Goal: Task Accomplishment & Management: Manage account settings

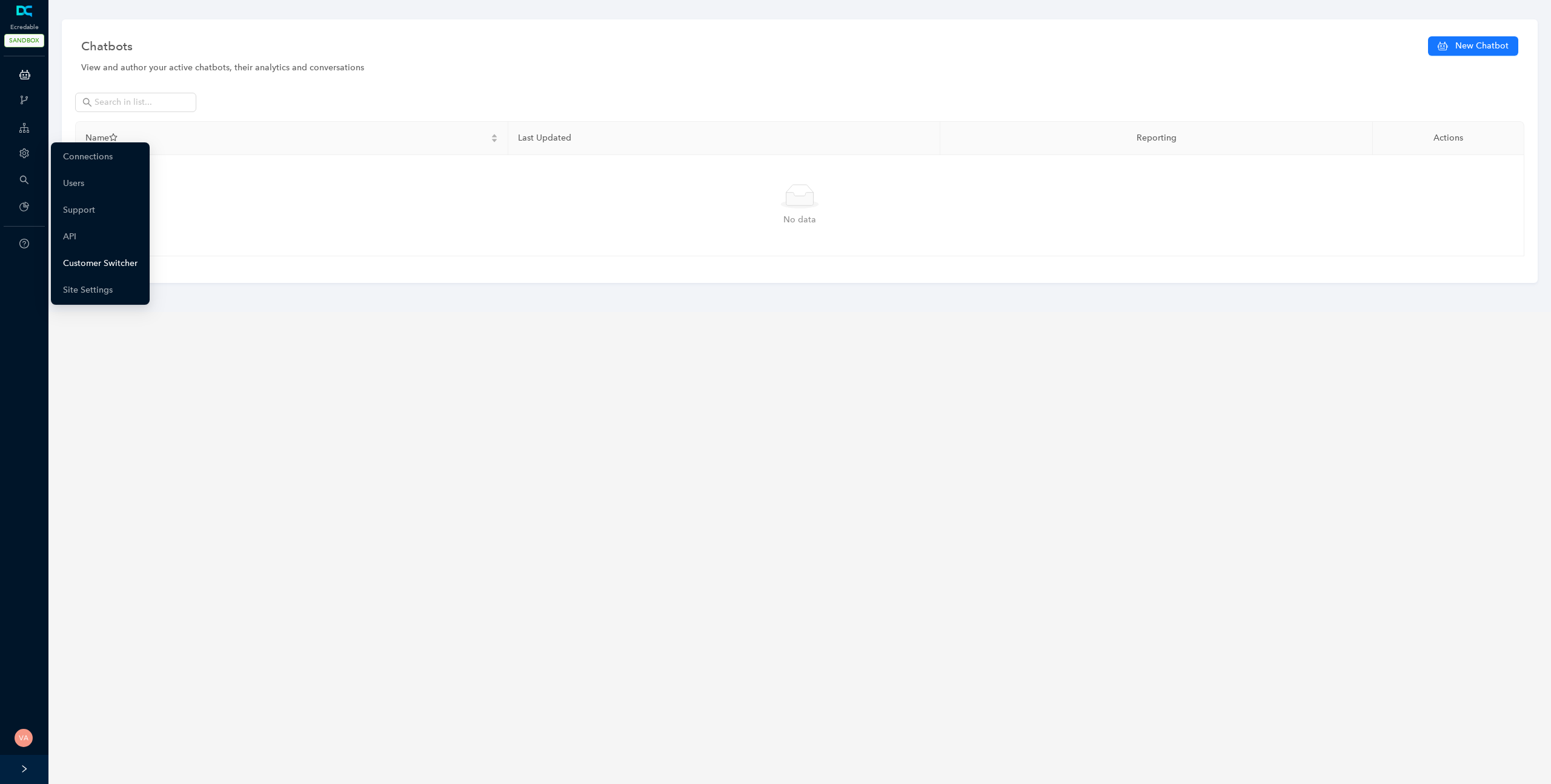
click at [106, 264] on link "Customer Switcher" at bounding box center [100, 263] width 75 height 24
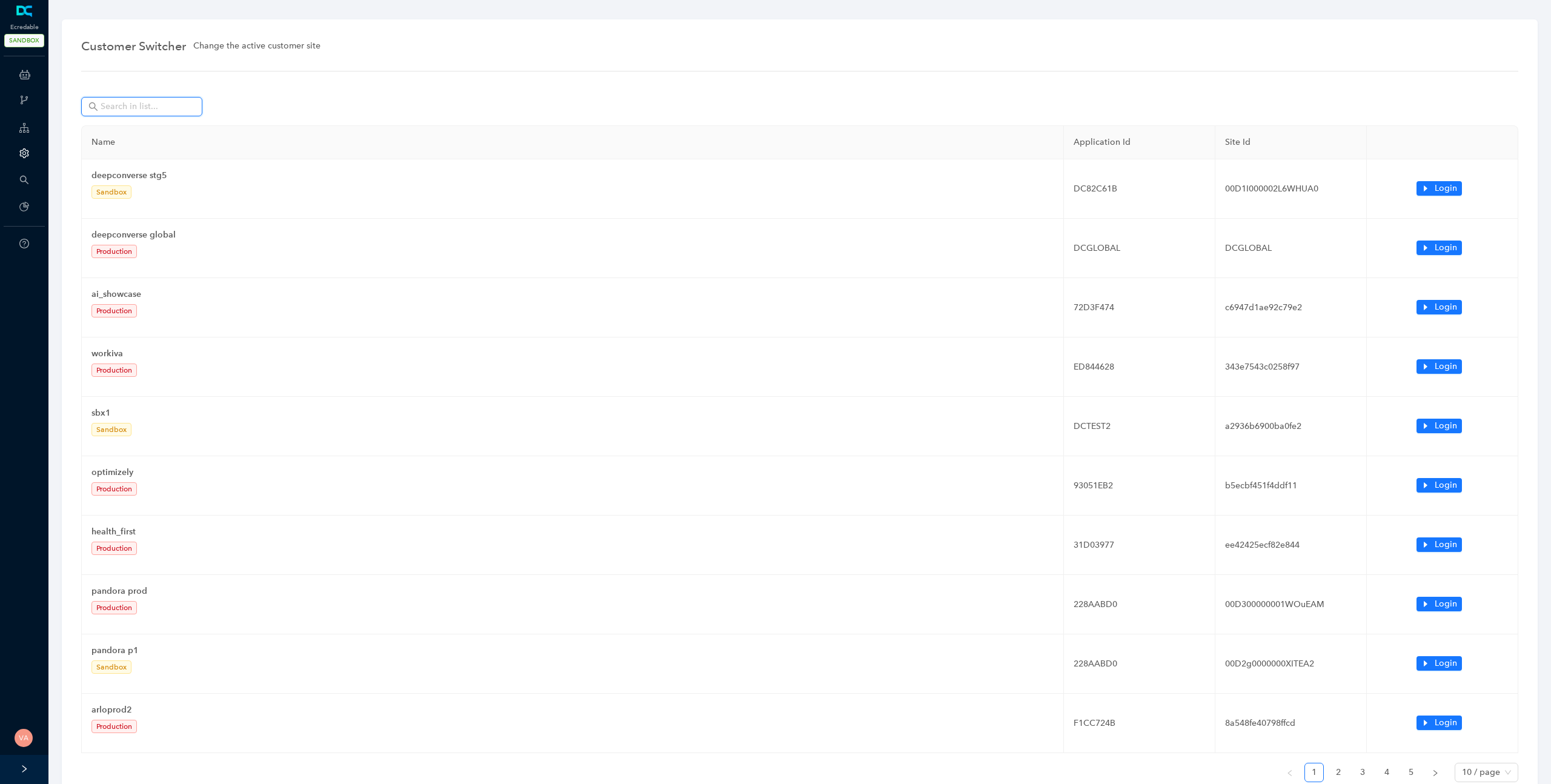
click at [128, 103] on input "text" at bounding box center [142, 107] width 85 height 13
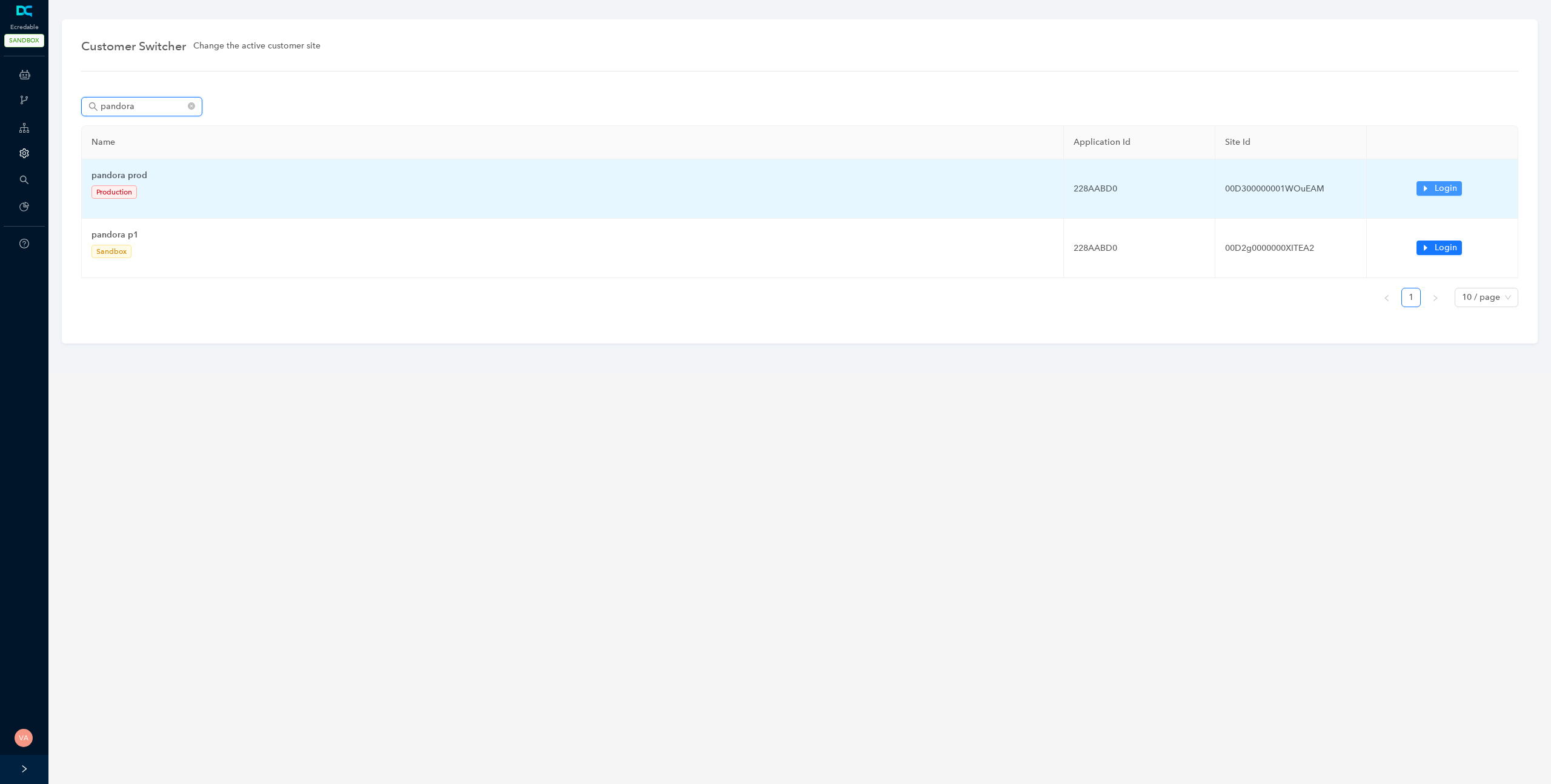
type input "pandora"
click at [1445, 191] on span "Login" at bounding box center [1446, 188] width 22 height 13
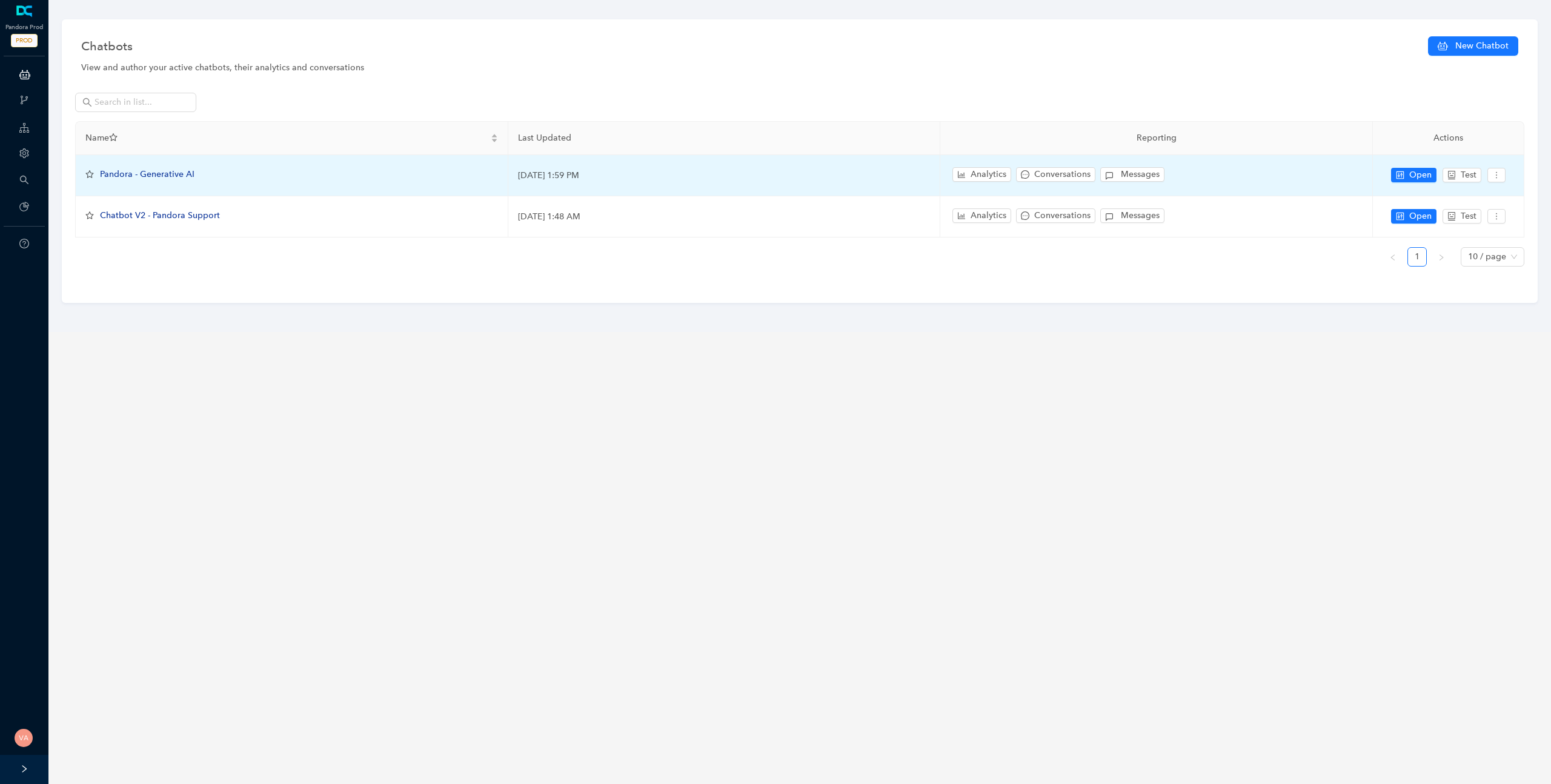
click at [176, 174] on span "Pandora - Generative AI" at bounding box center [147, 174] width 95 height 11
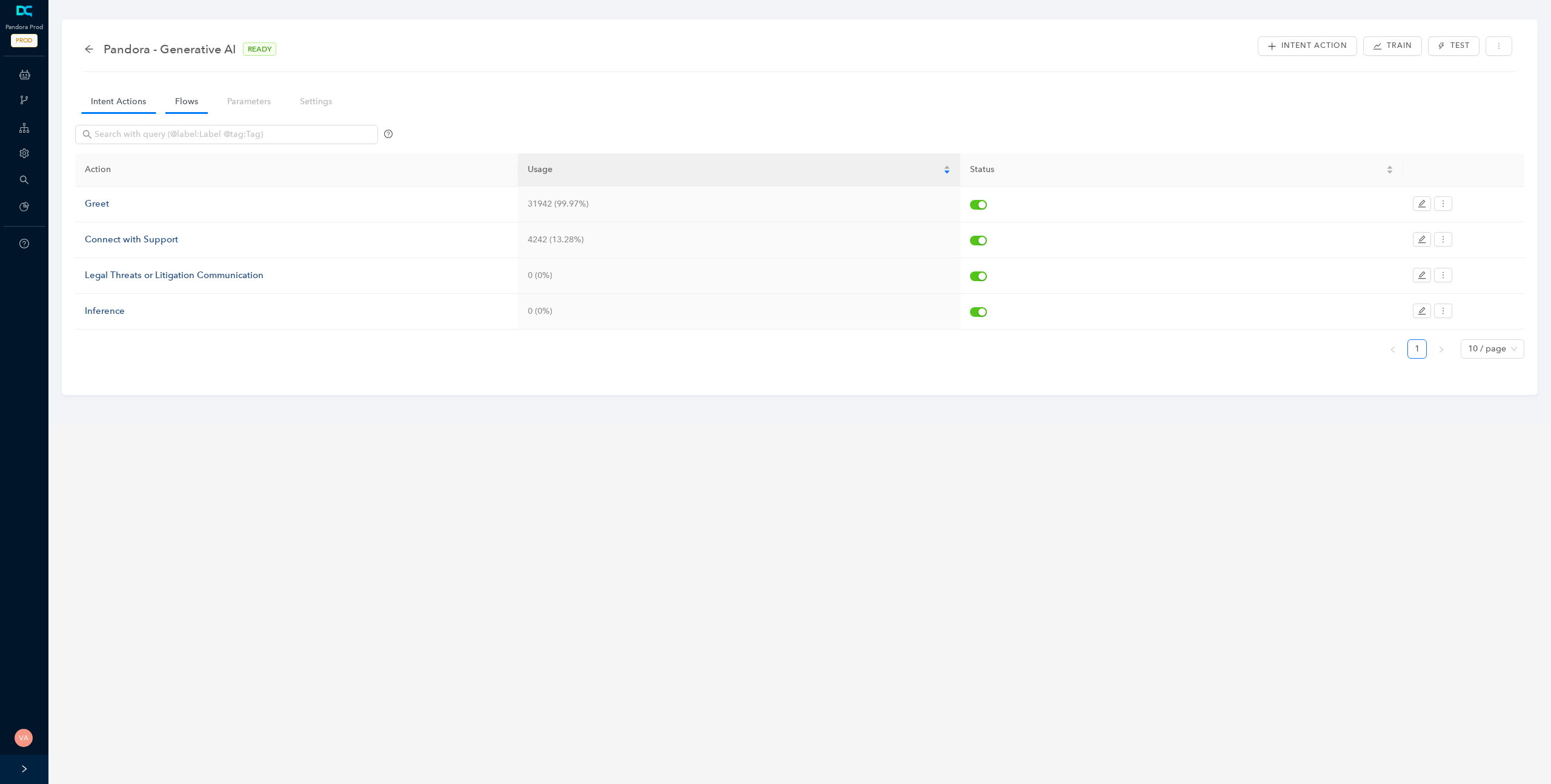
click at [186, 99] on link "Flows" at bounding box center [186, 100] width 42 height 22
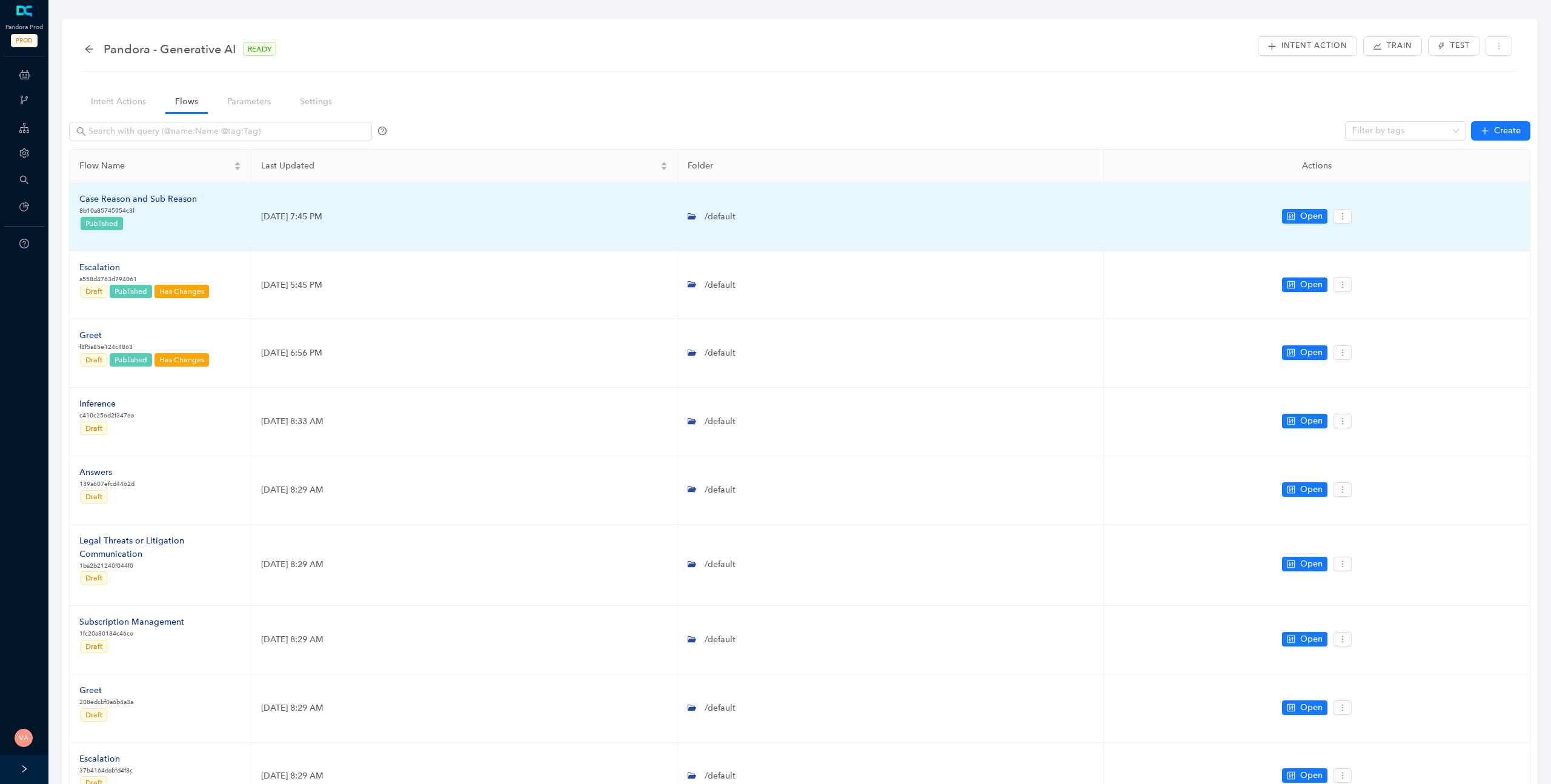
click at [164, 205] on div "Case Reason and Sub Reason" at bounding box center [138, 200] width 118 height 13
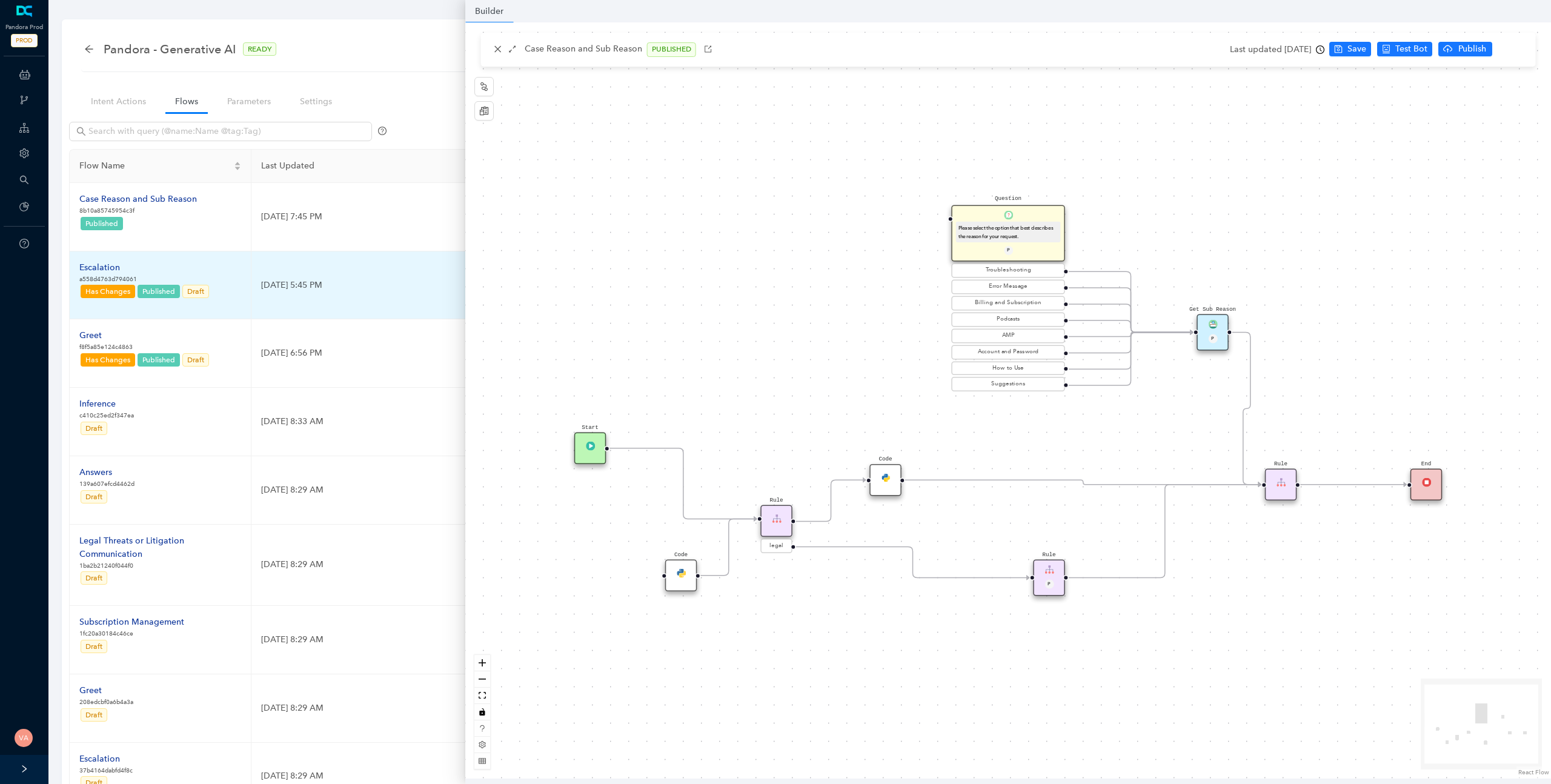
click at [94, 267] on div "Escalation" at bounding box center [144, 268] width 131 height 13
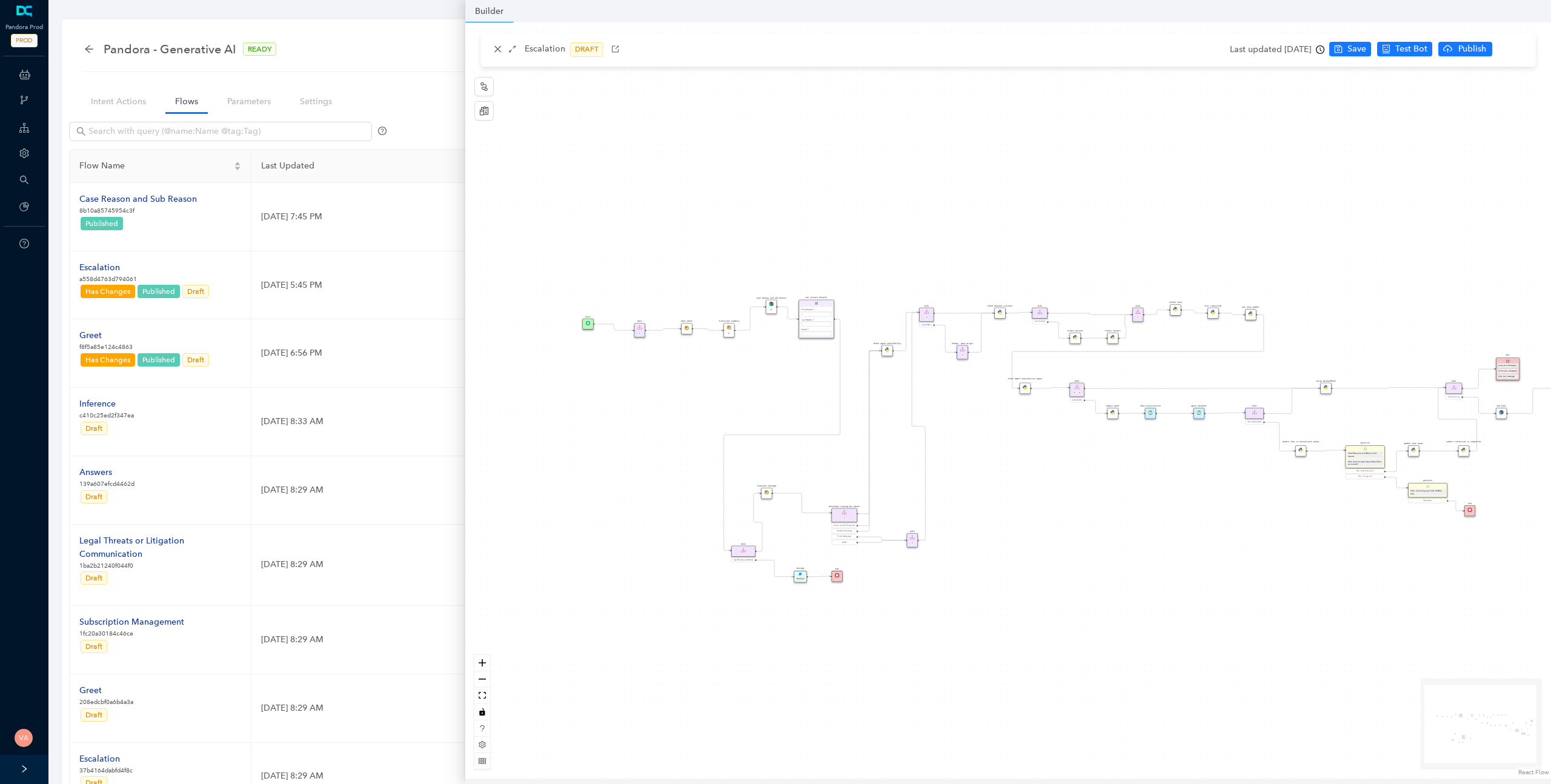
drag, startPoint x: 960, startPoint y: 400, endPoint x: 1028, endPoint y: 440, distance: 78.9
click at [1028, 440] on div "Rule P Start Rule P IsAvailable Rule newContact Get Contact details First Name …" at bounding box center [1009, 400] width 1086 height 756
click at [484, 662] on icon "zoom in" at bounding box center [483, 664] width 8 height 8
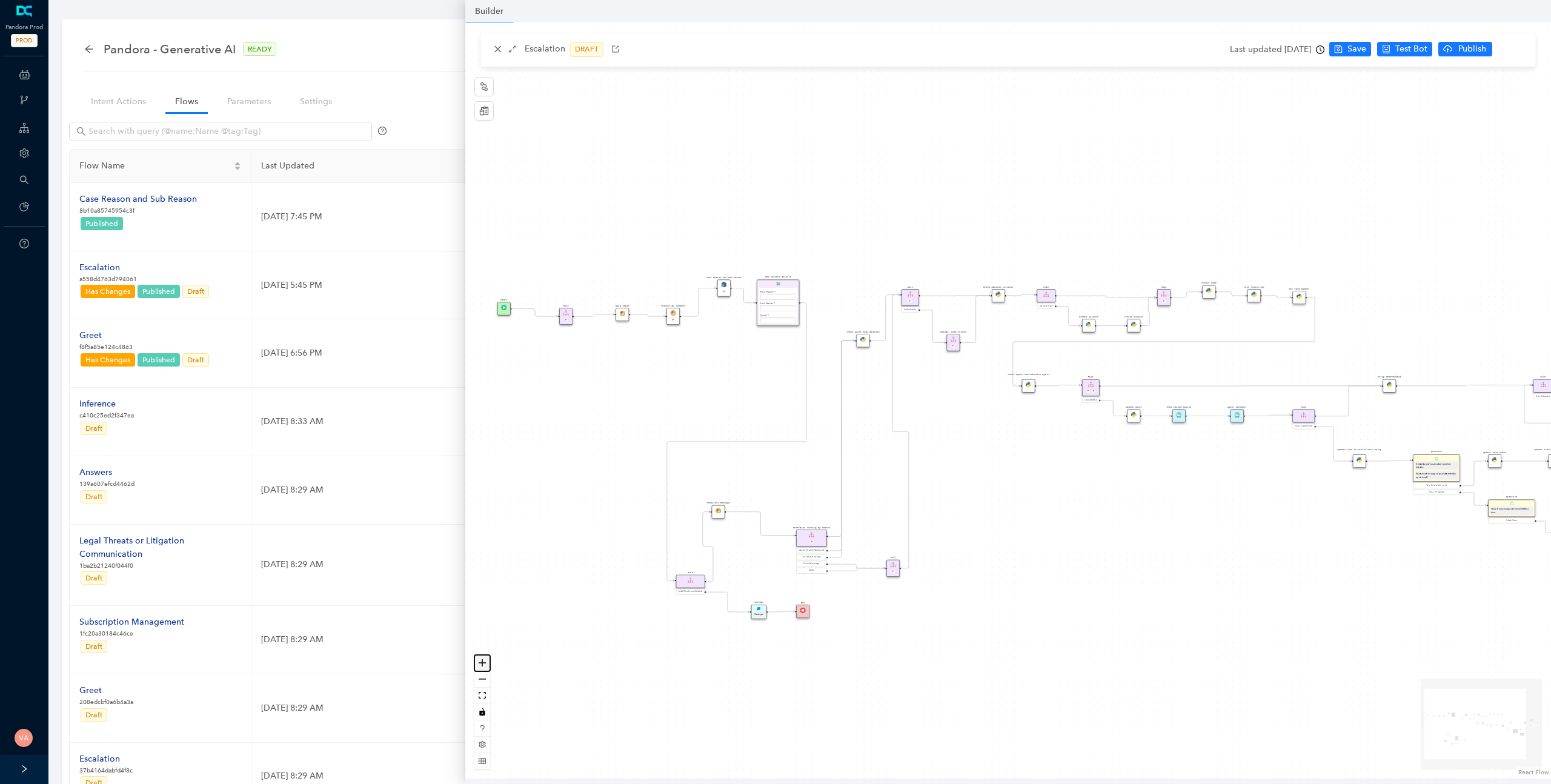
click at [484, 662] on icon "zoom in" at bounding box center [483, 664] width 8 height 8
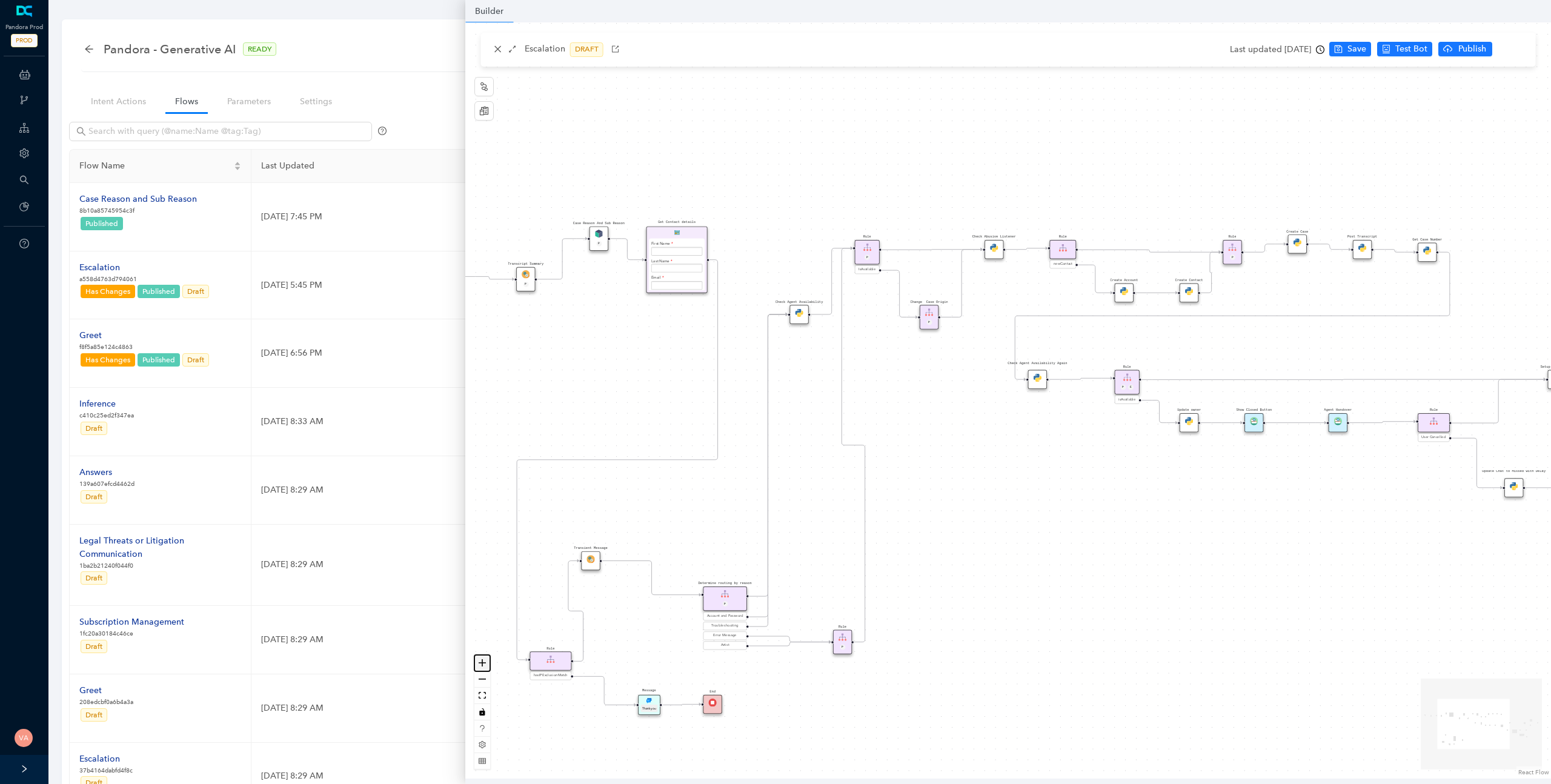
click at [484, 662] on icon "zoom in" at bounding box center [483, 664] width 8 height 8
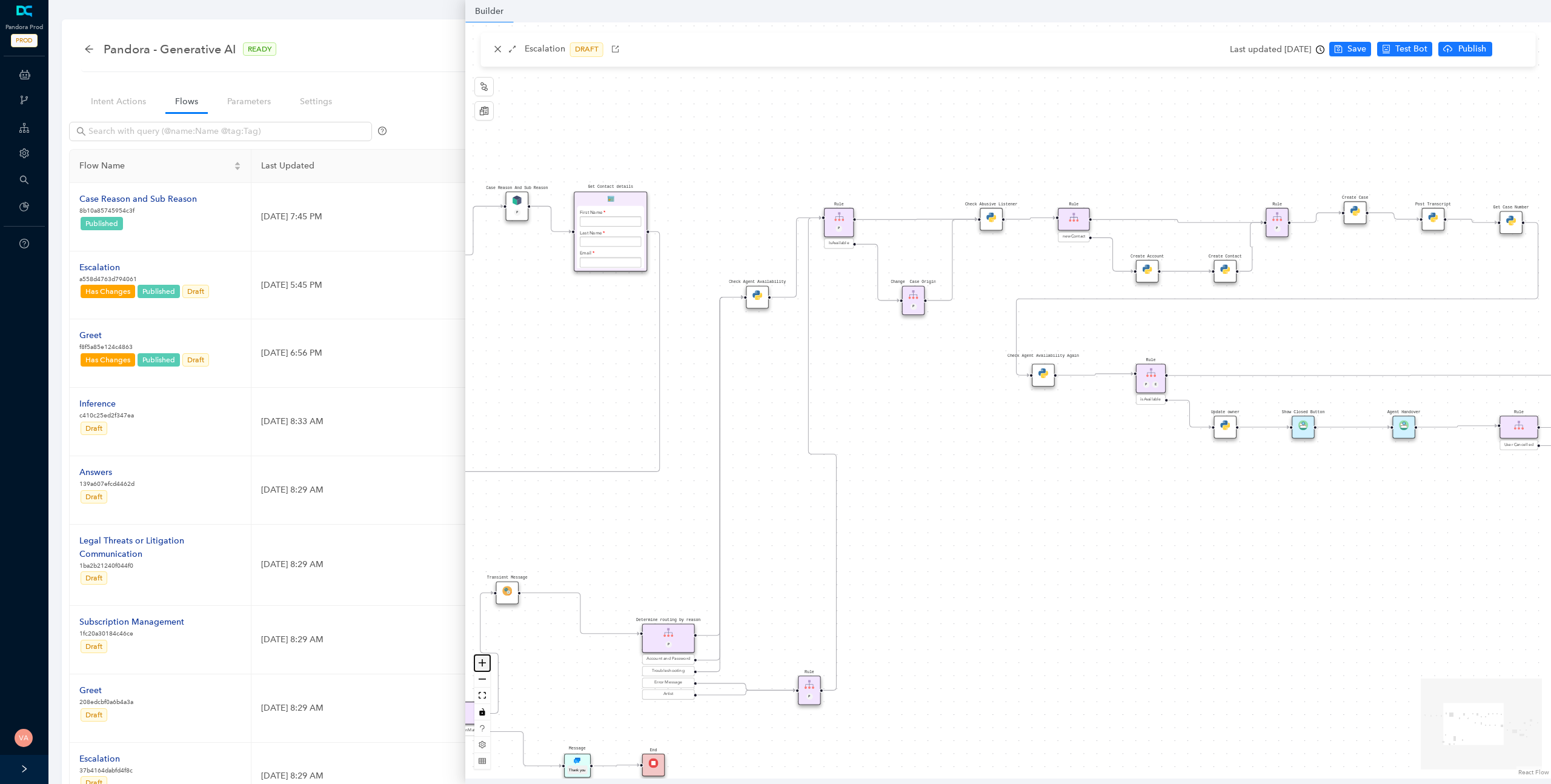
click at [484, 662] on icon "zoom in" at bounding box center [483, 664] width 8 height 8
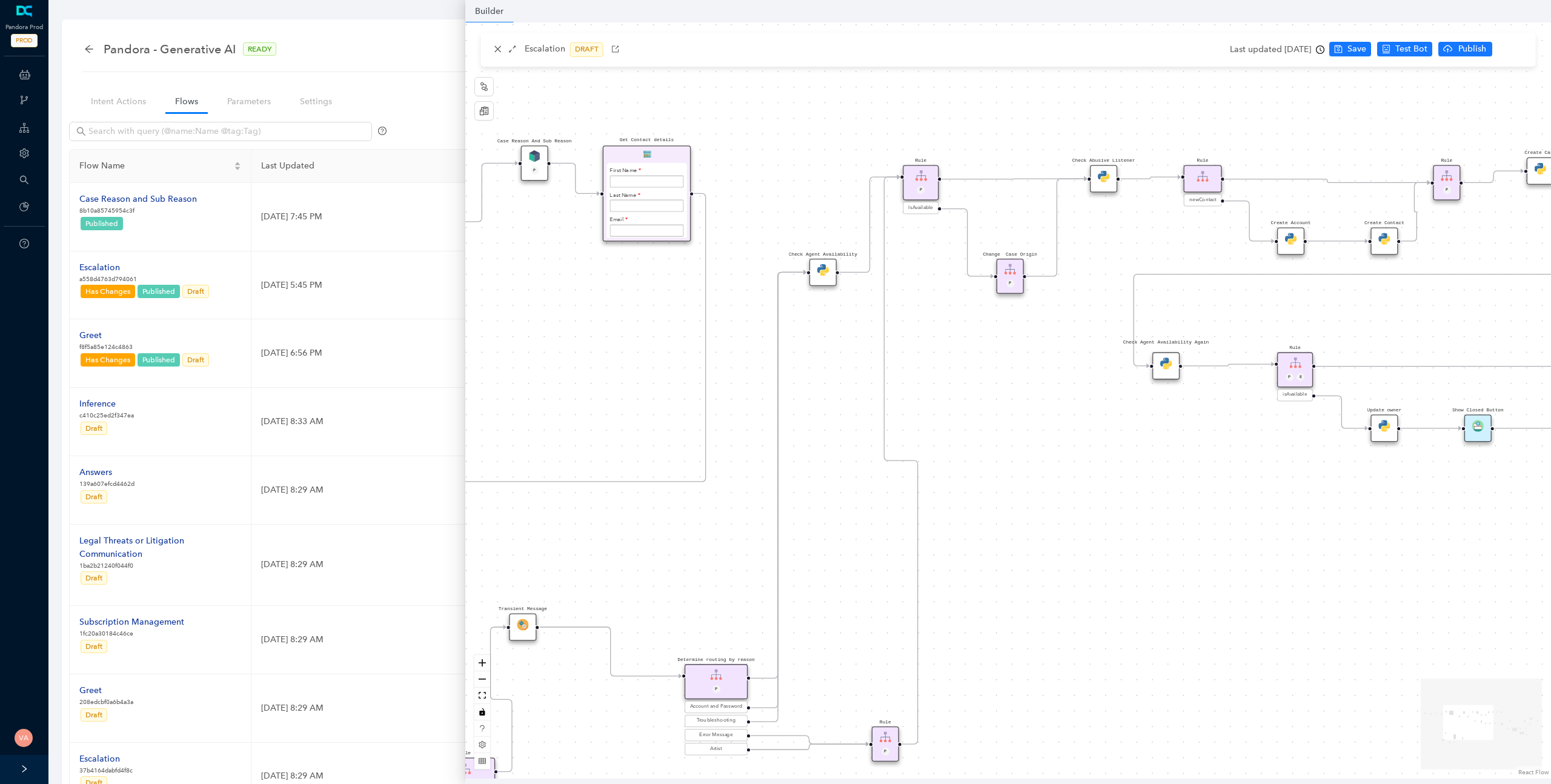
drag, startPoint x: 889, startPoint y: 461, endPoint x: 1013, endPoint y: 425, distance: 129.1
click at [1013, 425] on div "Rule P Start Rule P IsAvailable Rule newContact Get Contact details First Name …" at bounding box center [1009, 400] width 1086 height 756
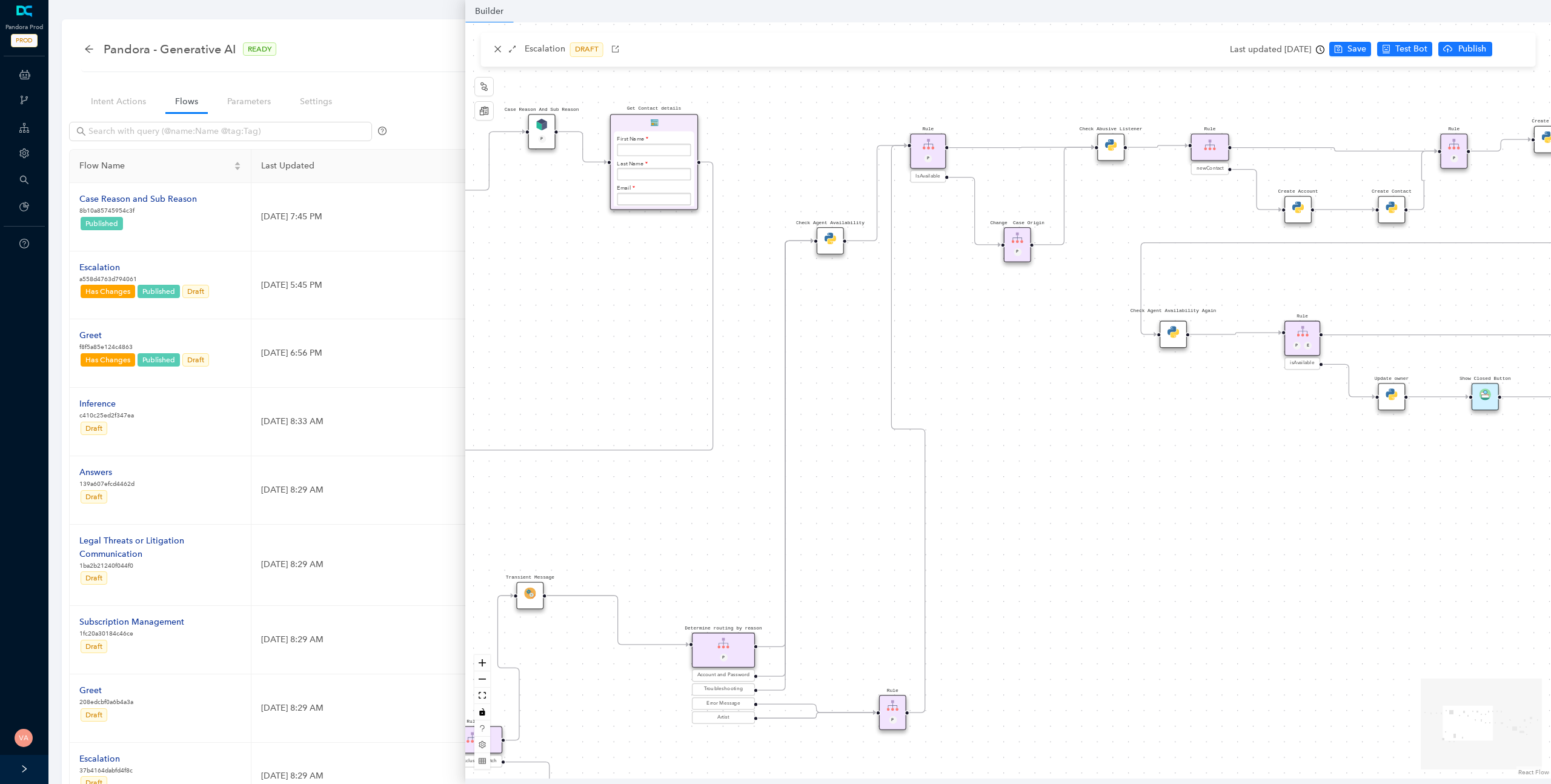
click at [830, 242] on img at bounding box center [831, 238] width 11 height 11
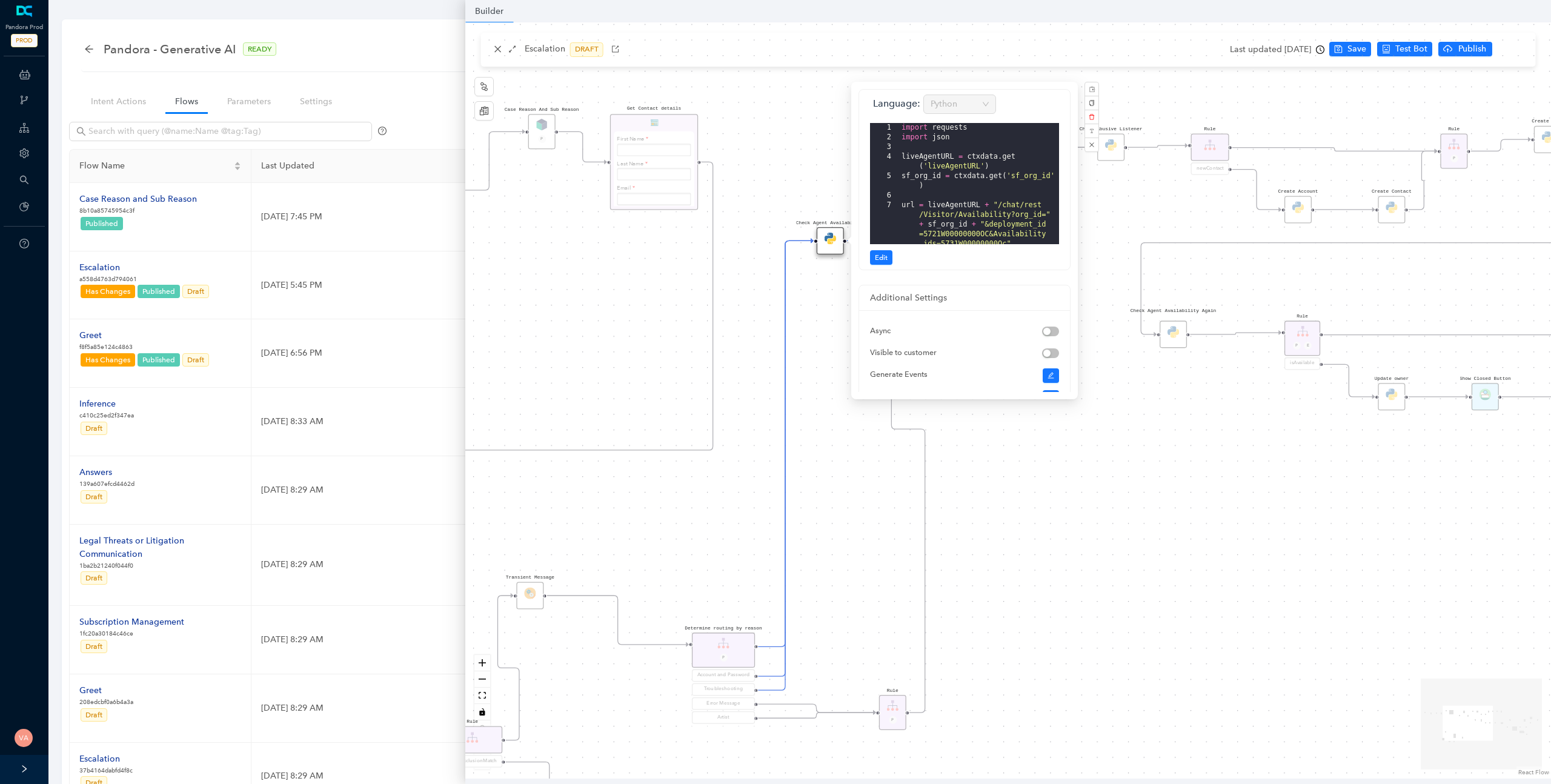
click at [1132, 537] on div "Rule P Start Rule P IsAvailable Rule newContact Get Contact details First Name …" at bounding box center [1009, 400] width 1086 height 756
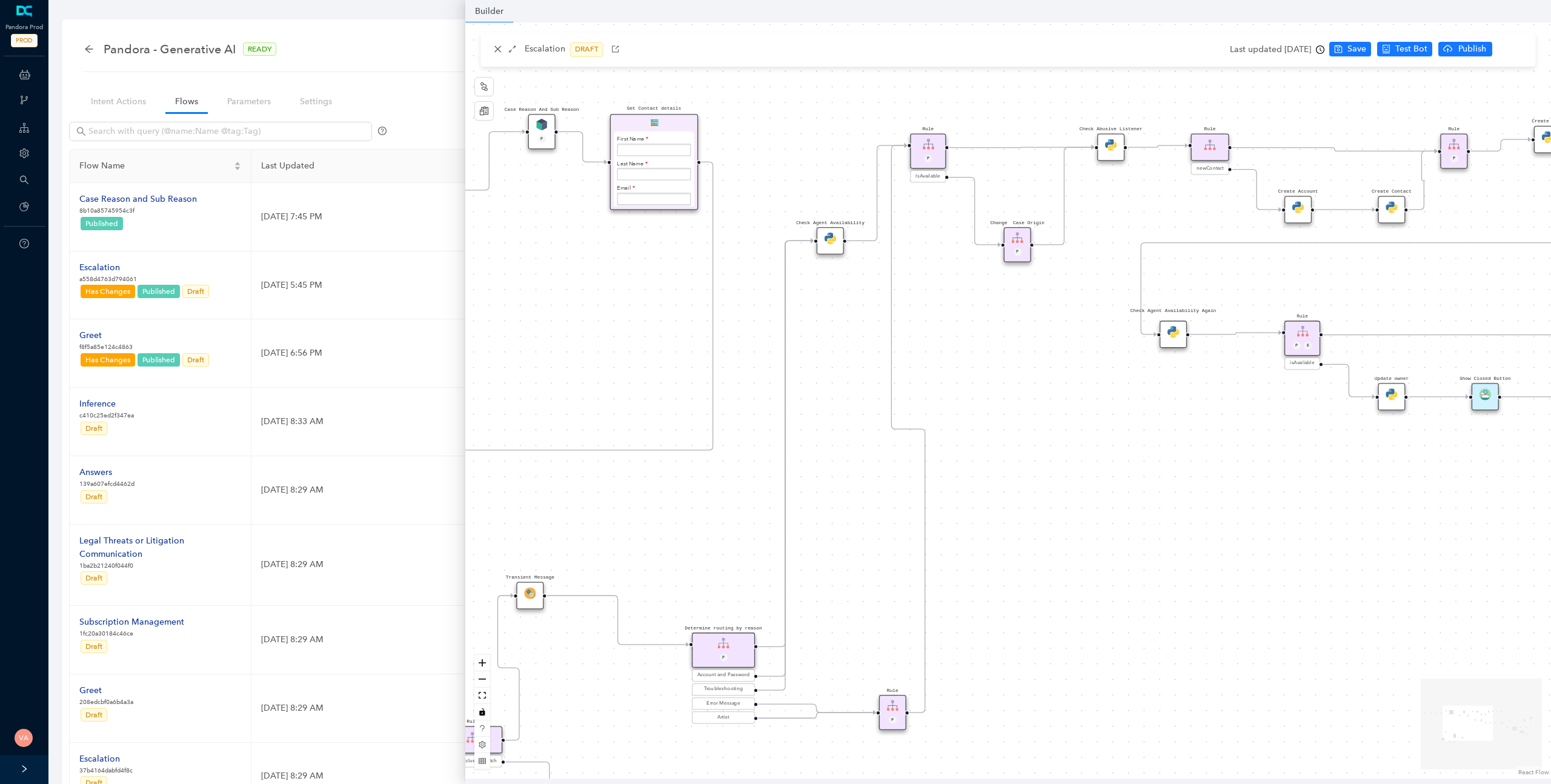
click at [1110, 154] on div "Check Abusive Listener" at bounding box center [1111, 147] width 28 height 28
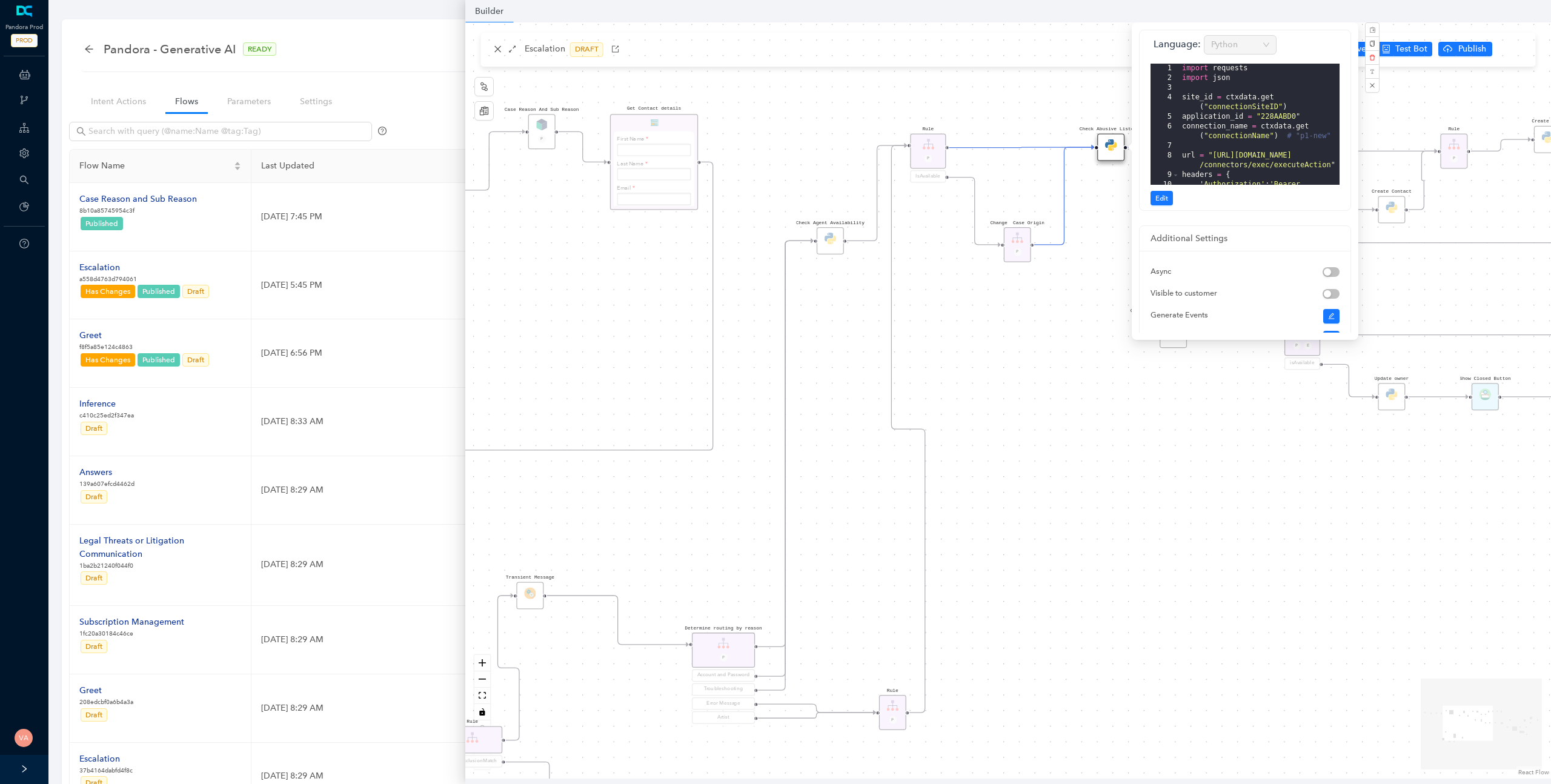
drag, startPoint x: 1106, startPoint y: 207, endPoint x: 1063, endPoint y: 211, distance: 43.2
click at [1063, 211] on div "Rule P Start Rule P IsAvailable Rule newContact Get Contact details First Name …" at bounding box center [1009, 400] width 1086 height 756
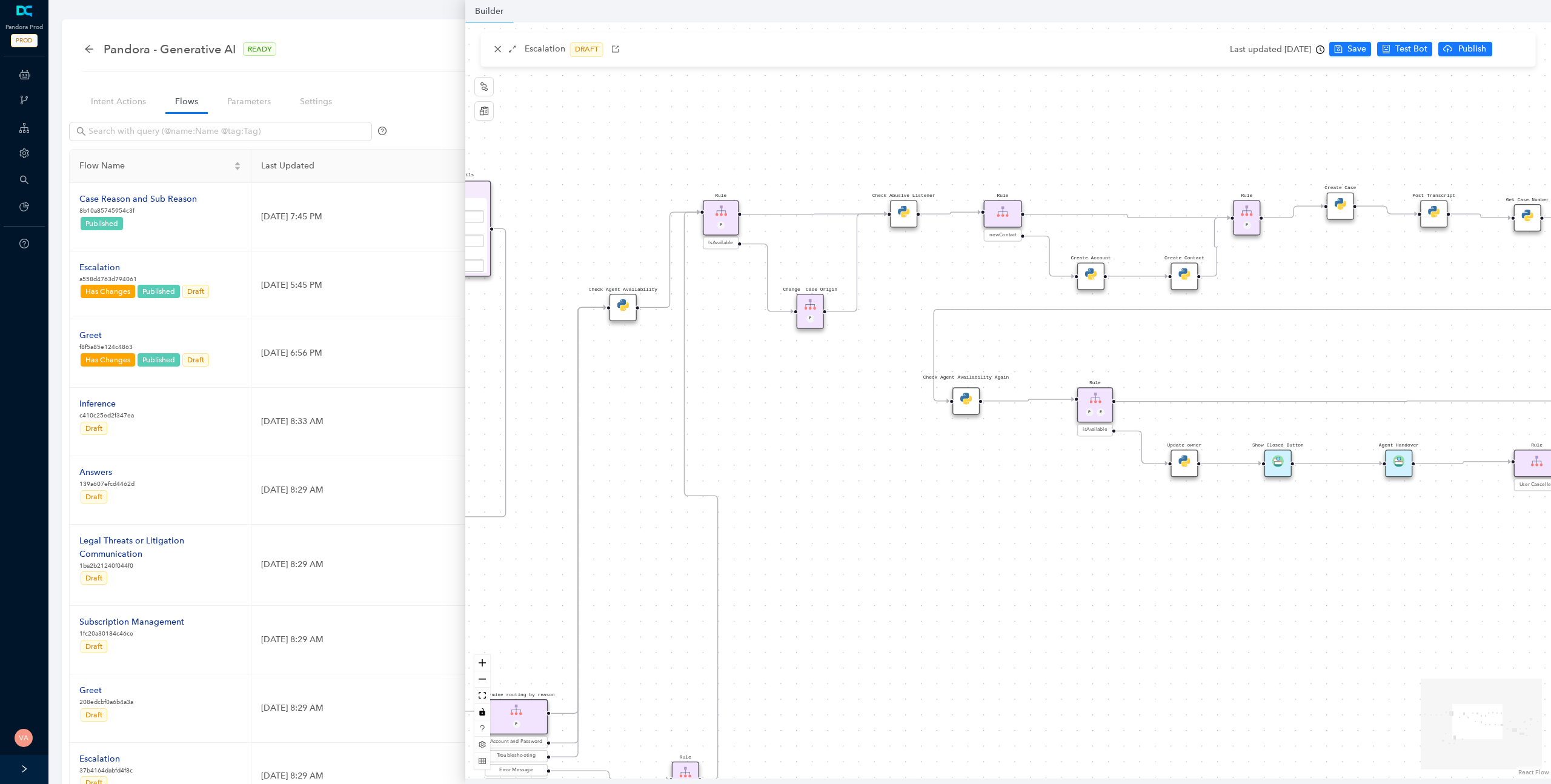
drag, startPoint x: 1112, startPoint y: 204, endPoint x: 901, endPoint y: 272, distance: 221.7
click at [901, 272] on div "Rule P Start Rule P IsAvailable Rule newContact Get Contact details First Name …" at bounding box center [1009, 400] width 1086 height 756
click at [901, 214] on img at bounding box center [900, 213] width 11 height 11
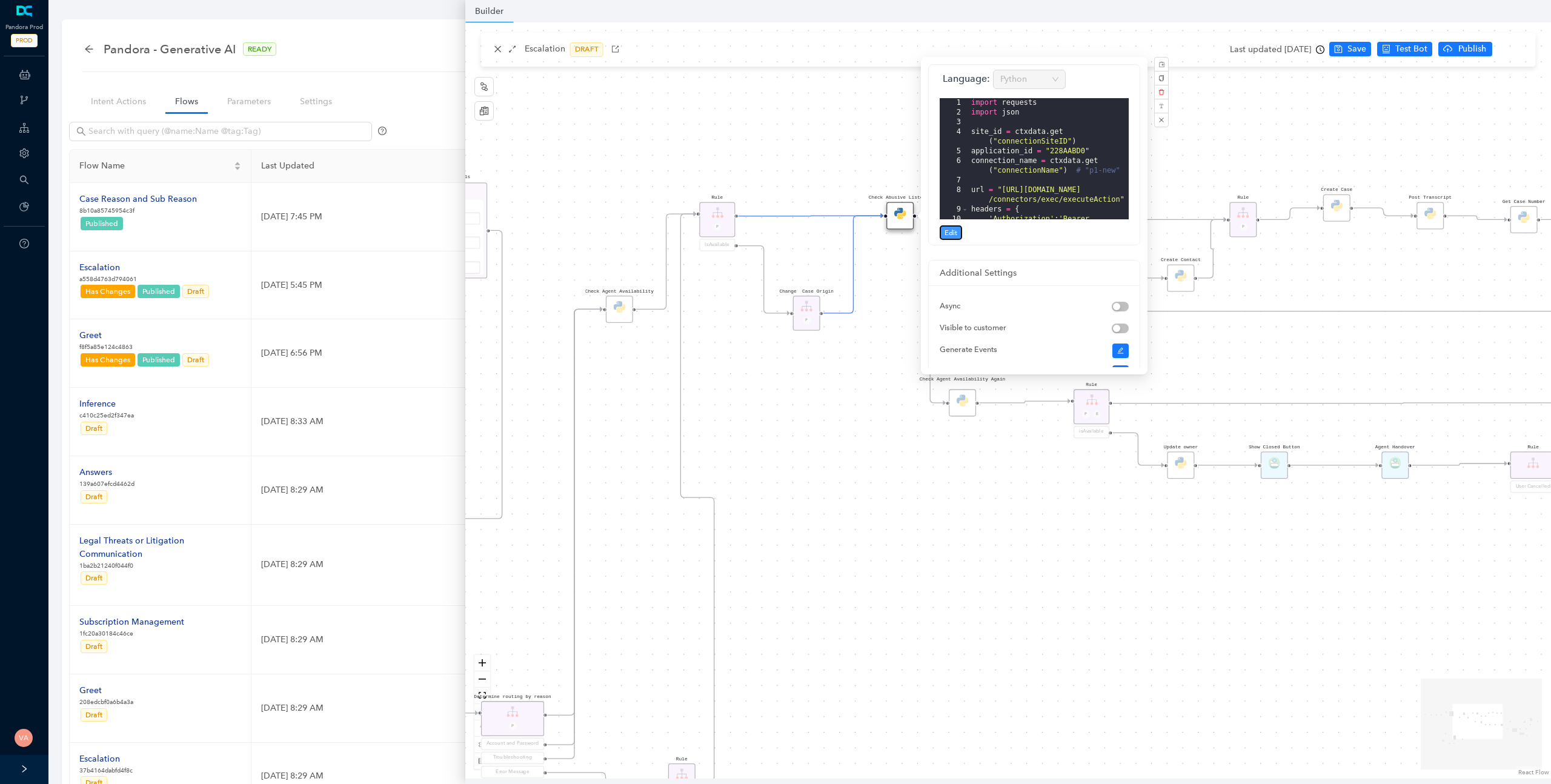
click at [941, 228] on button "Edit" at bounding box center [950, 232] width 22 height 14
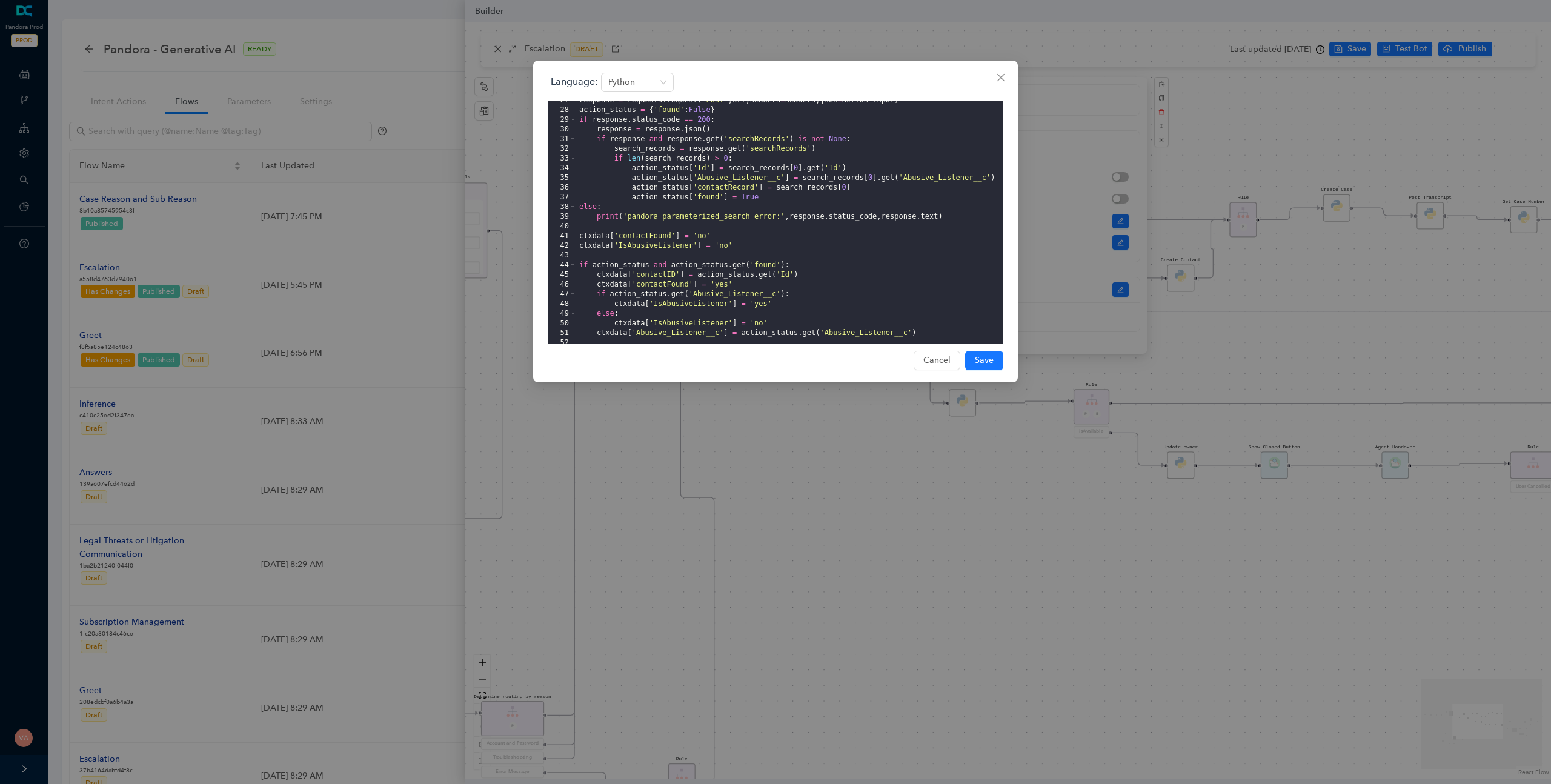
scroll to position [388, 0]
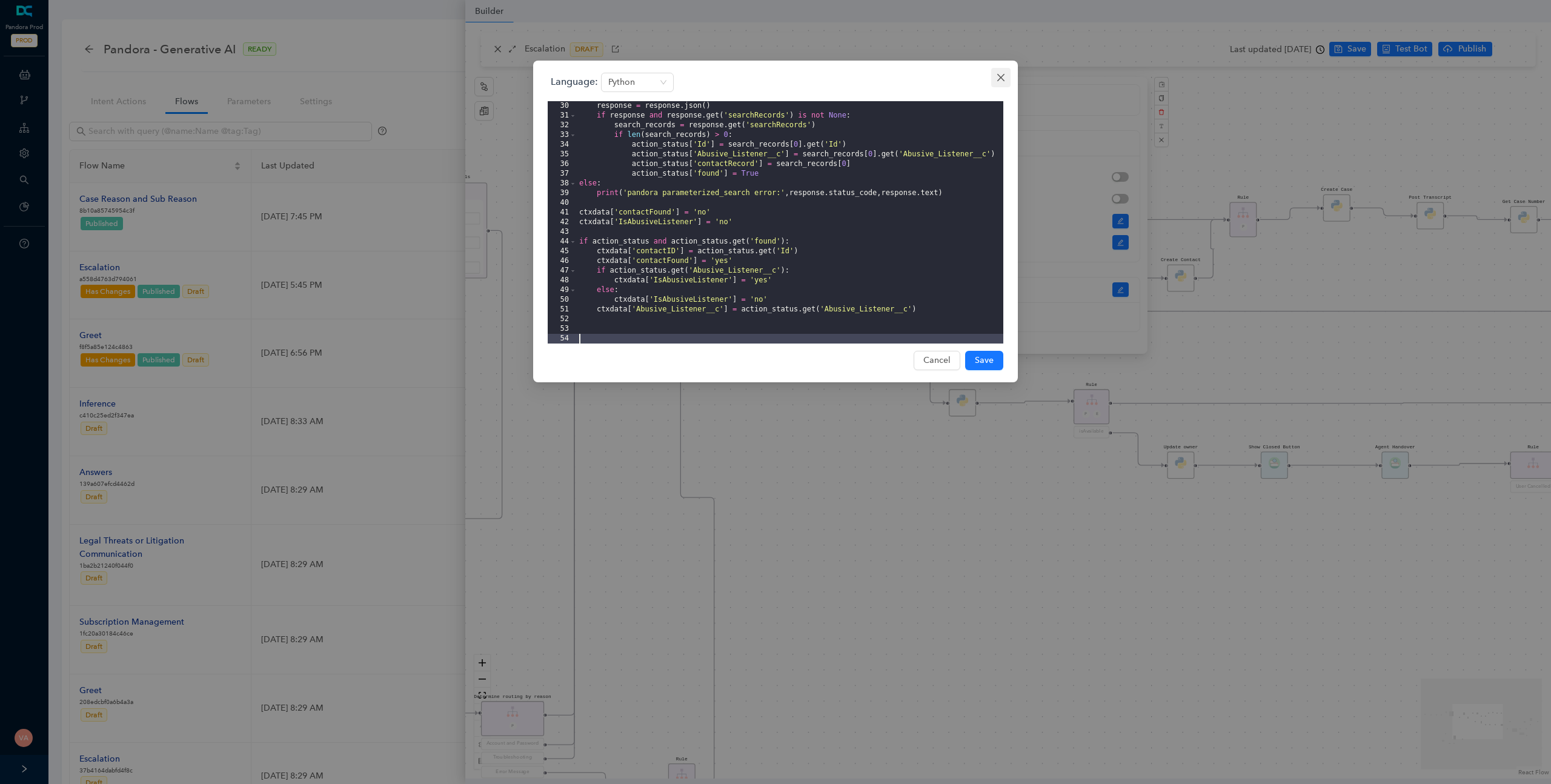
click at [1000, 77] on icon "close" at bounding box center [1001, 77] width 8 height 8
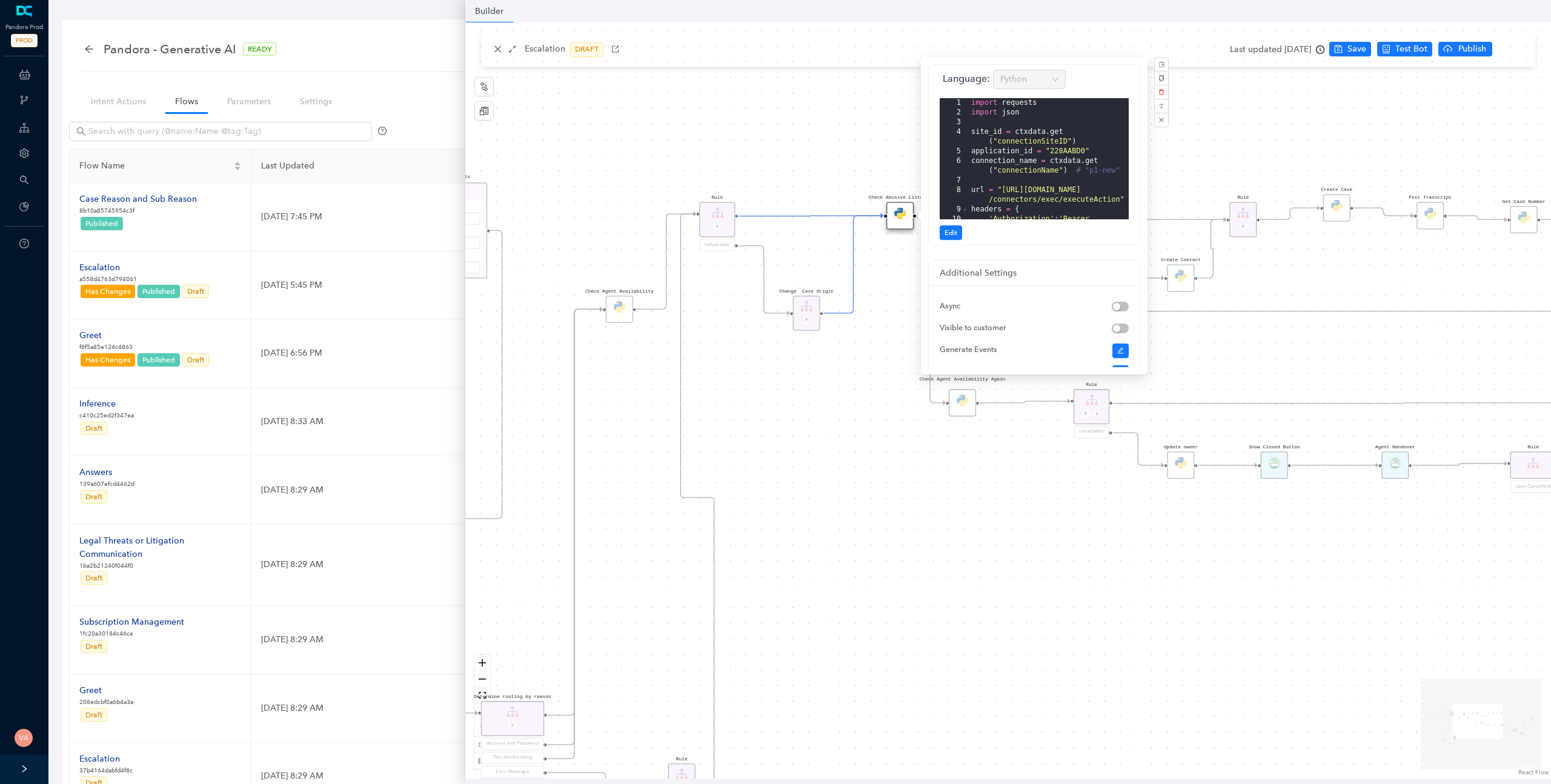
click at [850, 331] on div "Rule P Start Rule P IsAvailable Rule newContact Get Contact details First Name …" at bounding box center [1009, 400] width 1086 height 756
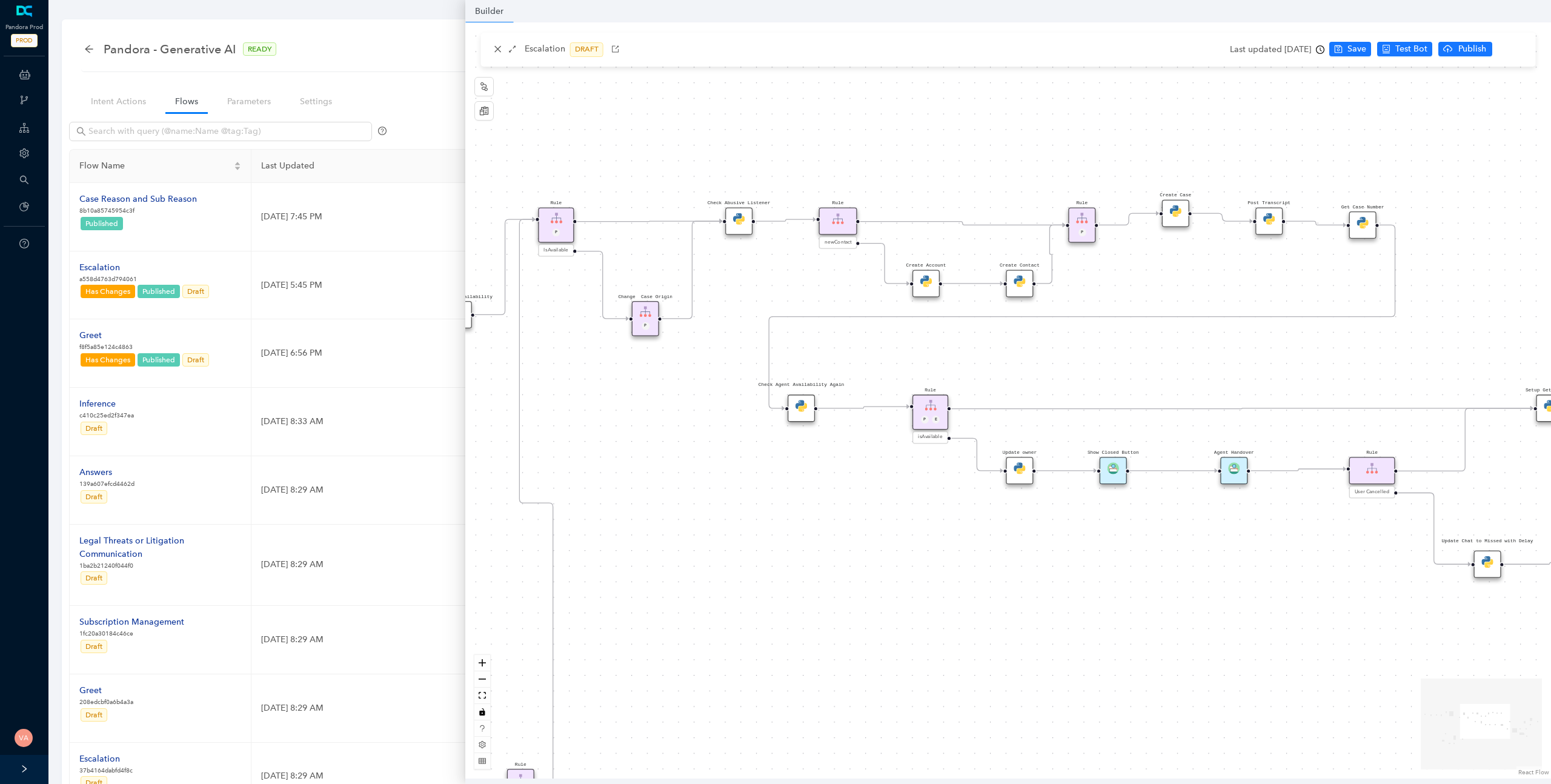
drag, startPoint x: 1015, startPoint y: 291, endPoint x: 833, endPoint y: 296, distance: 182.1
click at [833, 296] on div "Rule P Start Rule P IsAvailable Rule newContact Get Contact details First Name …" at bounding box center [1009, 400] width 1086 height 756
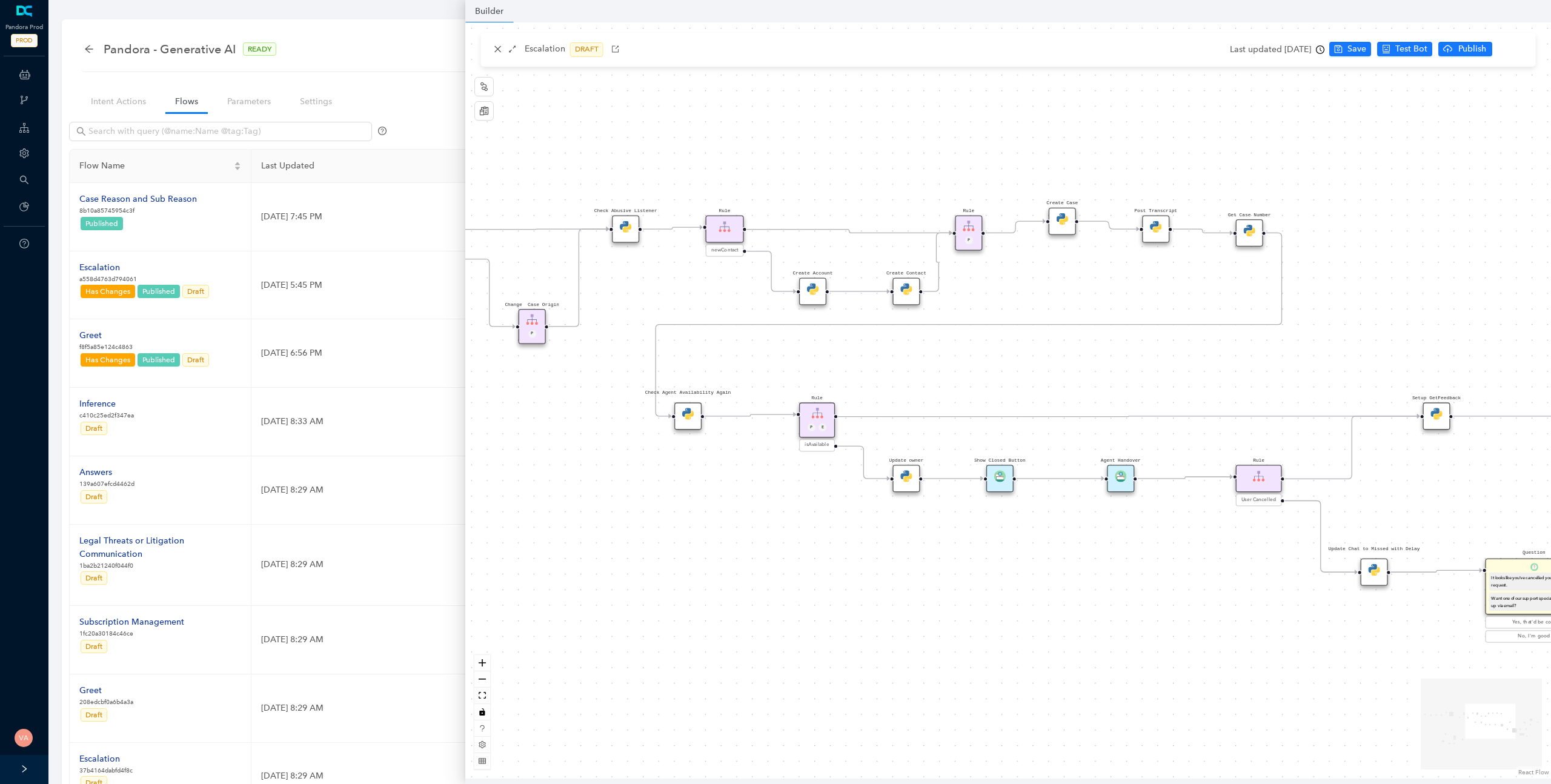
drag, startPoint x: 1141, startPoint y: 261, endPoint x: 1048, endPoint y: 269, distance: 93.3
click at [1048, 269] on div "Rule P Start Rule P IsAvailable Rule newContact Get Contact details First Name …" at bounding box center [1009, 400] width 1086 height 756
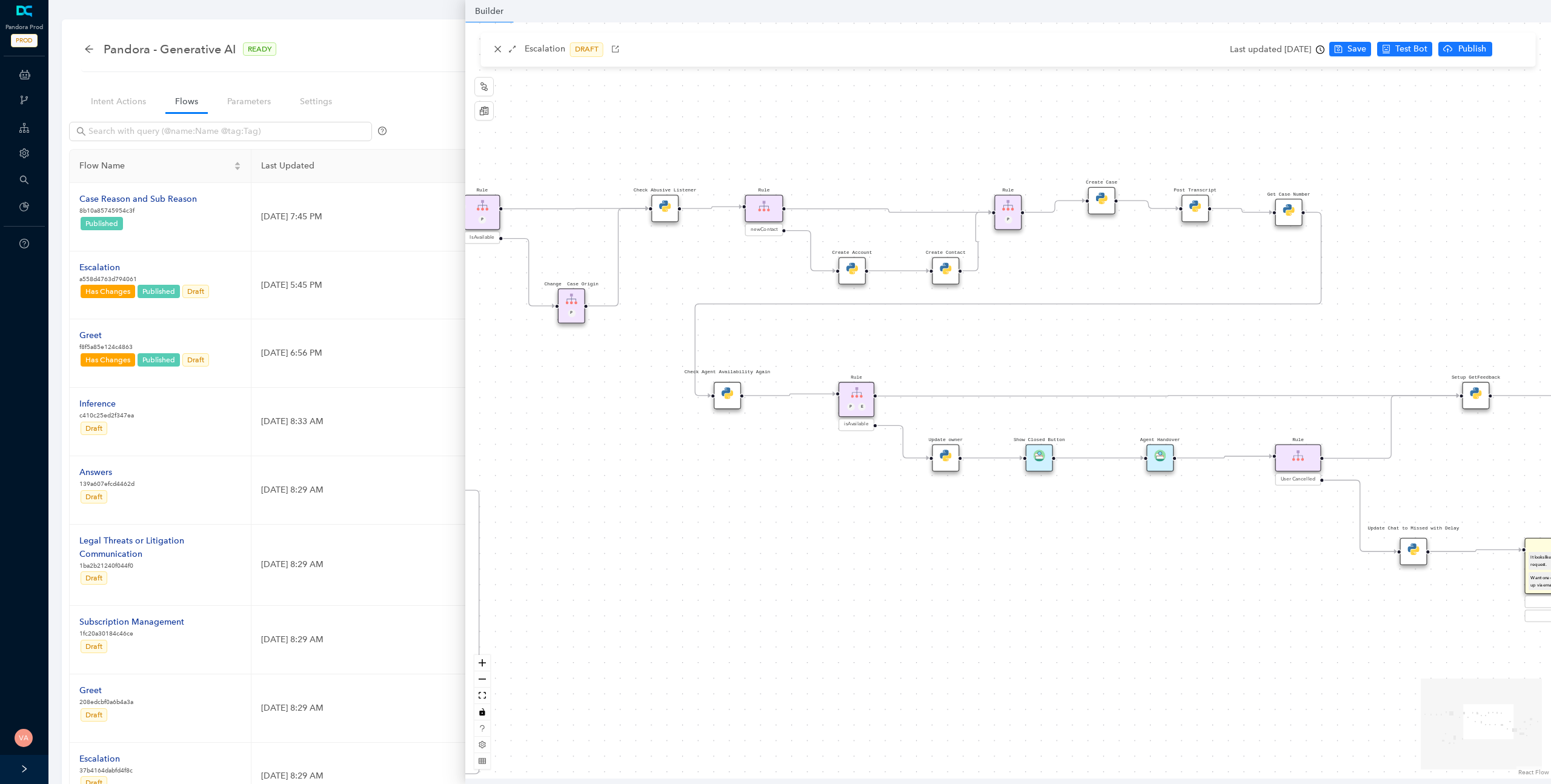
drag, startPoint x: 836, startPoint y: 361, endPoint x: 886, endPoint y: 334, distance: 56.8
click at [886, 334] on div "Rule P Start Rule P IsAvailable Rule newContact Get Contact details First Name …" at bounding box center [1009, 400] width 1086 height 756
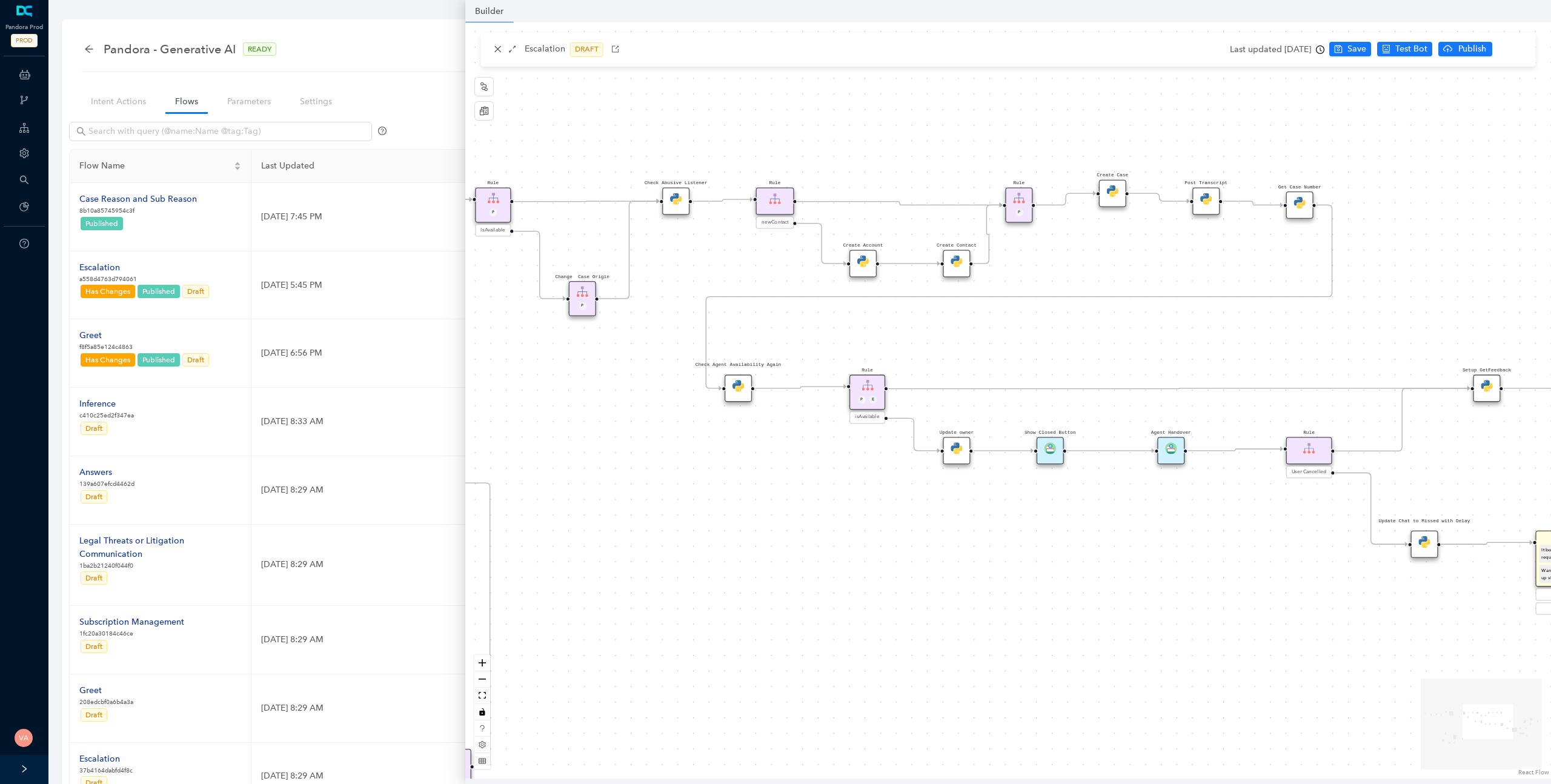
click at [733, 388] on img at bounding box center [738, 385] width 11 height 11
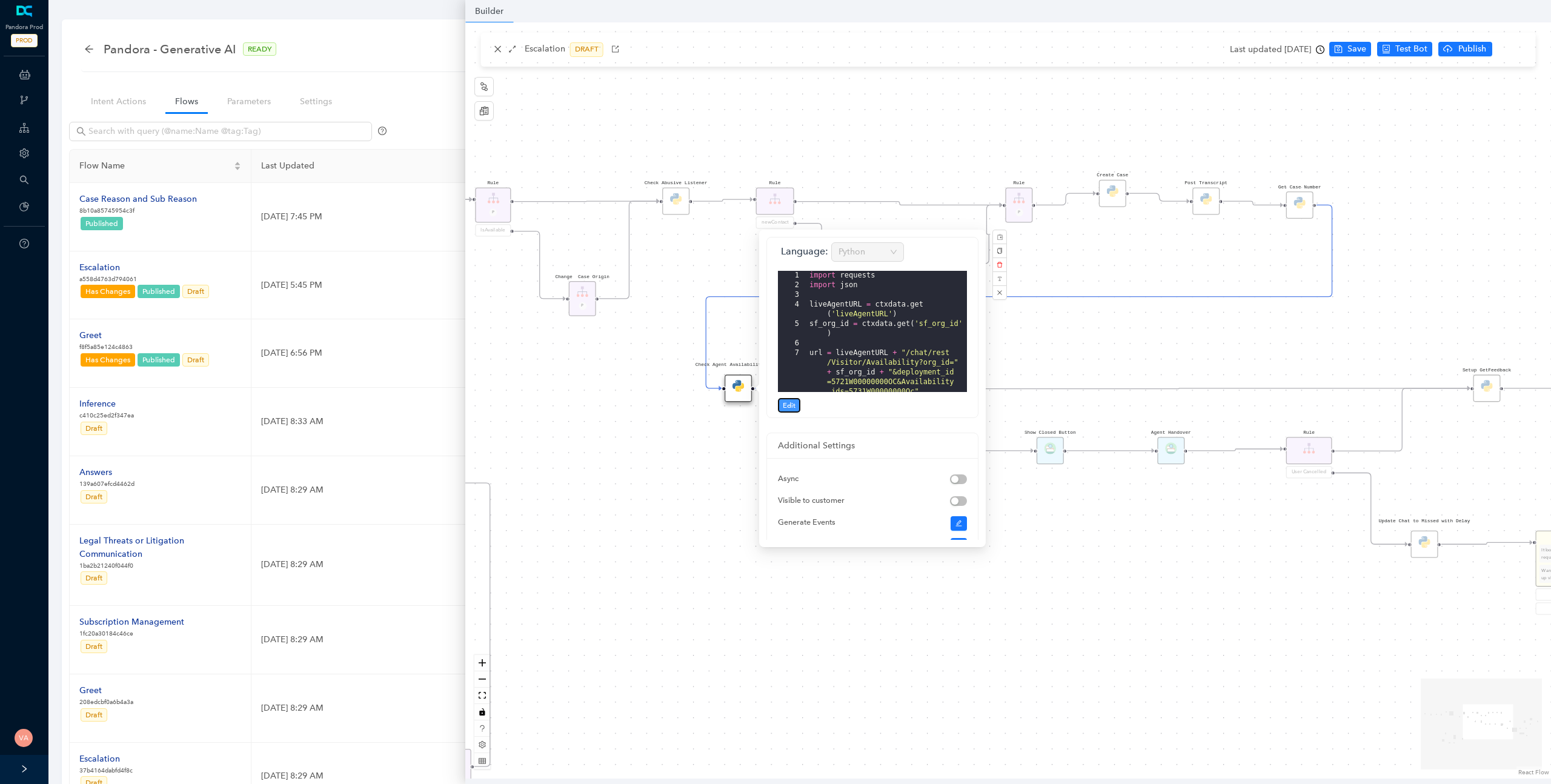
click at [794, 402] on span "Edit" at bounding box center [789, 404] width 12 height 11
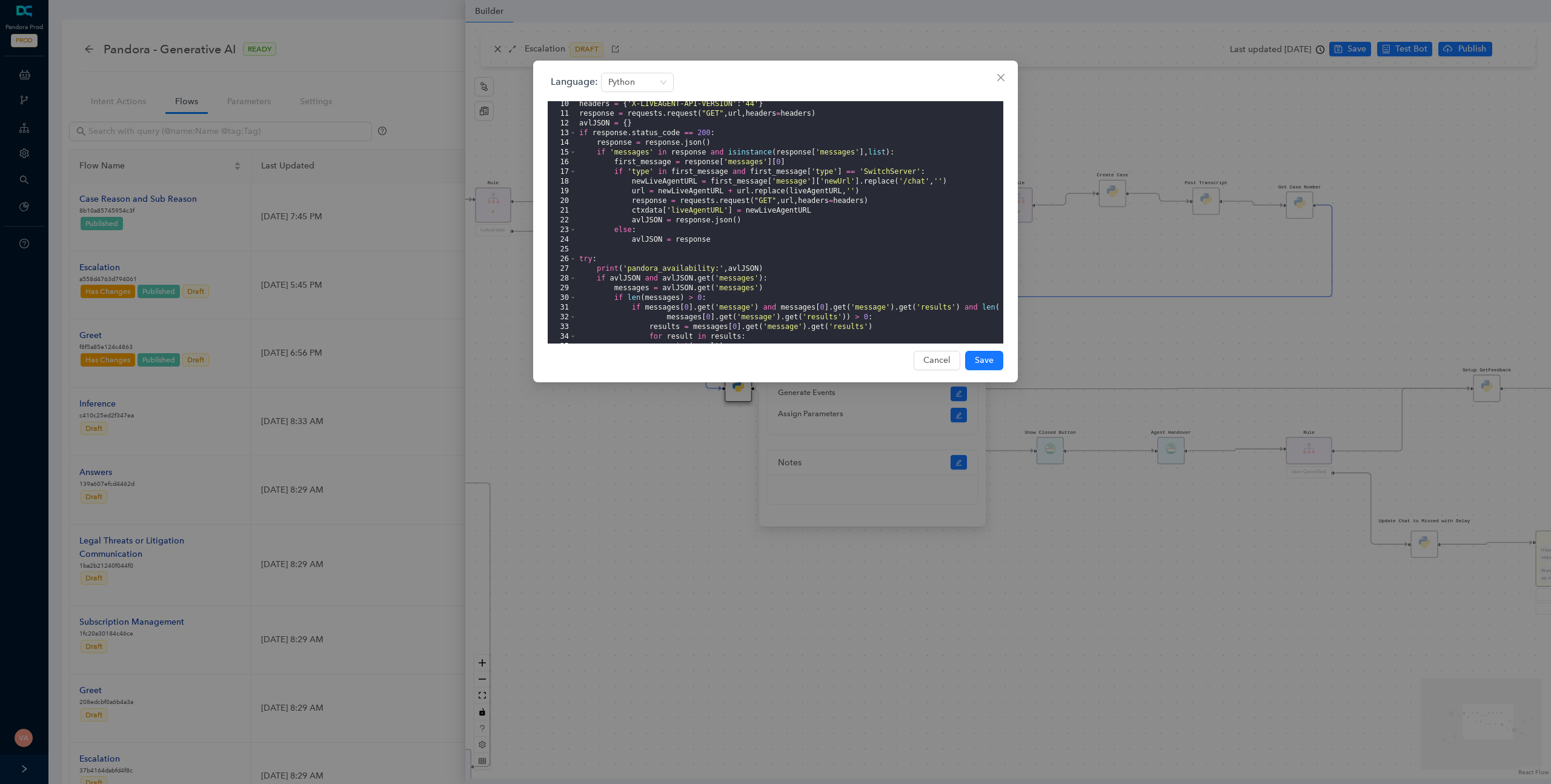
scroll to position [87, 0]
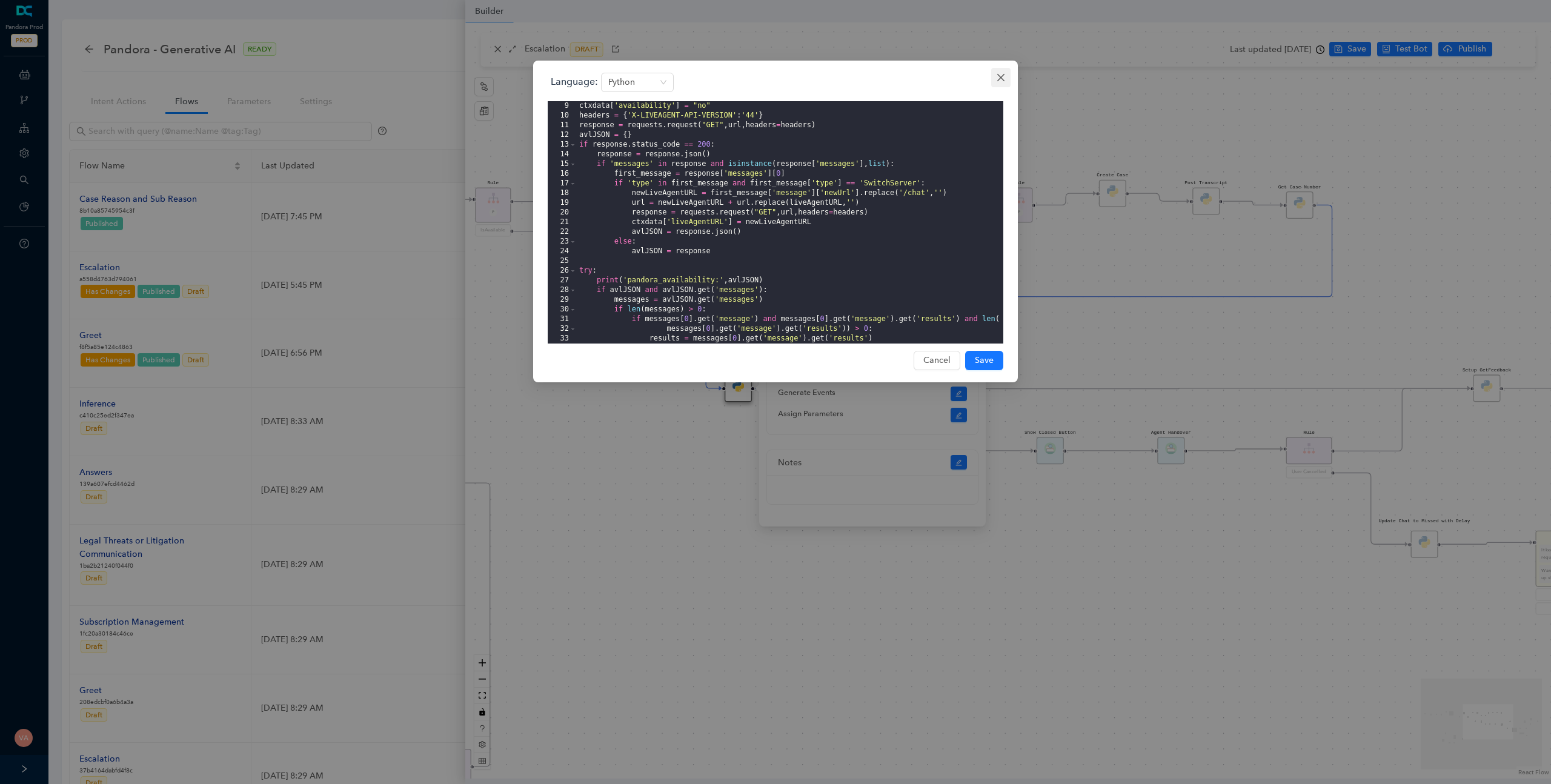
click at [1002, 78] on icon "close" at bounding box center [1001, 77] width 8 height 8
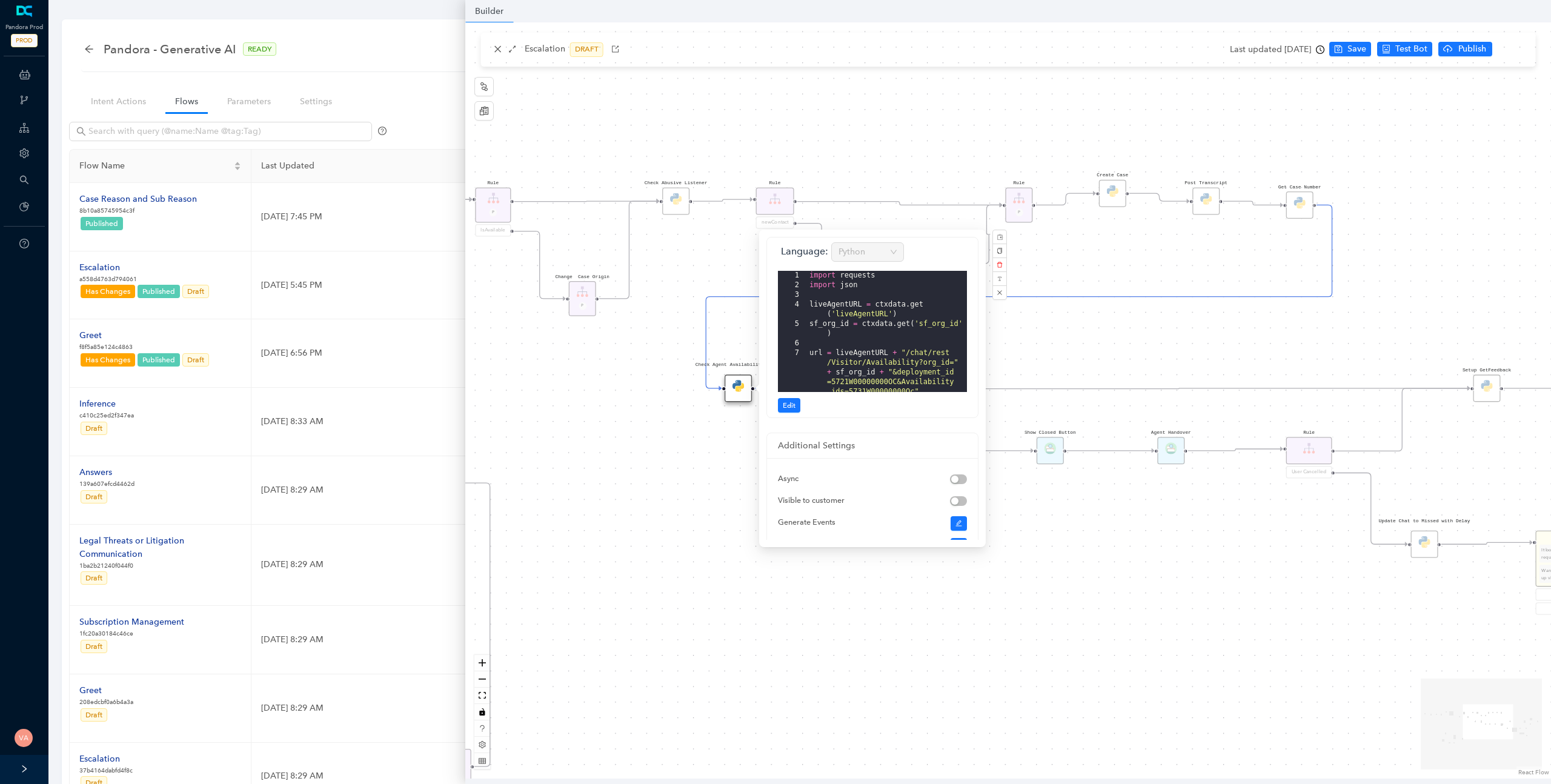
click at [1082, 245] on div "Rule P Start Rule P IsAvailable Rule newContact Get Contact details First Name …" at bounding box center [1009, 400] width 1086 height 756
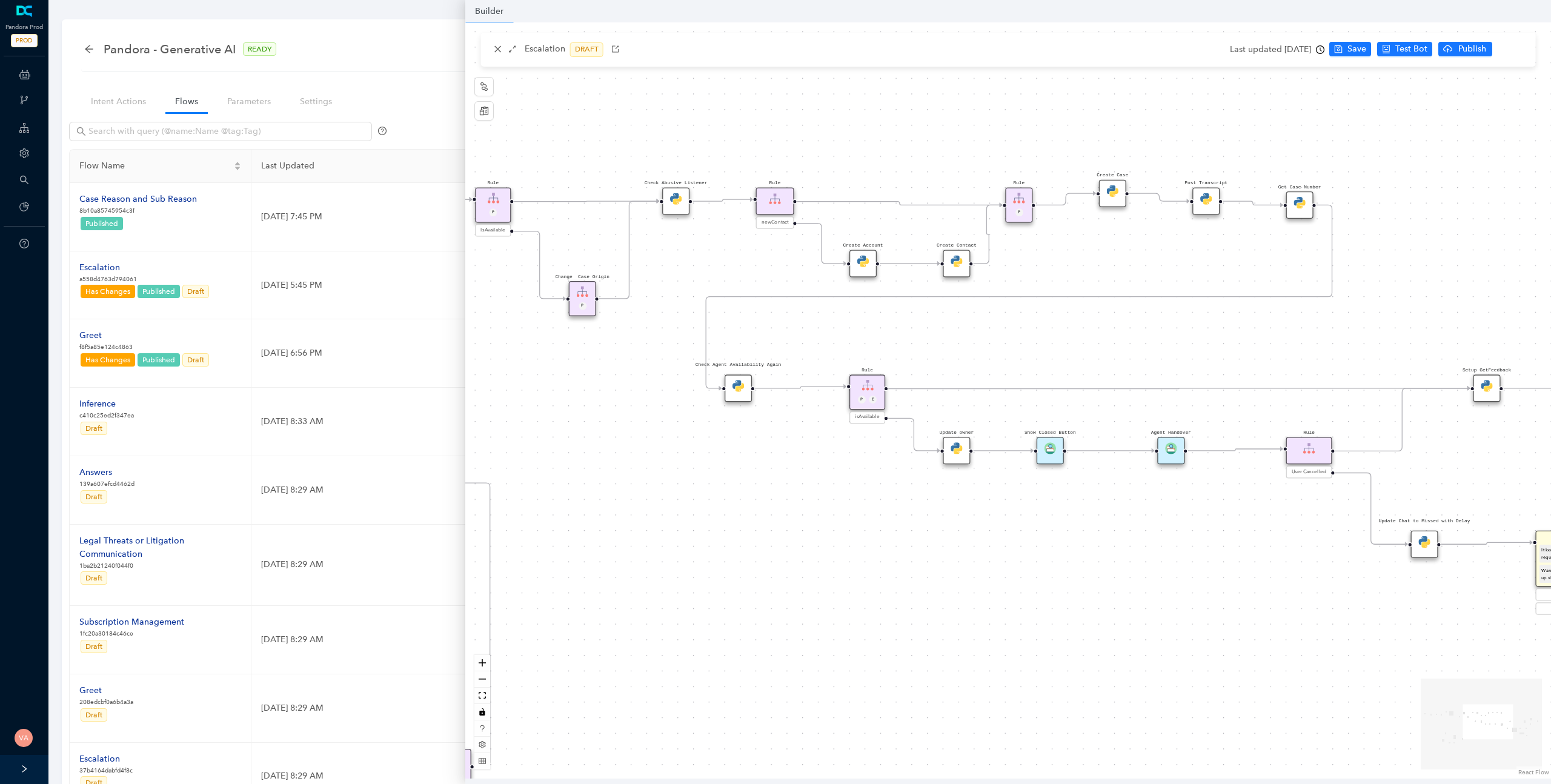
click at [742, 384] on img at bounding box center [738, 385] width 11 height 11
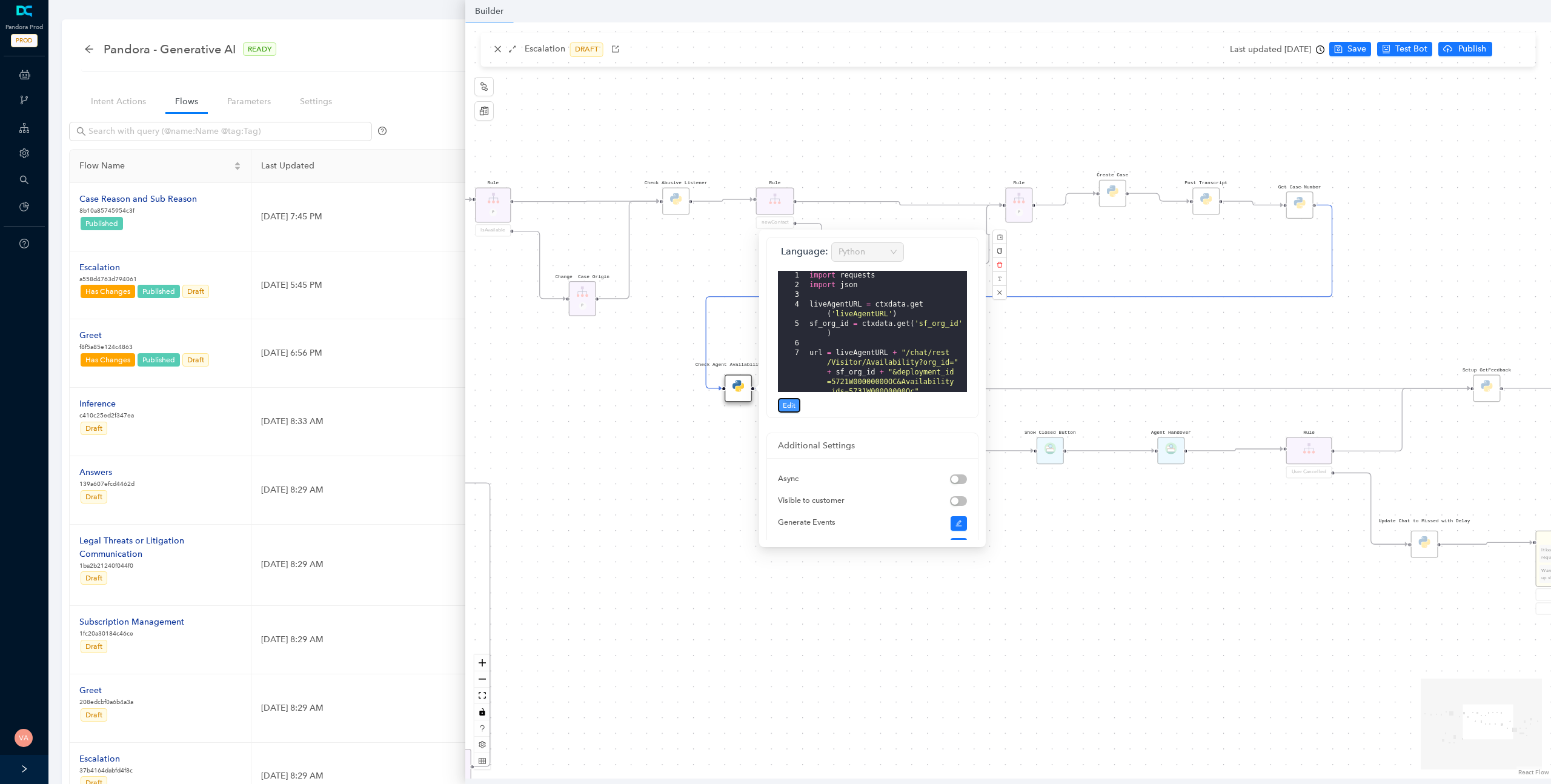
click at [783, 404] on span "Edit" at bounding box center [789, 404] width 12 height 11
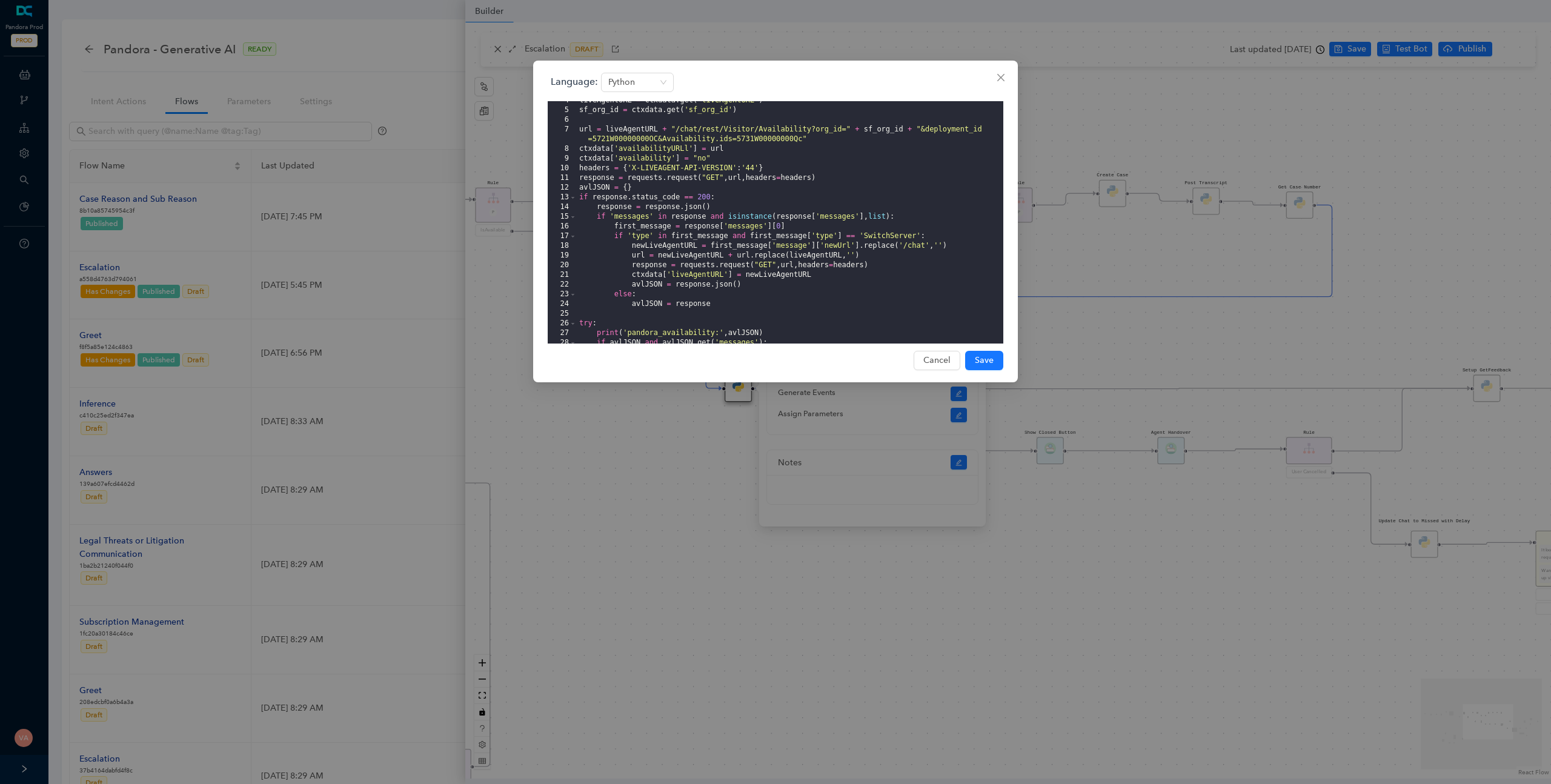
scroll to position [47, 0]
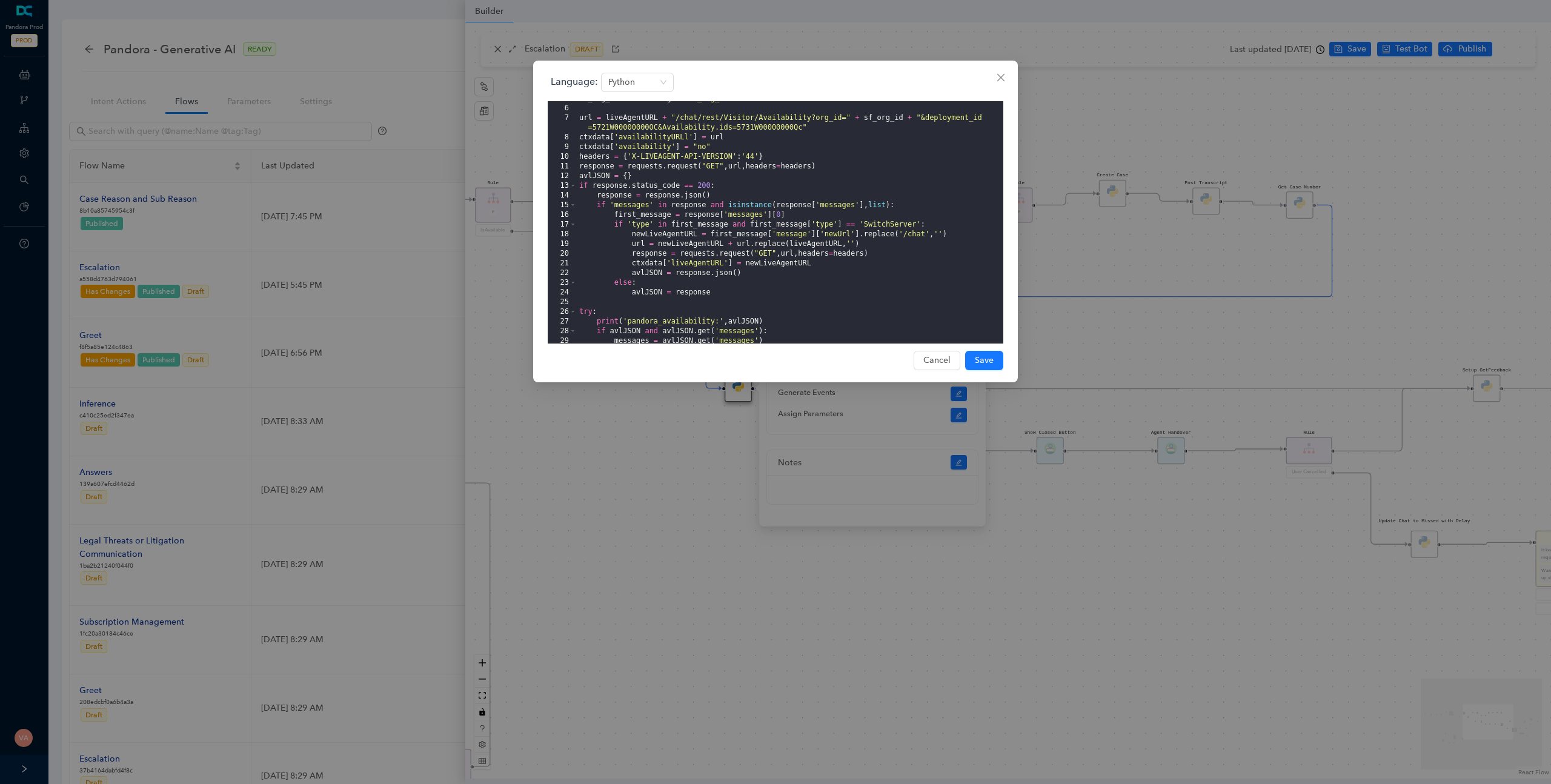
click at [642, 297] on div "sf_org_id = ctxdata . get ( 'sf_org_id' ) url = liveAgentURL + "/chat/rest/Visi…" at bounding box center [790, 225] width 426 height 262
click at [604, 189] on div "sf_org_id = ctxdata . get ( 'sf_org_id' ) url = liveAgentURL + "/chat/rest/Visi…" at bounding box center [790, 225] width 426 height 262
click at [644, 291] on div "sf_org_id = ctxdata . get ( 'sf_org_id' ) url = liveAgentURL + "/chat/rest/Visi…" at bounding box center [790, 225] width 426 height 262
click at [698, 297] on div "sf_org_id = ctxdata . get ( 'sf_org_id' ) url = liveAgentURL + "/chat/rest/Visi…" at bounding box center [790, 225] width 426 height 262
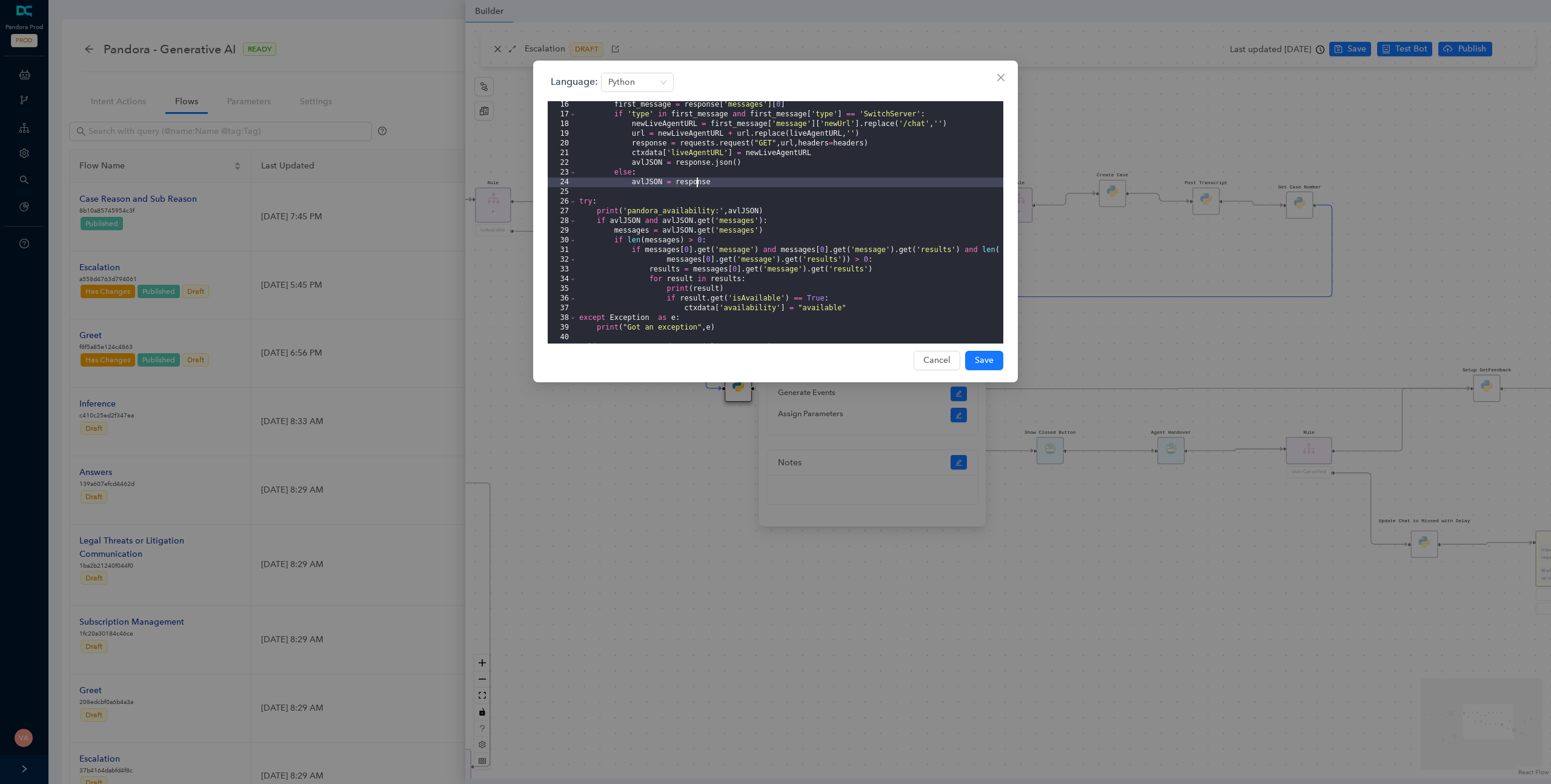
scroll to position [144, 0]
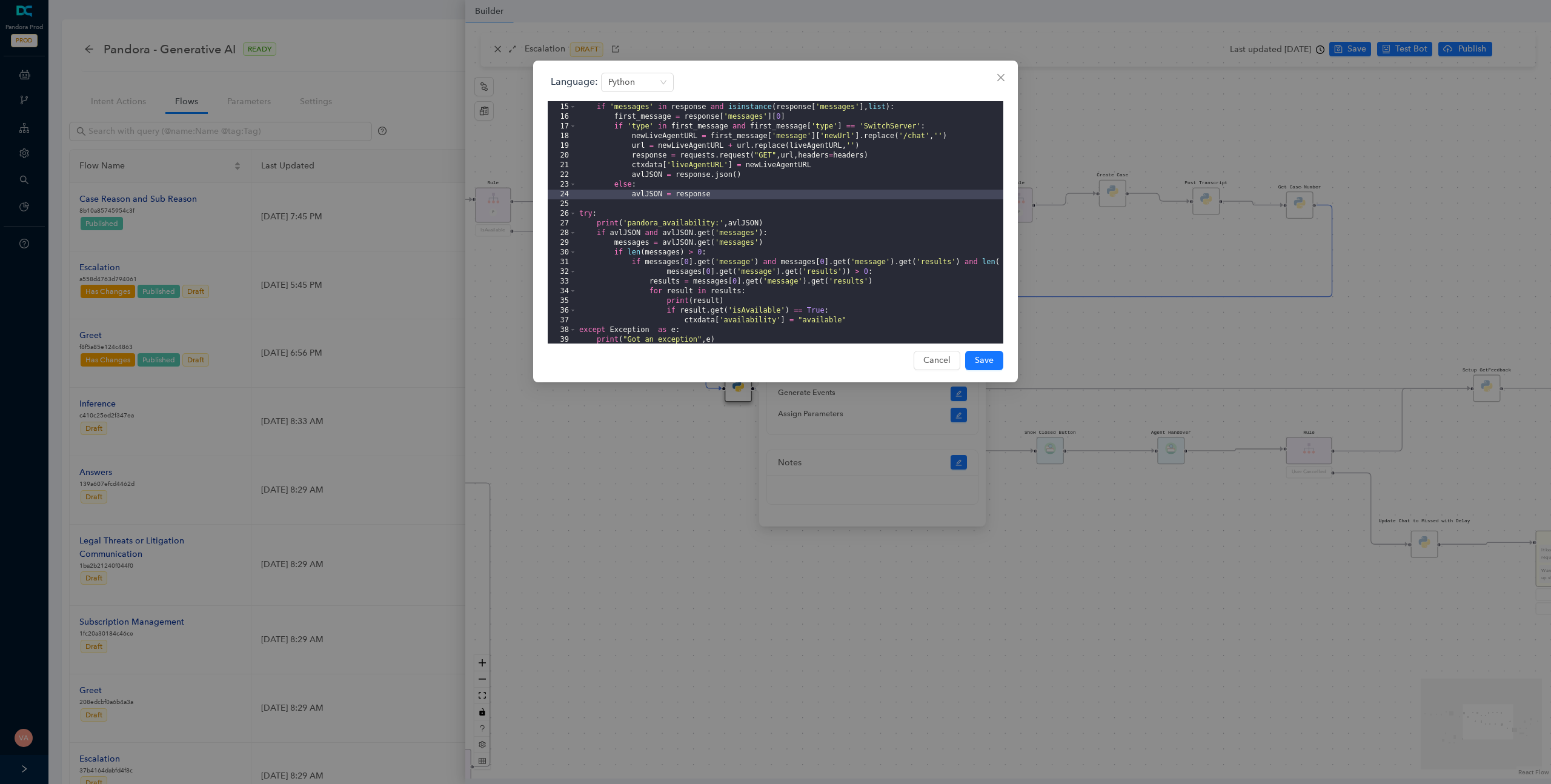
click at [876, 325] on div "response = response . json ( ) if 'messages' in response and isinstance ( respo…" at bounding box center [790, 224] width 426 height 262
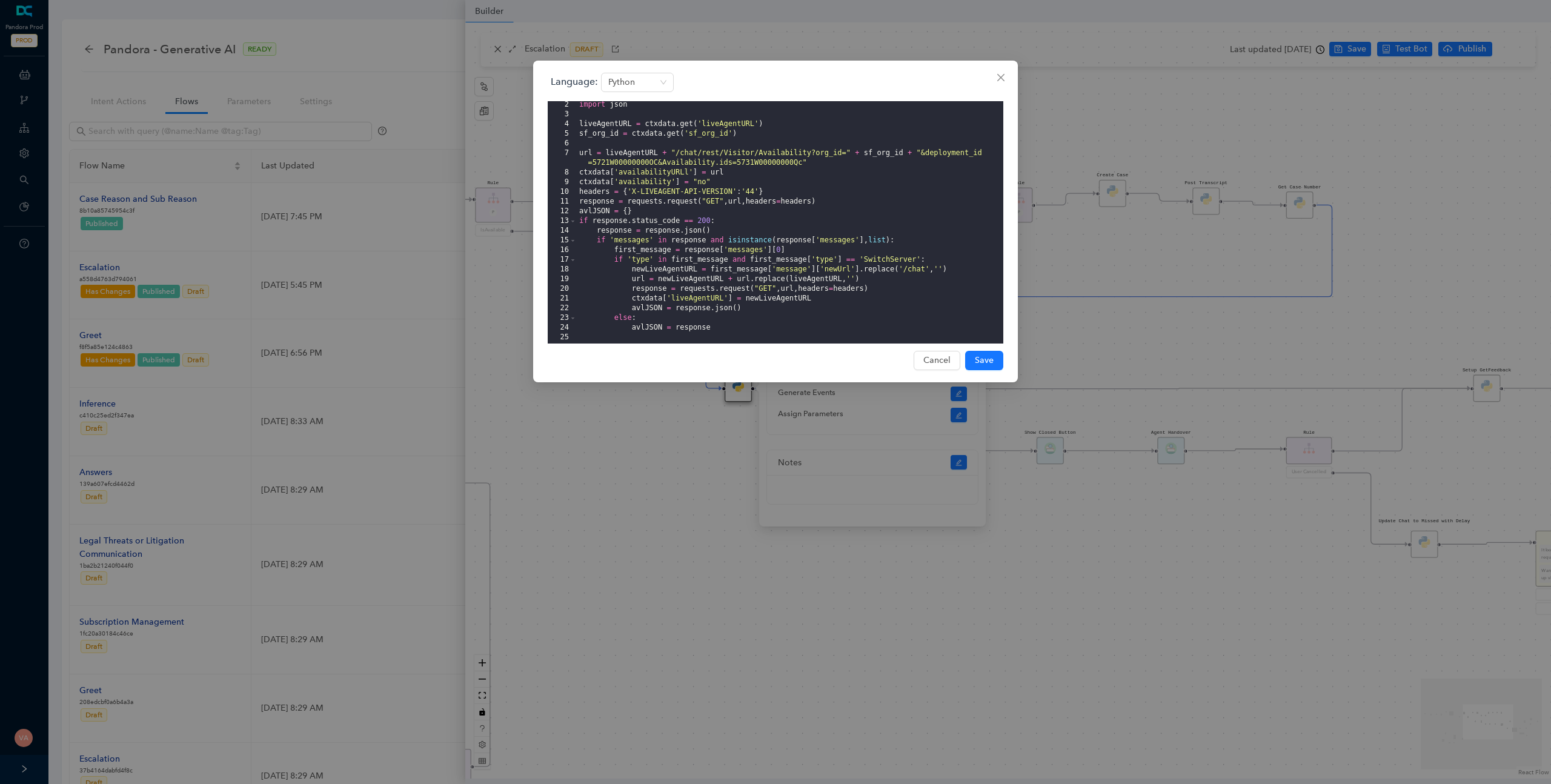
scroll to position [23, 0]
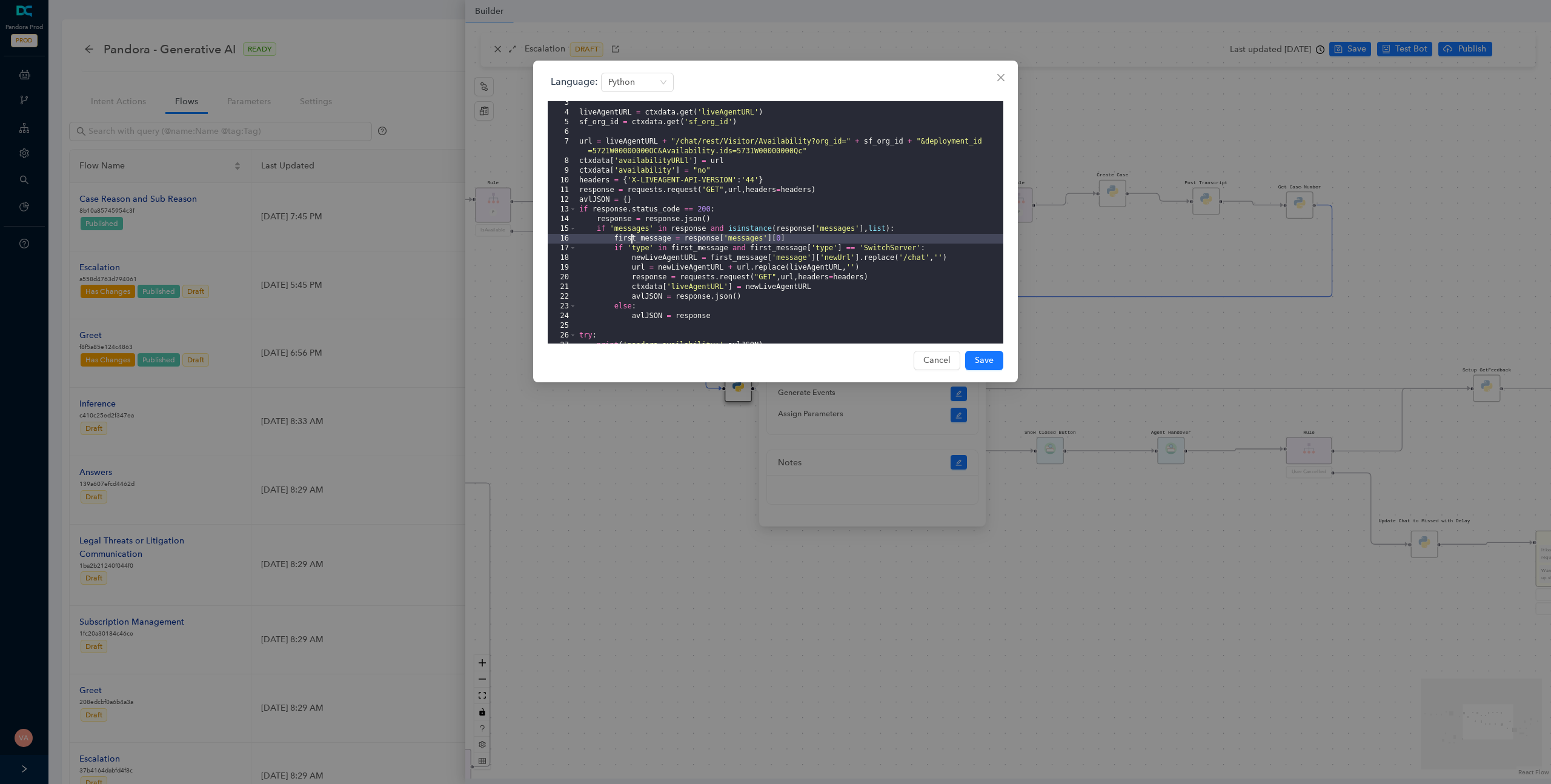
click at [631, 234] on div "liveAgentURL = ctxdata . get ( 'liveAgentURL' ) sf_org_id = ctxdata . get ( 'sf…" at bounding box center [790, 229] width 426 height 262
click at [637, 230] on div "liveAgentURL = ctxdata . get ( 'liveAgentURL' ) sf_org_id = ctxdata . get ( 'sf…" at bounding box center [790, 229] width 426 height 262
click at [646, 214] on div "liveAgentURL = ctxdata . get ( 'liveAgentURL' ) sf_org_id = ctxdata . get ( 'sf…" at bounding box center [790, 229] width 426 height 262
click at [695, 207] on div "liveAgentURL = ctxdata . get ( 'liveAgentURL' ) sf_org_id = ctxdata . get ( 'sf…" at bounding box center [790, 229] width 426 height 262
click at [735, 211] on div "liveAgentURL = ctxdata . get ( 'liveAgentURL' ) sf_org_id = ctxdata . get ( 'sf…" at bounding box center [790, 229] width 426 height 262
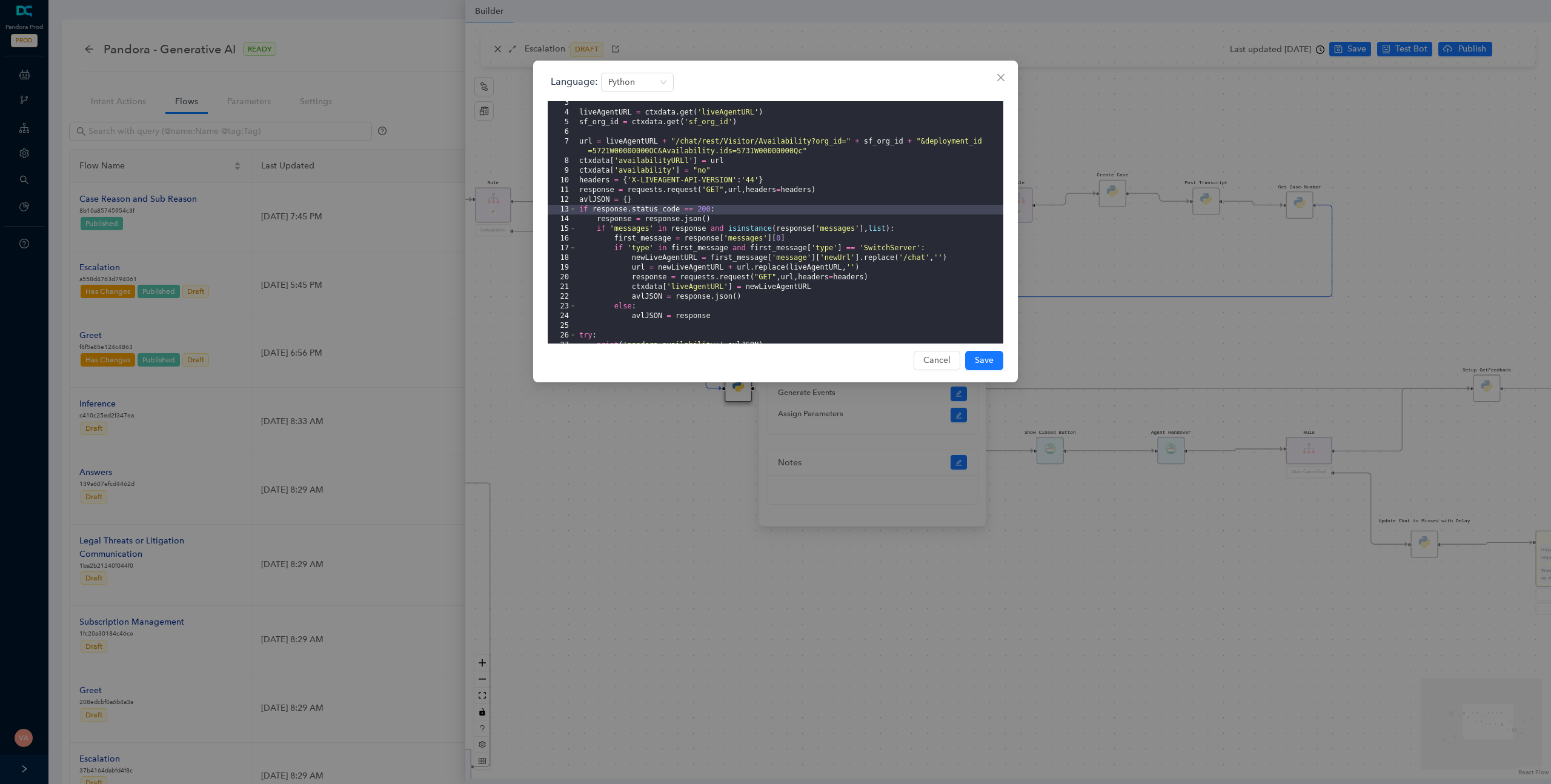
click at [597, 221] on div "liveAgentURL = ctxdata . get ( 'liveAgentURL' ) sf_org_id = ctxdata . get ( 'sf…" at bounding box center [790, 229] width 426 height 262
click at [665, 229] on div "liveAgentURL = ctxdata . get ( 'liveAgentURL' ) sf_org_id = ctxdata . get ( 'sf…" at bounding box center [790, 229] width 426 height 262
click at [660, 252] on div "liveAgentURL = ctxdata . get ( 'liveAgentURL' ) sf_org_id = ctxdata . get ( 'sf…" at bounding box center [790, 229] width 426 height 262
click at [658, 295] on div "liveAgentURL = ctxdata . get ( 'liveAgentURL' ) sf_org_id = ctxdata . get ( 'sf…" at bounding box center [790, 229] width 426 height 262
click at [663, 318] on div "liveAgentURL = ctxdata . get ( 'liveAgentURL' ) sf_org_id = ctxdata . get ( 'sf…" at bounding box center [790, 229] width 426 height 262
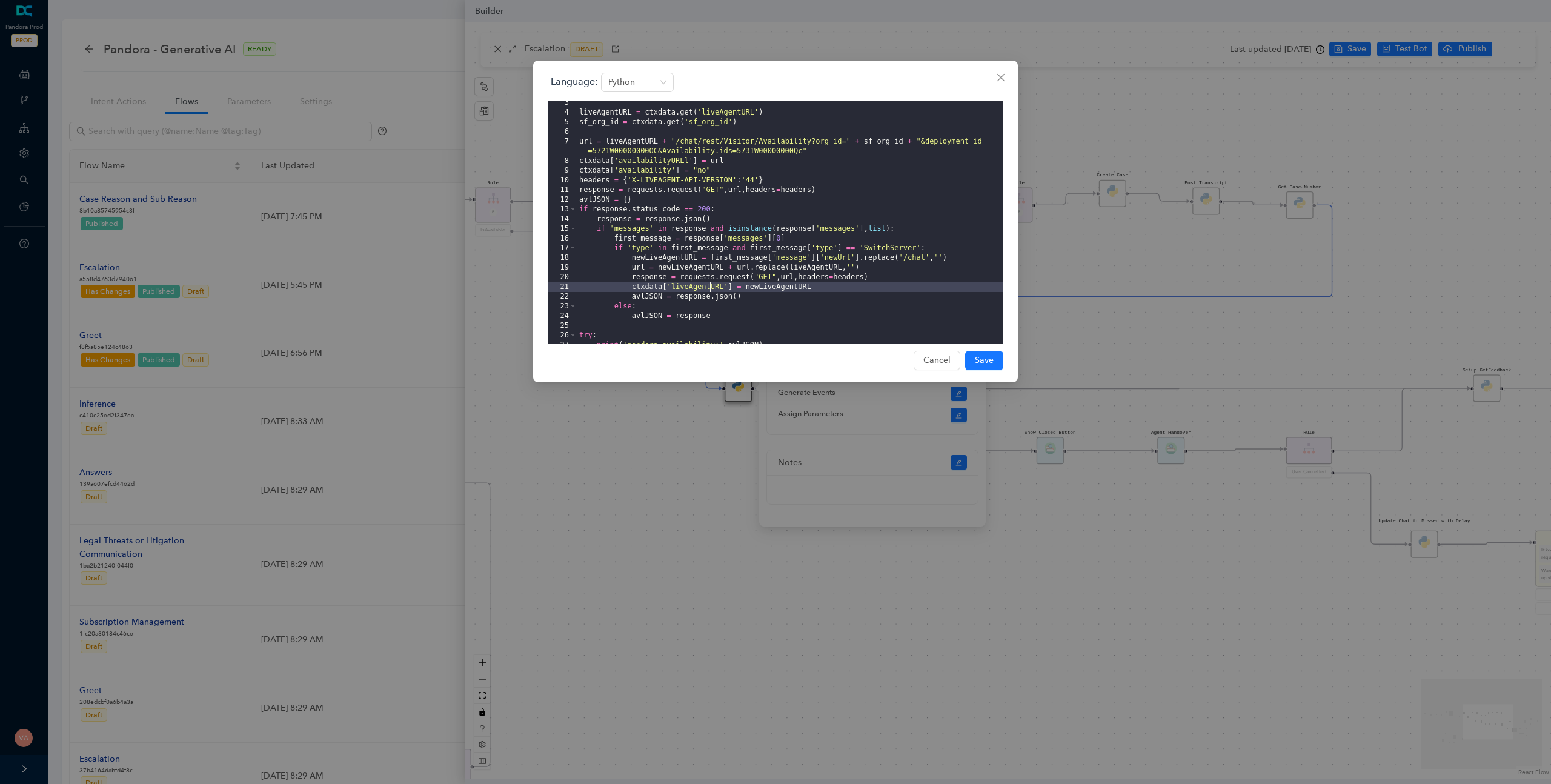
click at [710, 290] on div "liveAgentURL = ctxdata . get ( 'liveAgentURL' ) sf_org_id = ctxdata . get ( 'sf…" at bounding box center [790, 229] width 426 height 262
click at [781, 290] on div "liveAgentURL = ctxdata . get ( 'liveAgentURL' ) sf_org_id = ctxdata . get ( 'sf…" at bounding box center [790, 229] width 426 height 262
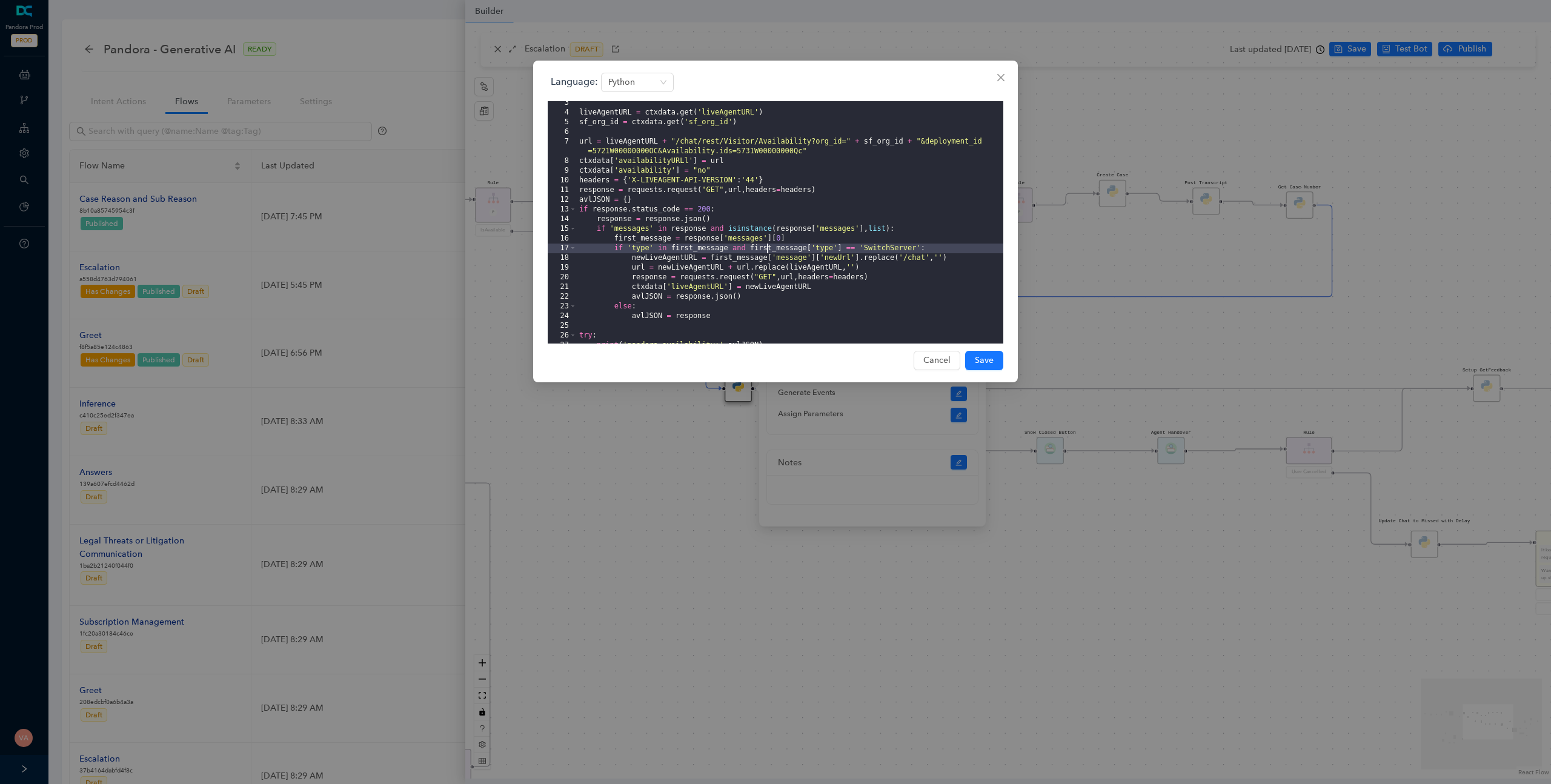
click at [769, 249] on div "liveAgentURL = ctxdata . get ( 'liveAgentURL' ) sf_org_id = ctxdata . get ( 'sf…" at bounding box center [790, 229] width 426 height 262
click at [876, 245] on div "liveAgentURL = ctxdata . get ( 'liveAgentURL' ) sf_org_id = ctxdata . get ( 'sf…" at bounding box center [790, 229] width 426 height 262
click at [833, 258] on div "liveAgentURL = ctxdata . get ( 'liveAgentURL' ) sf_org_id = ctxdata . get ( 'sf…" at bounding box center [790, 229] width 426 height 262
click at [903, 255] on div "liveAgentURL = ctxdata . get ( 'liveAgentURL' ) sf_org_id = ctxdata . get ( 'sf…" at bounding box center [790, 229] width 426 height 262
click at [684, 271] on div "liveAgentURL = ctxdata . get ( 'liveAgentURL' ) sf_org_id = ctxdata . get ( 'sf…" at bounding box center [790, 229] width 426 height 262
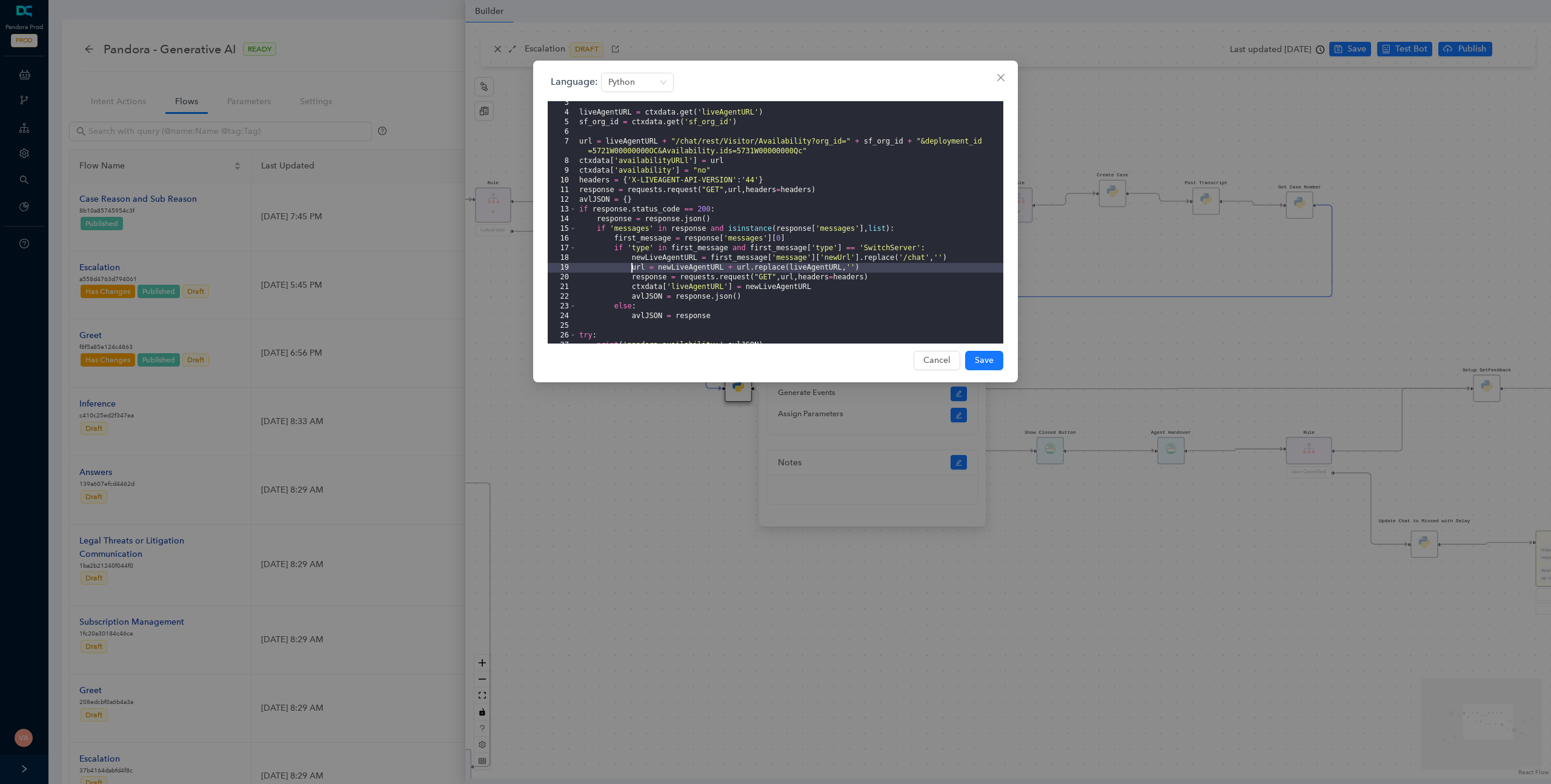
click at [634, 268] on div "liveAgentURL = ctxdata . get ( 'liveAgentURL' ) sf_org_id = ctxdata . get ( 'sf…" at bounding box center [790, 229] width 426 height 262
click at [679, 269] on div "liveAgentURL = ctxdata . get ( 'liveAgentURL' ) sf_org_id = ctxdata . get ( 'sf…" at bounding box center [790, 229] width 426 height 262
click at [772, 269] on div "liveAgentURL = ctxdata . get ( 'liveAgentURL' ) sf_org_id = ctxdata . get ( 'sf…" at bounding box center [790, 229] width 426 height 262
click at [641, 278] on div "liveAgentURL = ctxdata . get ( 'liveAgentURL' ) sf_org_id = ctxdata . get ( 'sf…" at bounding box center [790, 229] width 426 height 262
click at [730, 275] on div "liveAgentURL = ctxdata . get ( 'liveAgentURL' ) sf_org_id = ctxdata . get ( 'sf…" at bounding box center [790, 229] width 426 height 262
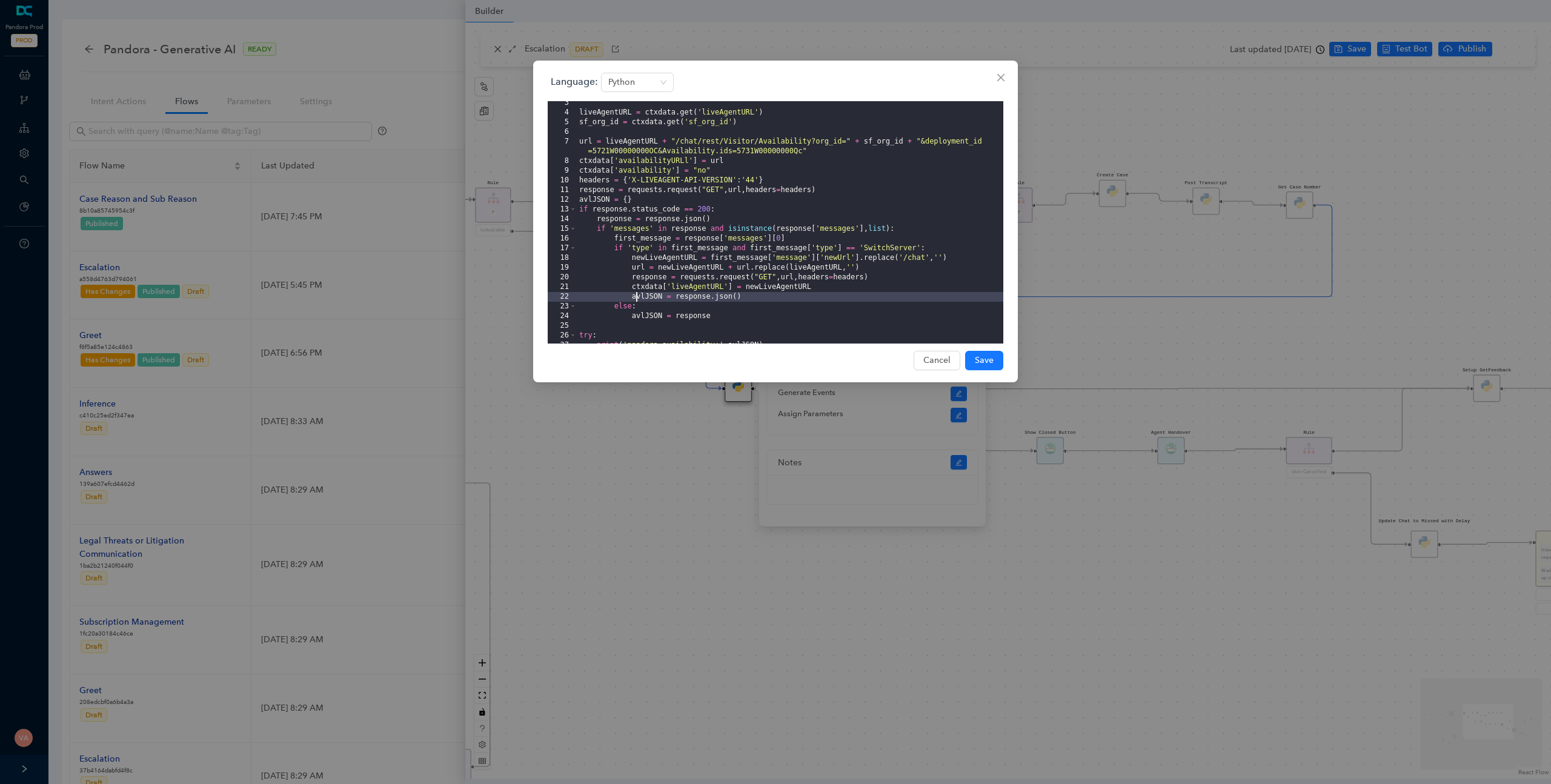
click at [636, 293] on div "liveAgentURL = ctxdata . get ( 'liveAgentURL' ) sf_org_id = ctxdata . get ( 'sf…" at bounding box center [790, 229] width 426 height 262
click at [623, 307] on div "liveAgentURL = ctxdata . get ( 'liveAgentURL' ) sf_org_id = ctxdata . get ( 'sf…" at bounding box center [790, 229] width 426 height 262
click at [644, 252] on div "liveAgentURL = ctxdata . get ( 'liveAgentURL' ) sf_org_id = ctxdata . get ( 'sf…" at bounding box center [790, 229] width 426 height 262
click at [697, 249] on div "liveAgentURL = ctxdata . get ( 'liveAgentURL' ) sf_org_id = ctxdata . get ( 'sf…" at bounding box center [790, 229] width 426 height 262
click at [693, 278] on div "liveAgentURL = ctxdata . get ( 'liveAgentURL' ) sf_org_id = ctxdata . get ( 'sf…" at bounding box center [790, 229] width 426 height 262
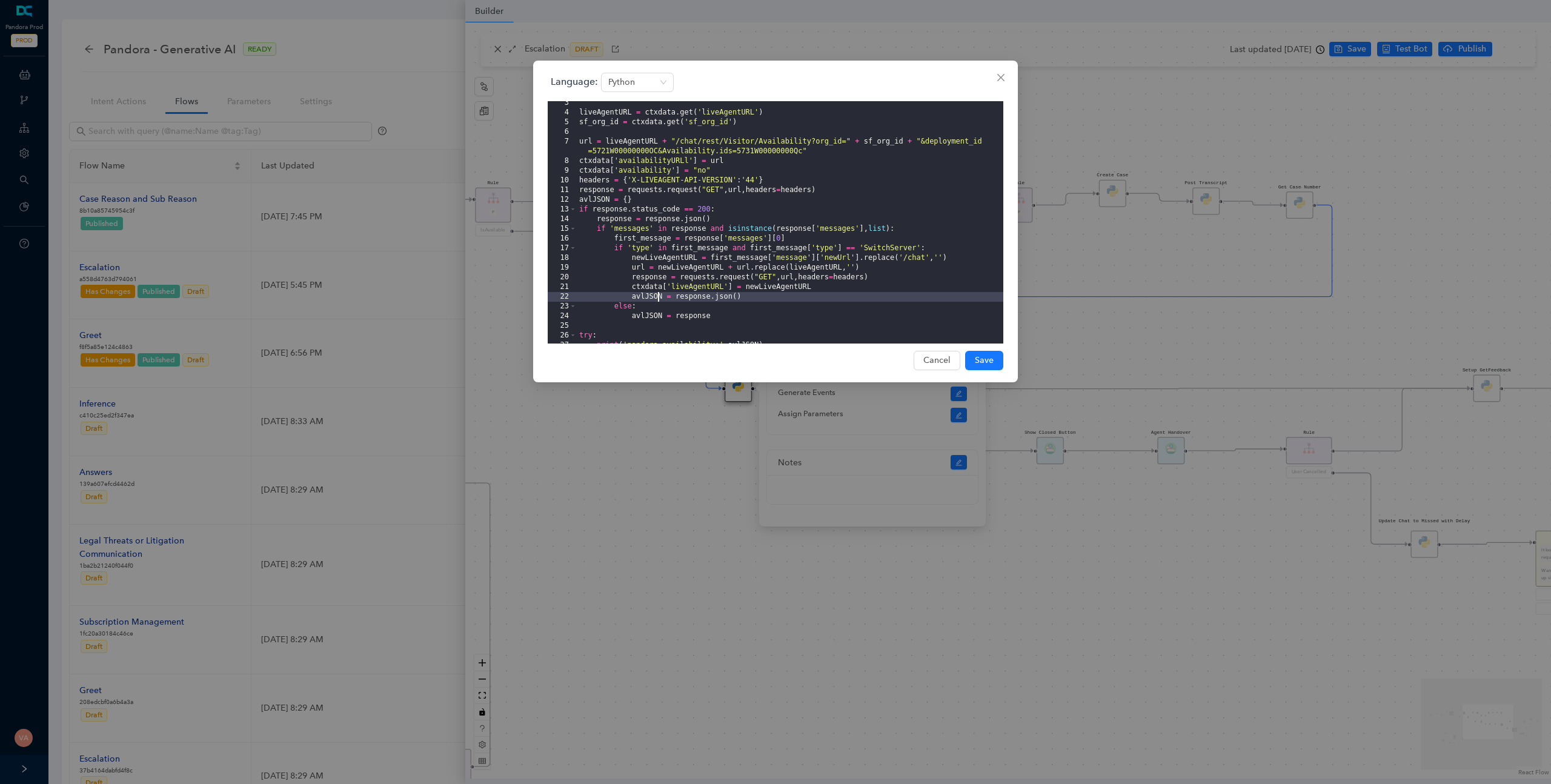
click at [658, 295] on div "liveAgentURL = ctxdata . get ( 'liveAgentURL' ) sf_org_id = ctxdata . get ( 'sf…" at bounding box center [790, 229] width 426 height 262
click at [633, 307] on div "liveAgentURL = ctxdata . get ( 'liveAgentURL' ) sf_org_id = ctxdata . get ( 'sf…" at bounding box center [790, 229] width 426 height 262
click at [642, 321] on div "liveAgentURL = ctxdata . get ( 'liveAgentURL' ) sf_org_id = ctxdata . get ( 'sf…" at bounding box center [790, 229] width 426 height 262
click at [702, 313] on div "liveAgentURL = ctxdata . get ( 'liveAgentURL' ) sf_org_id = ctxdata . get ( 'sf…" at bounding box center [790, 229] width 426 height 262
click at [993, 80] on span "Close" at bounding box center [1001, 77] width 19 height 10
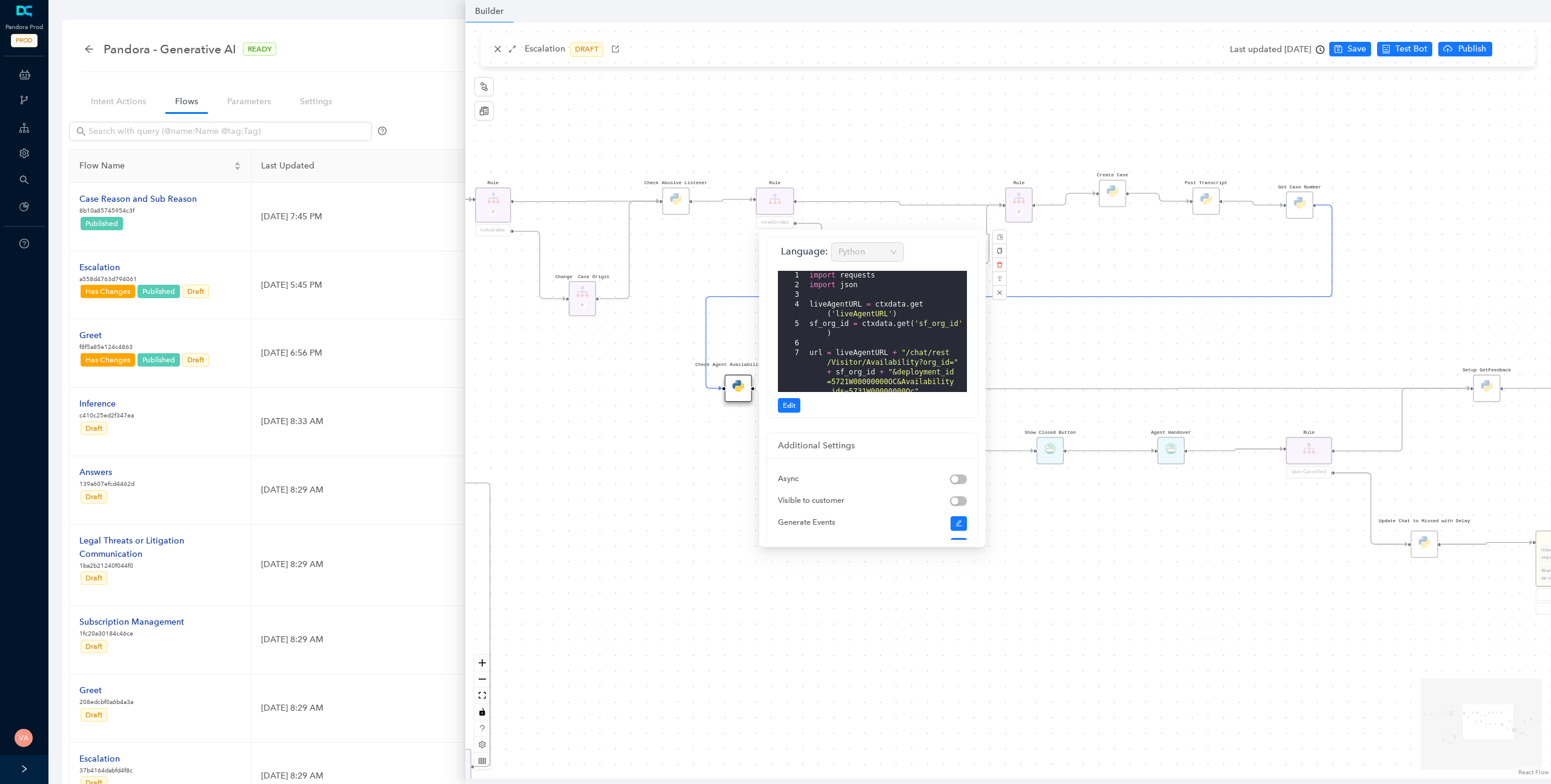
click at [1057, 241] on div "Rule P Start Rule P IsAvailable Rule newContact Get Contact details First Name …" at bounding box center [1009, 400] width 1086 height 756
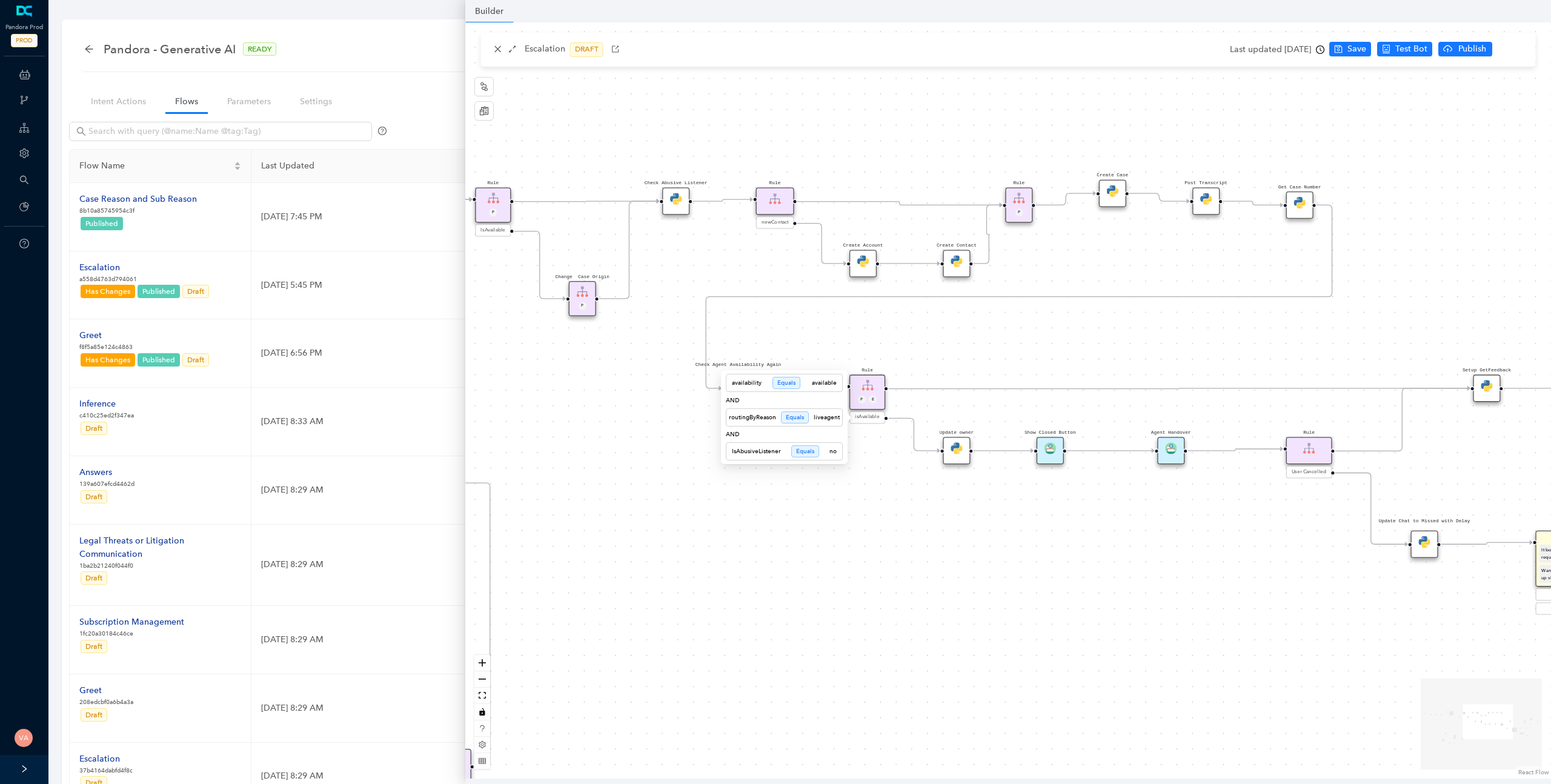
click at [871, 420] on span "isAvailable" at bounding box center [867, 418] width 25 height 8
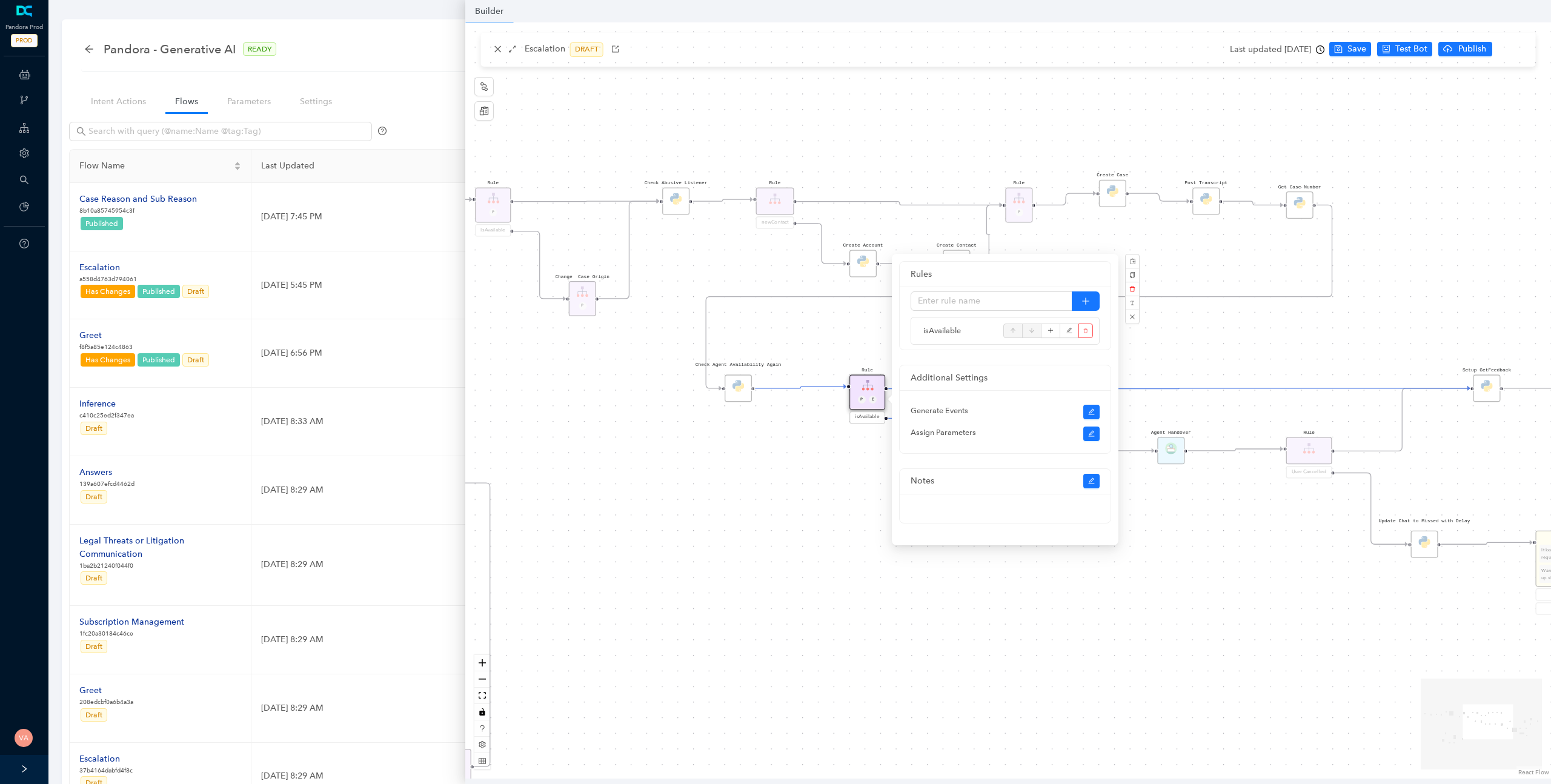
click at [859, 469] on div "Rule P Start Rule P IsAvailable Rule newContact Get Contact details First Name …" at bounding box center [1009, 400] width 1086 height 756
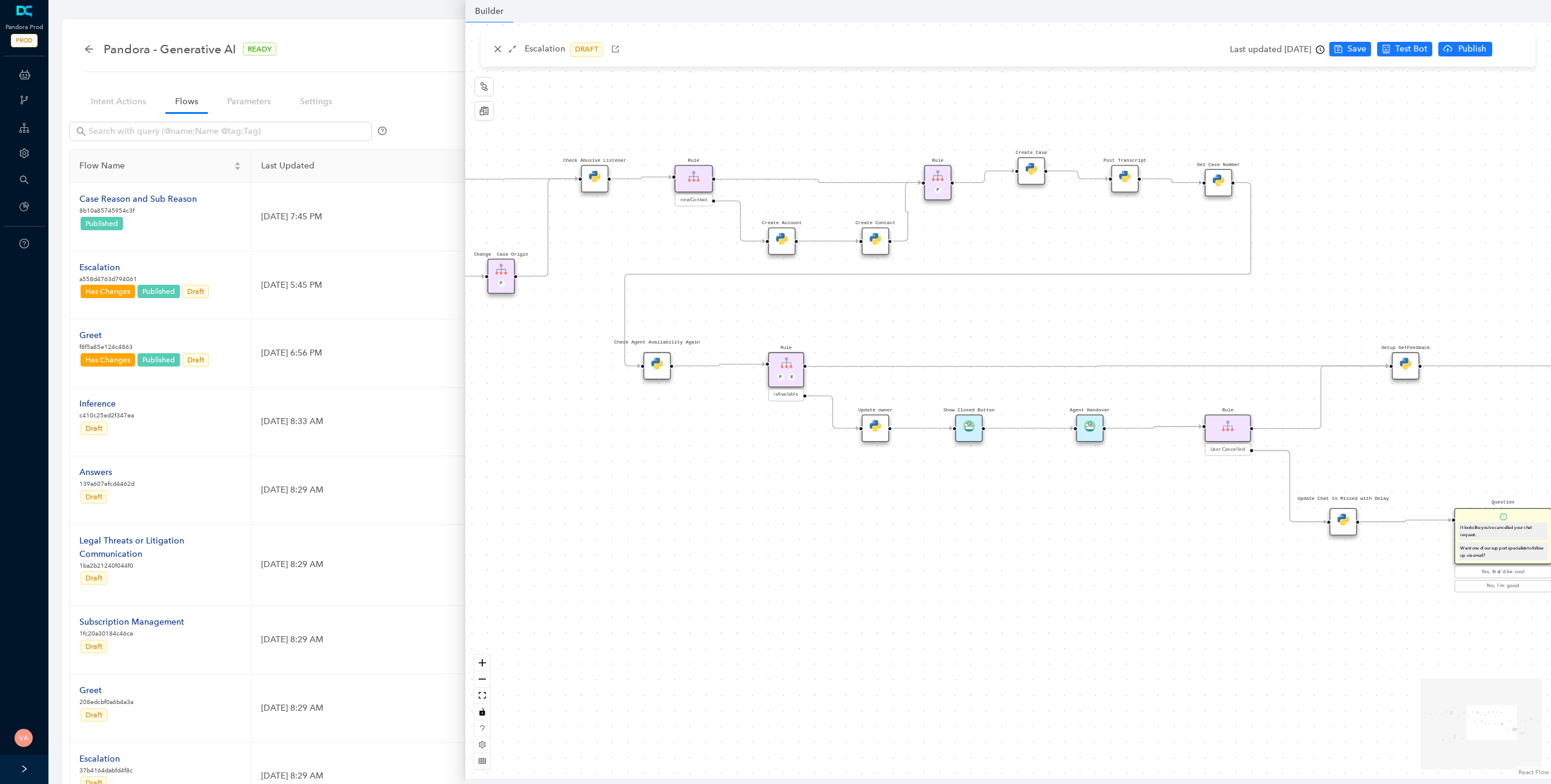
drag, startPoint x: 868, startPoint y: 482, endPoint x: 786, endPoint y: 460, distance: 84.9
click at [786, 460] on div "Rule P Start Rule P IsAvailable Rule newContact Get Contact details First Name …" at bounding box center [1009, 400] width 1086 height 756
click at [783, 373] on div "P E" at bounding box center [785, 378] width 27 height 10
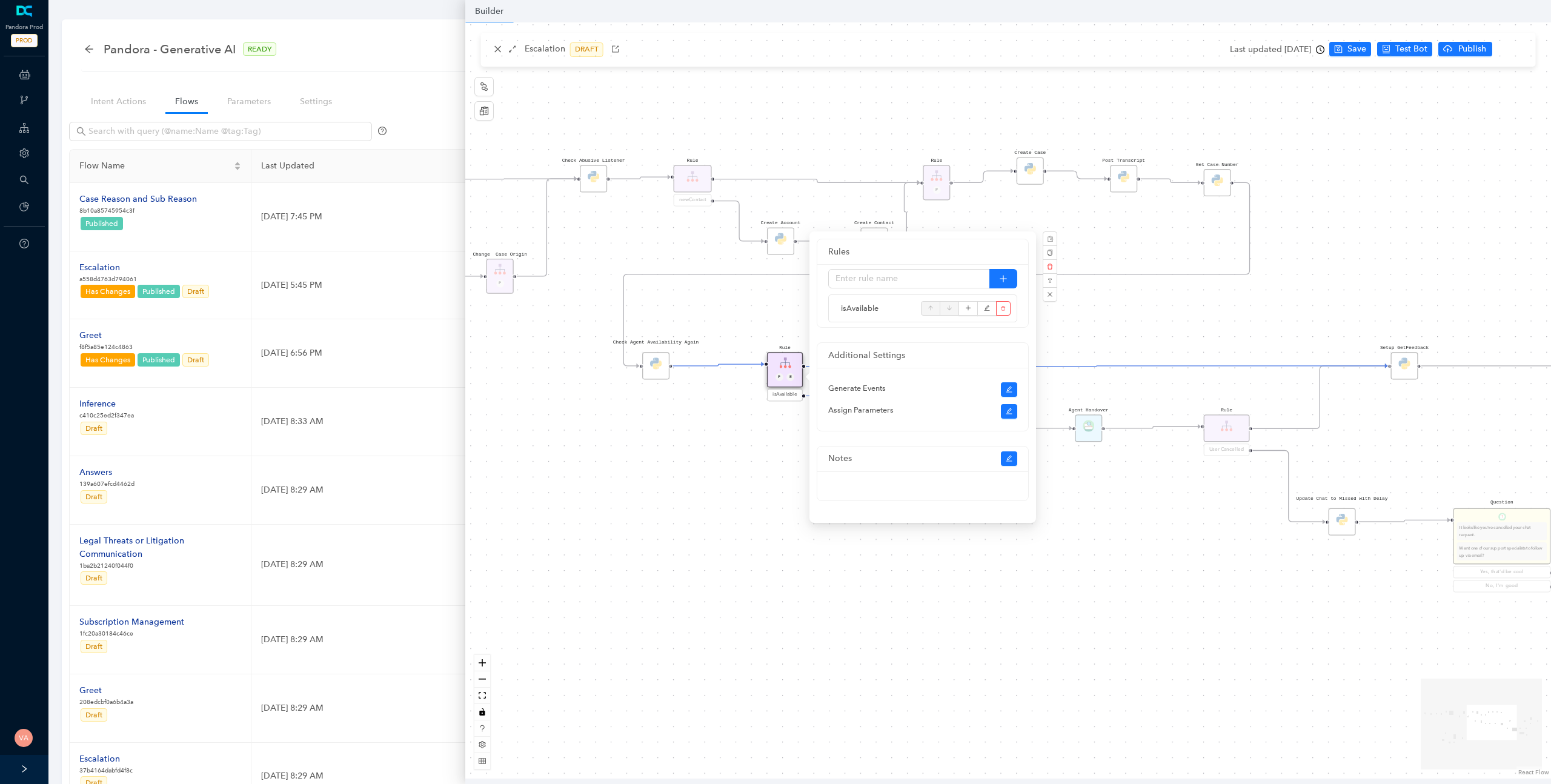
click at [755, 446] on div "Rule P Start Rule P IsAvailable Rule newContact Get Contact details First Name …" at bounding box center [1009, 400] width 1086 height 756
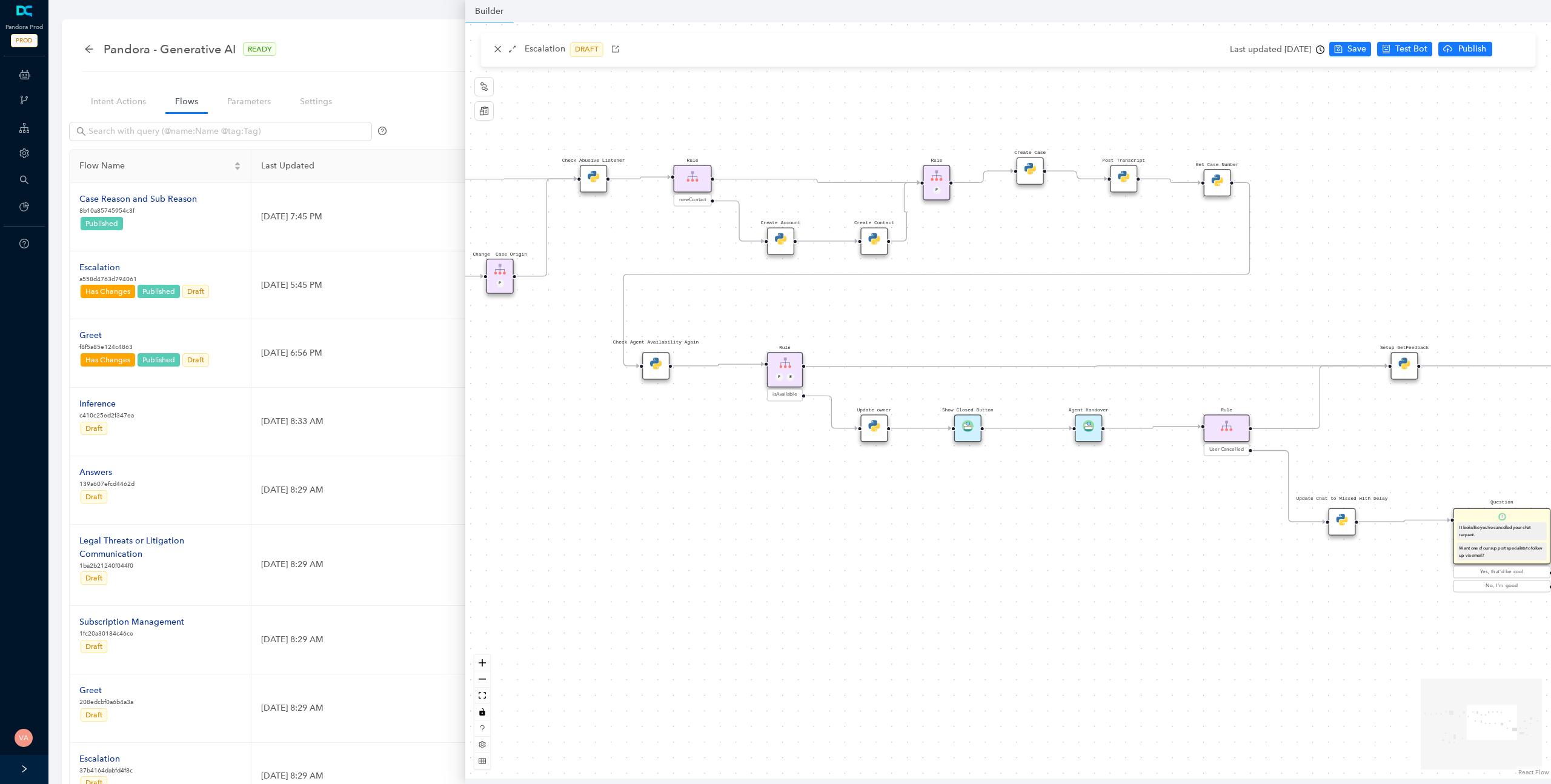
click at [870, 427] on img at bounding box center [874, 425] width 11 height 11
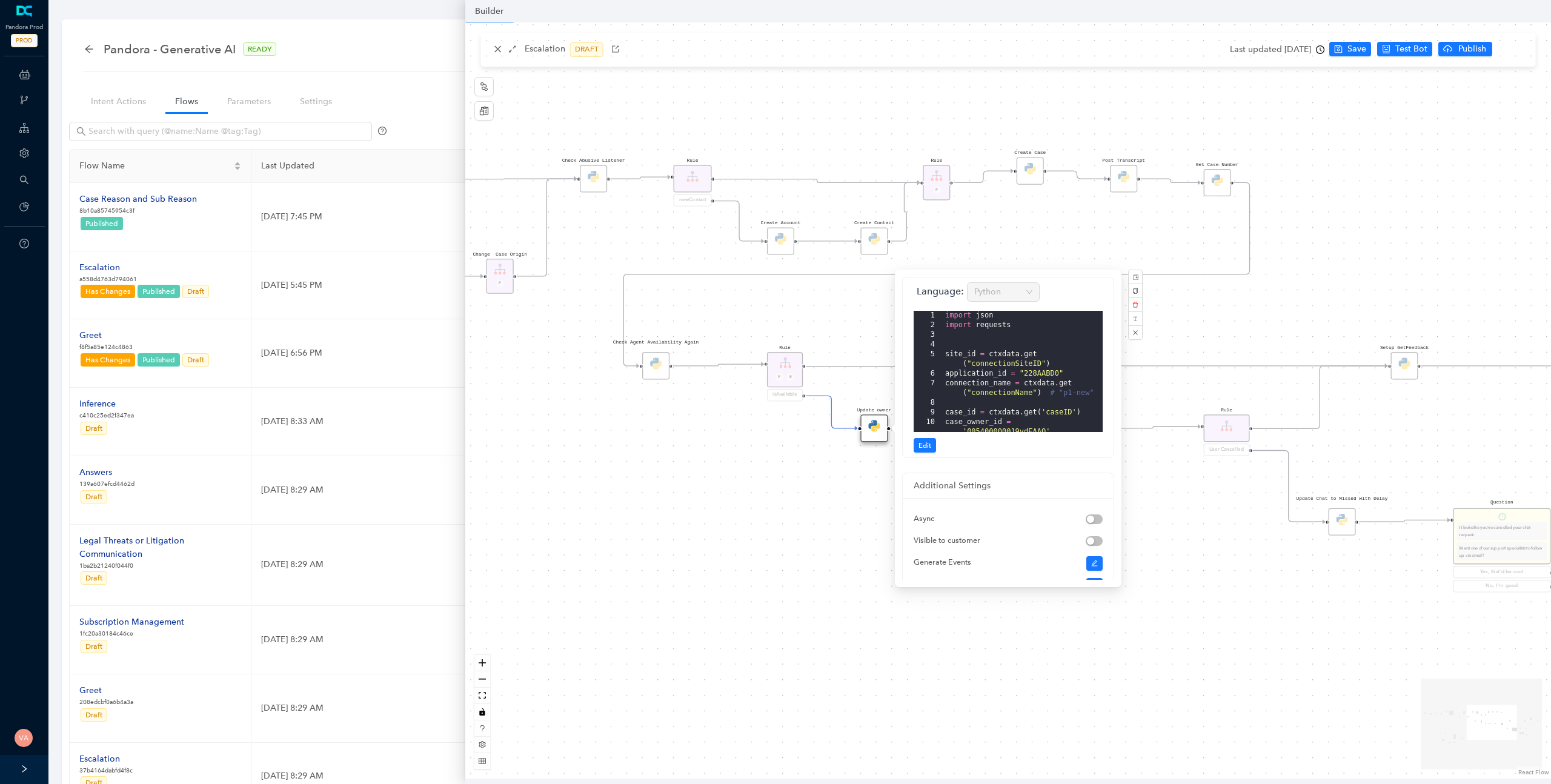
click at [819, 542] on div "Rule P Start Rule P IsAvailable Rule newContact Get Contact details First Name …" at bounding box center [1009, 400] width 1086 height 756
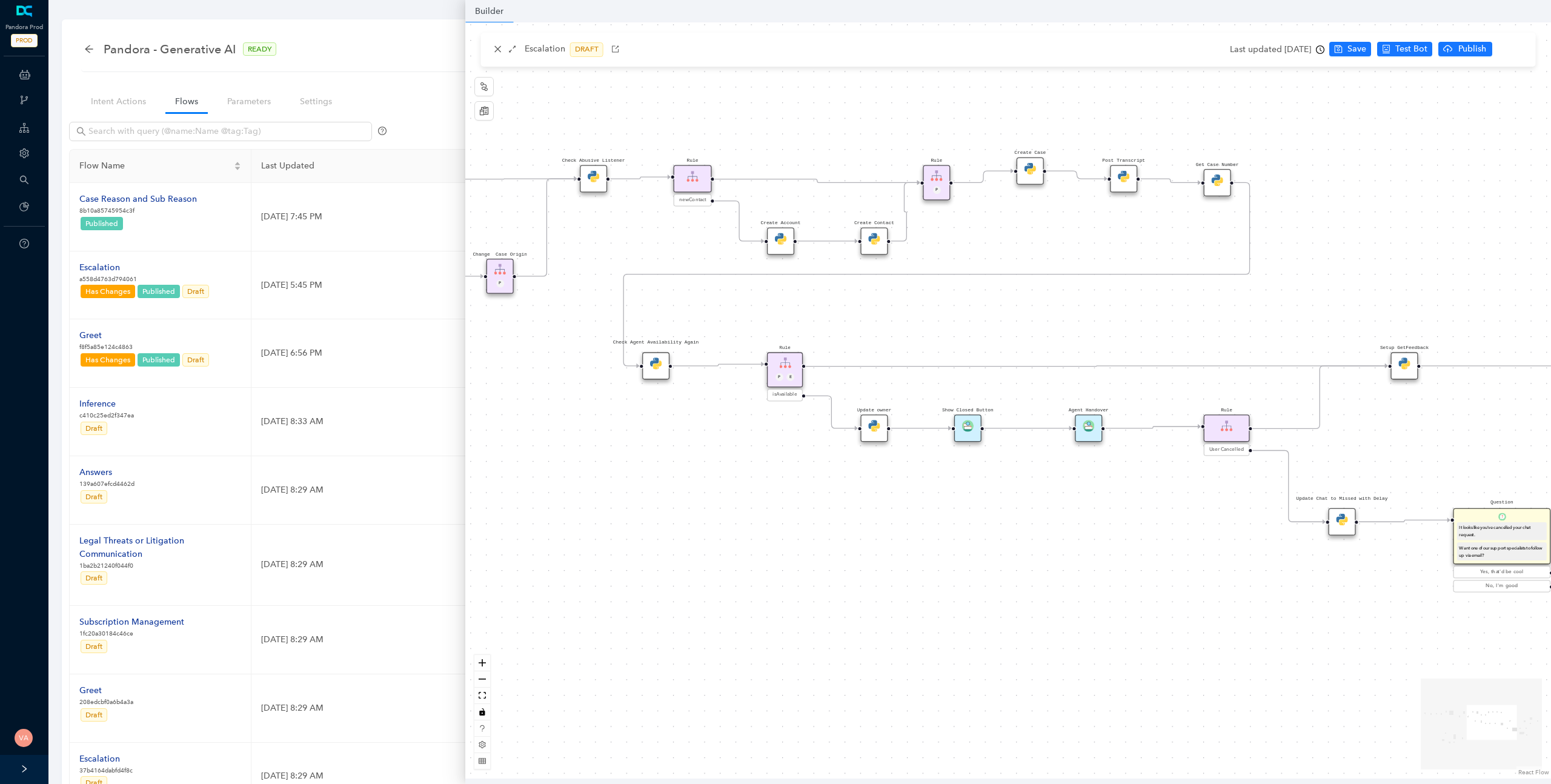
click at [962, 423] on img at bounding box center [968, 425] width 11 height 11
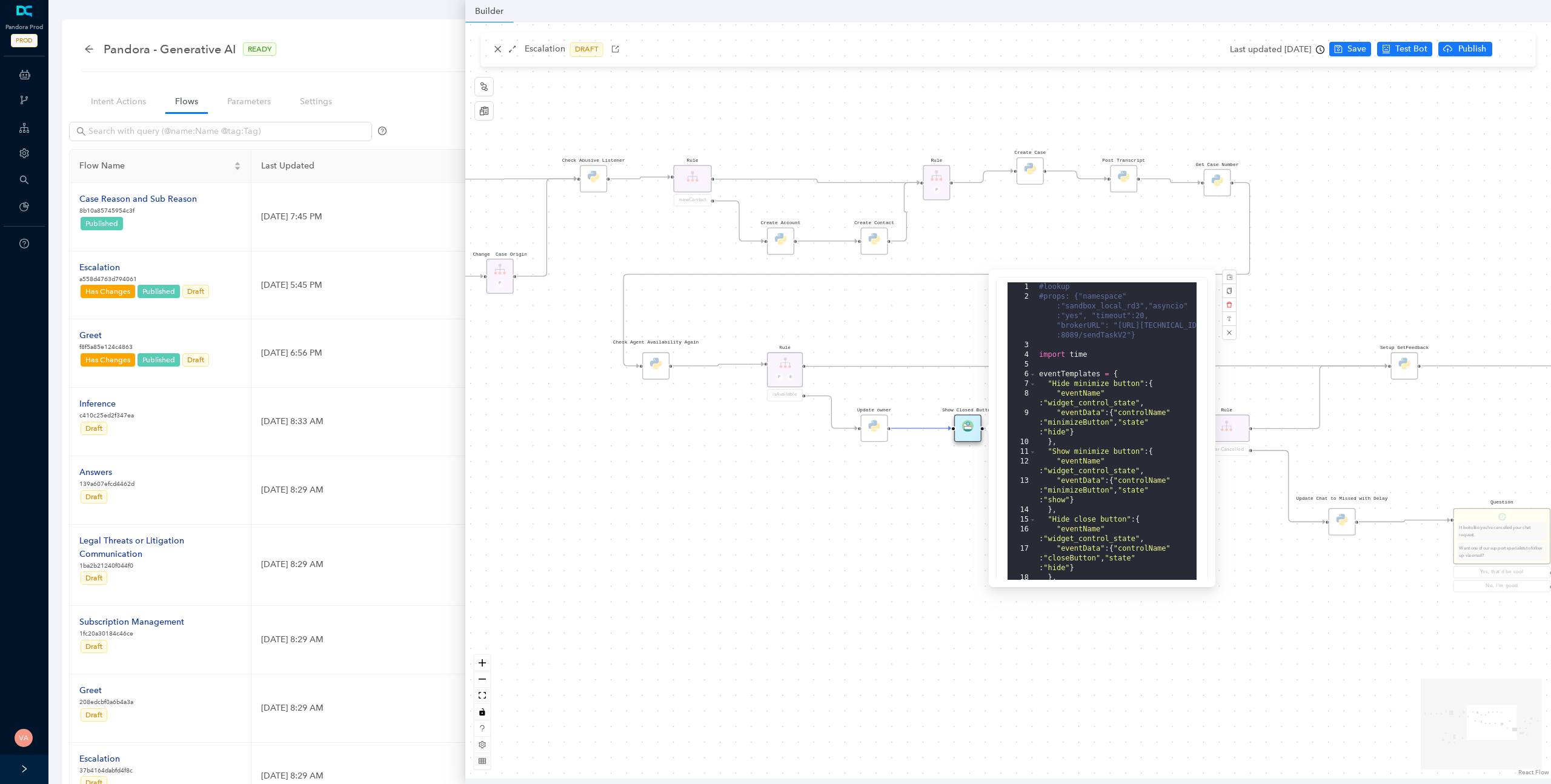
click at [921, 505] on div "Rule P Start Rule P IsAvailable Rule newContact Get Contact details First Name …" at bounding box center [1009, 400] width 1086 height 756
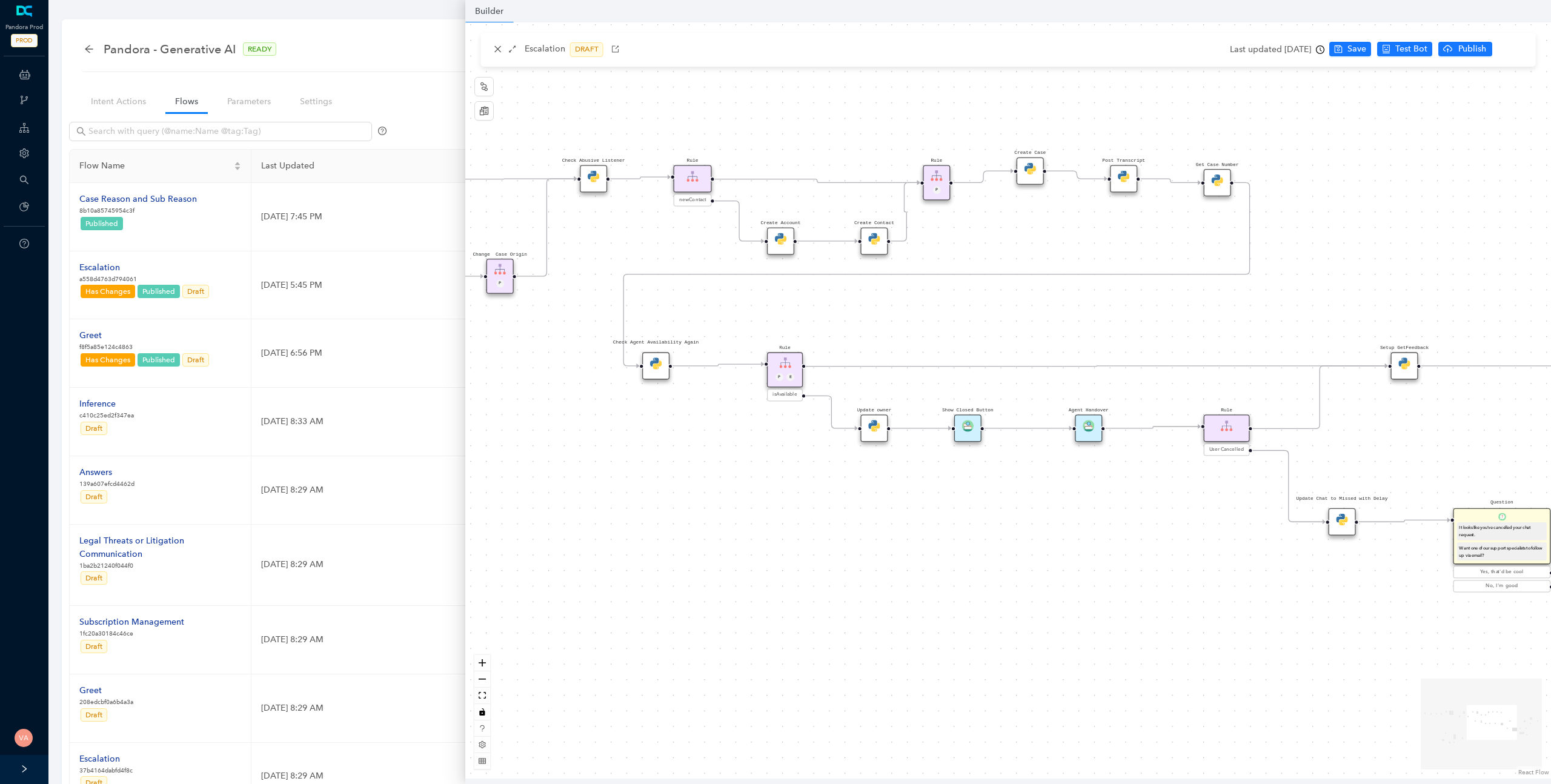
click at [1081, 420] on div "Agent Handover" at bounding box center [1088, 427] width 28 height 28
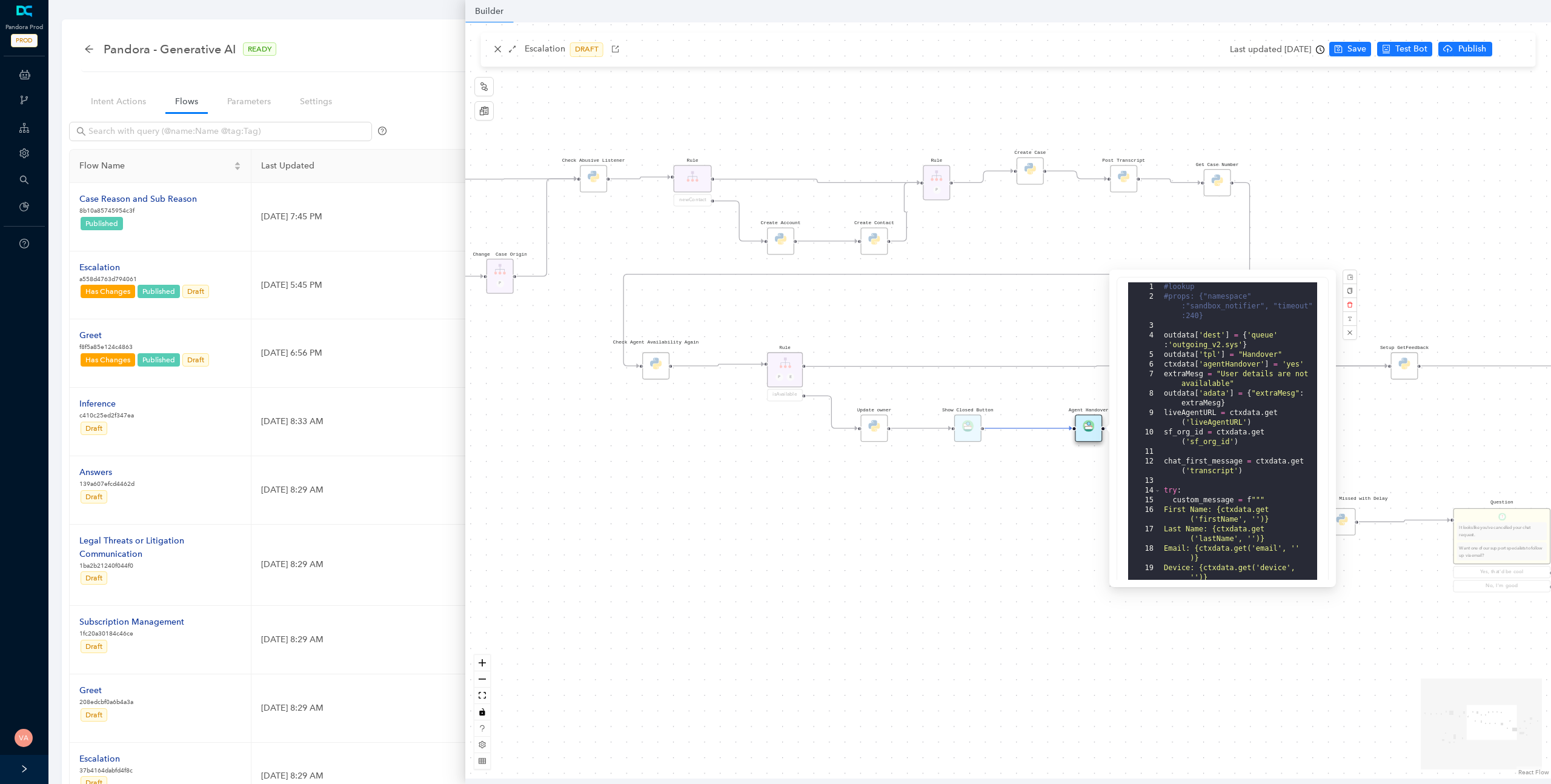
click at [995, 519] on div "Rule P Start Rule P IsAvailable Rule newContact Get Contact details First Name …" at bounding box center [1009, 400] width 1086 height 756
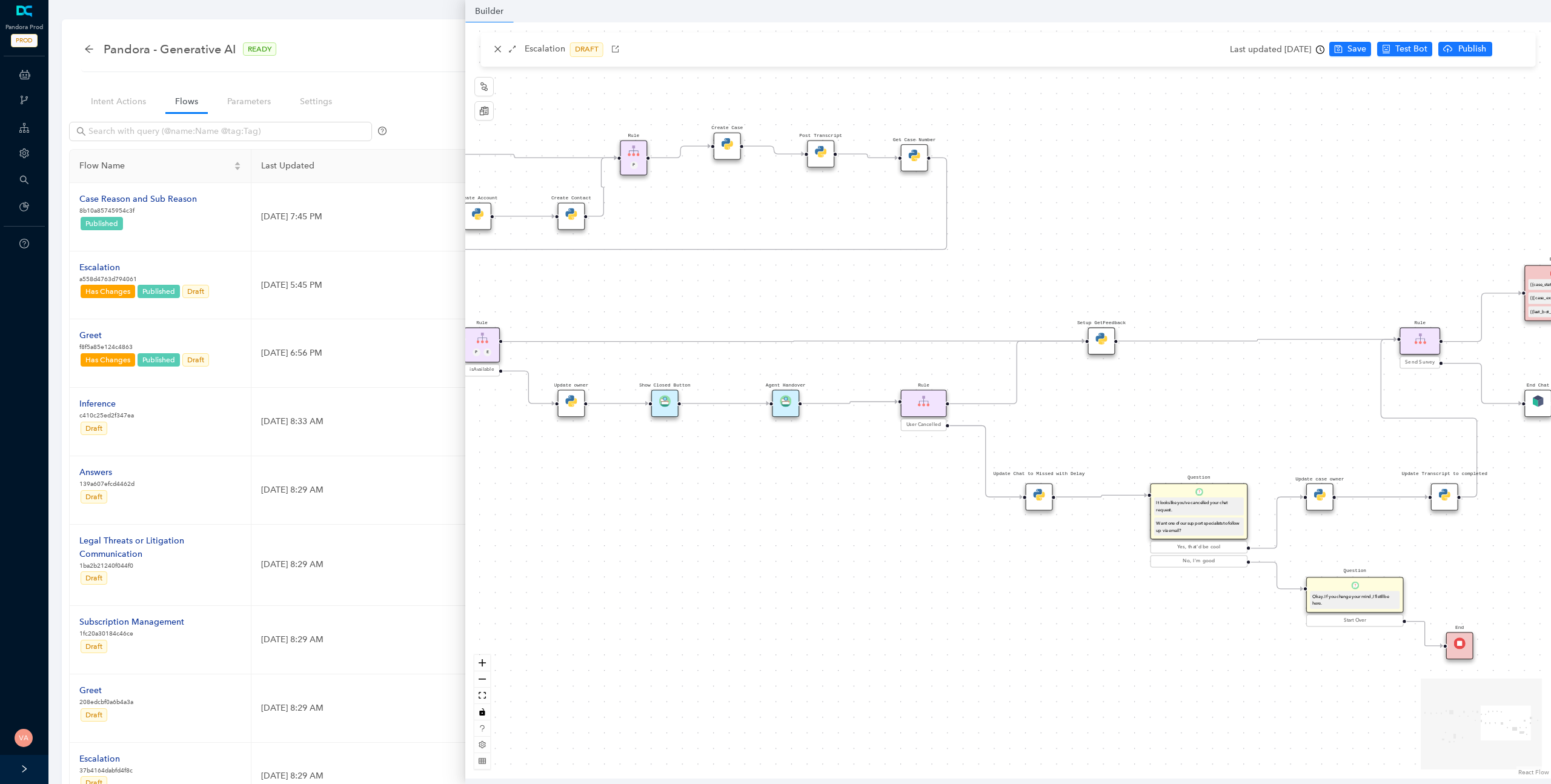
drag, startPoint x: 995, startPoint y: 519, endPoint x: 692, endPoint y: 494, distance: 304.0
click at [692, 494] on div "Rule P Start Rule P IsAvailable Rule newContact Get Contact details First Name …" at bounding box center [1009, 400] width 1086 height 756
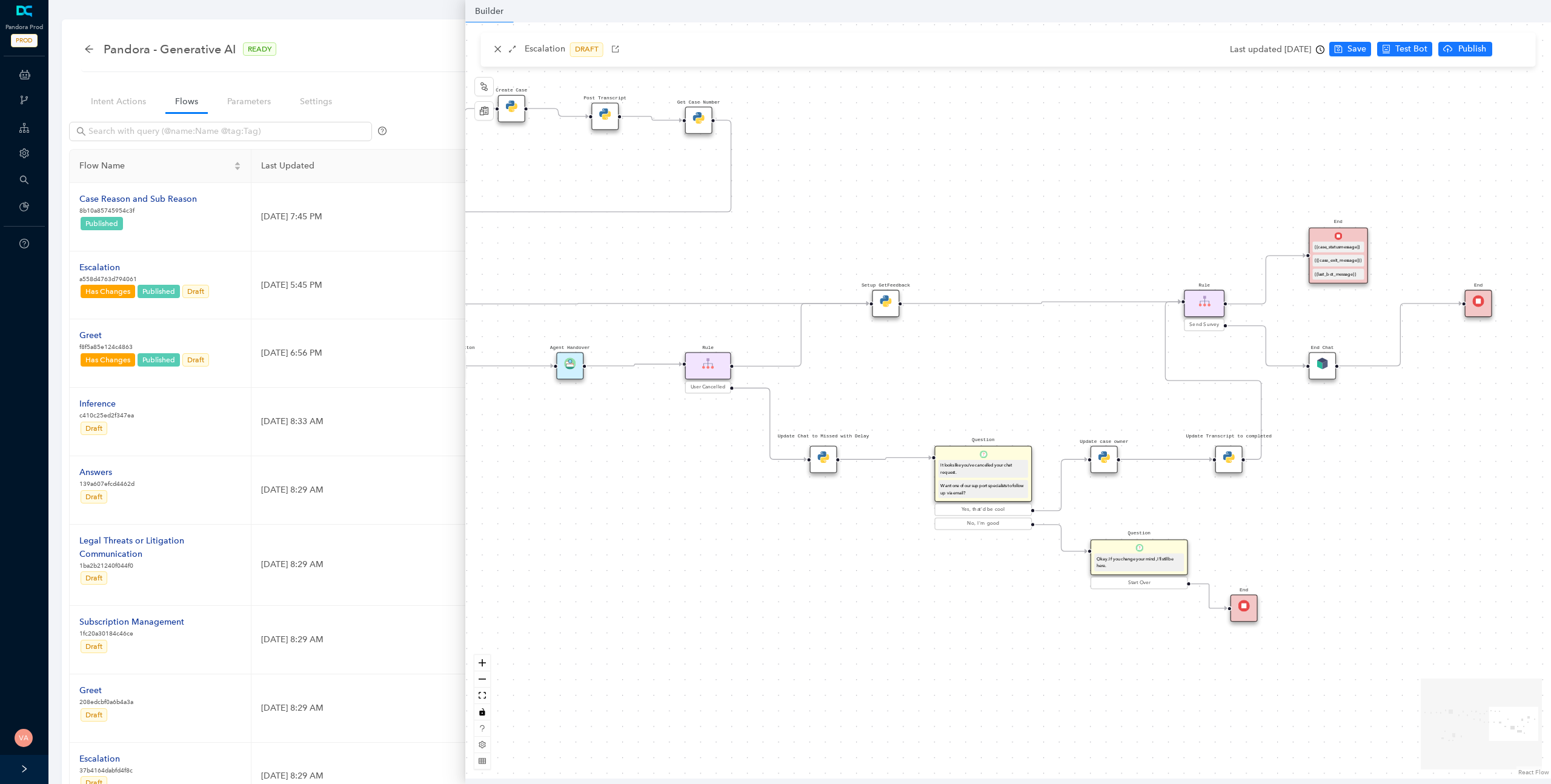
drag, startPoint x: 945, startPoint y: 524, endPoint x: 729, endPoint y: 487, distance: 219.1
click at [729, 487] on div "Rule P Start Rule P IsAvailable Rule newContact Get Contact details First Name …" at bounding box center [1009, 400] width 1086 height 756
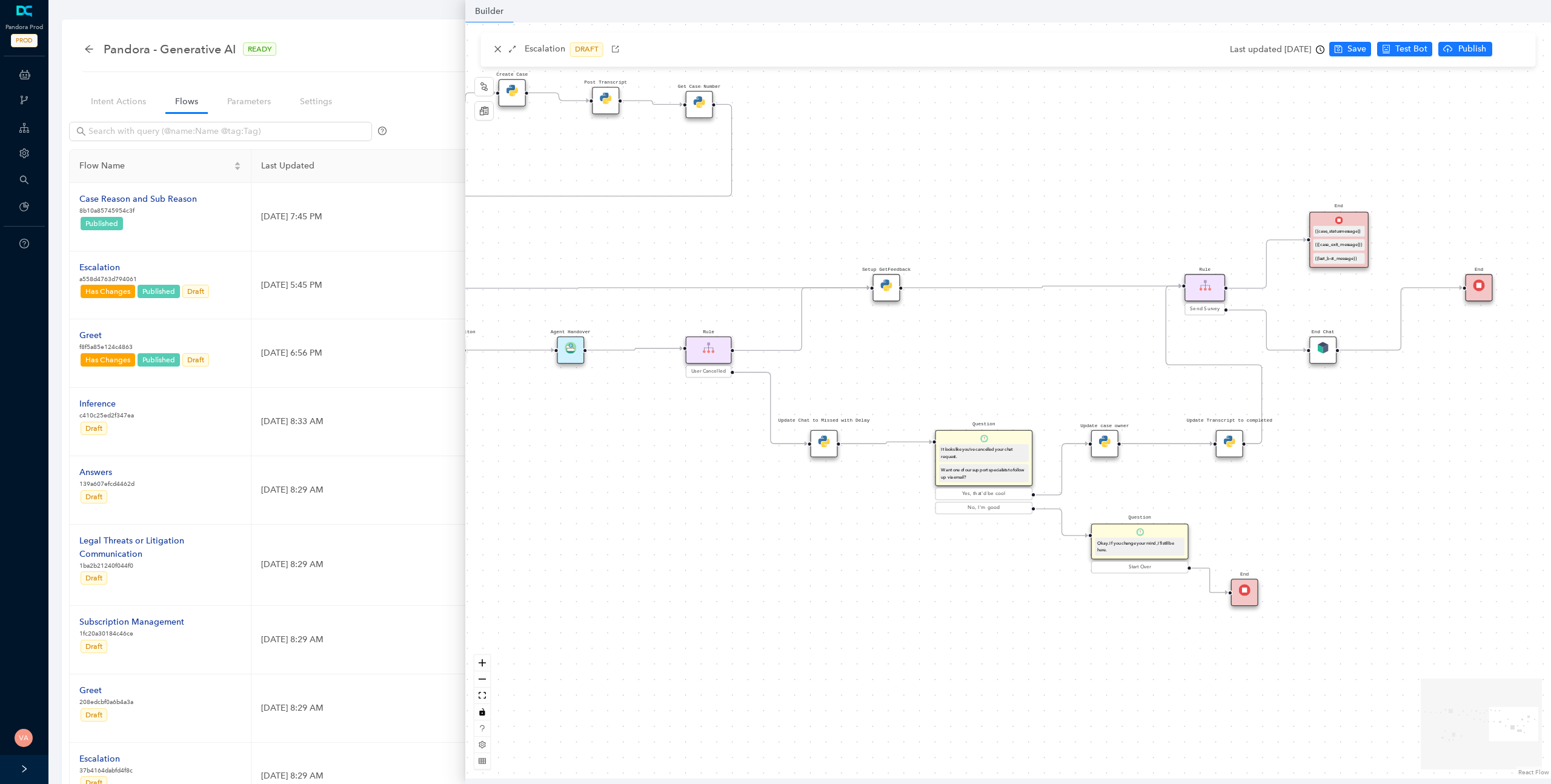
drag, startPoint x: 852, startPoint y: 507, endPoint x: 853, endPoint y: 488, distance: 19.0
click at [853, 488] on div "Rule P Start Rule P IsAvailable Rule newContact Get Contact details First Name …" at bounding box center [1009, 400] width 1086 height 756
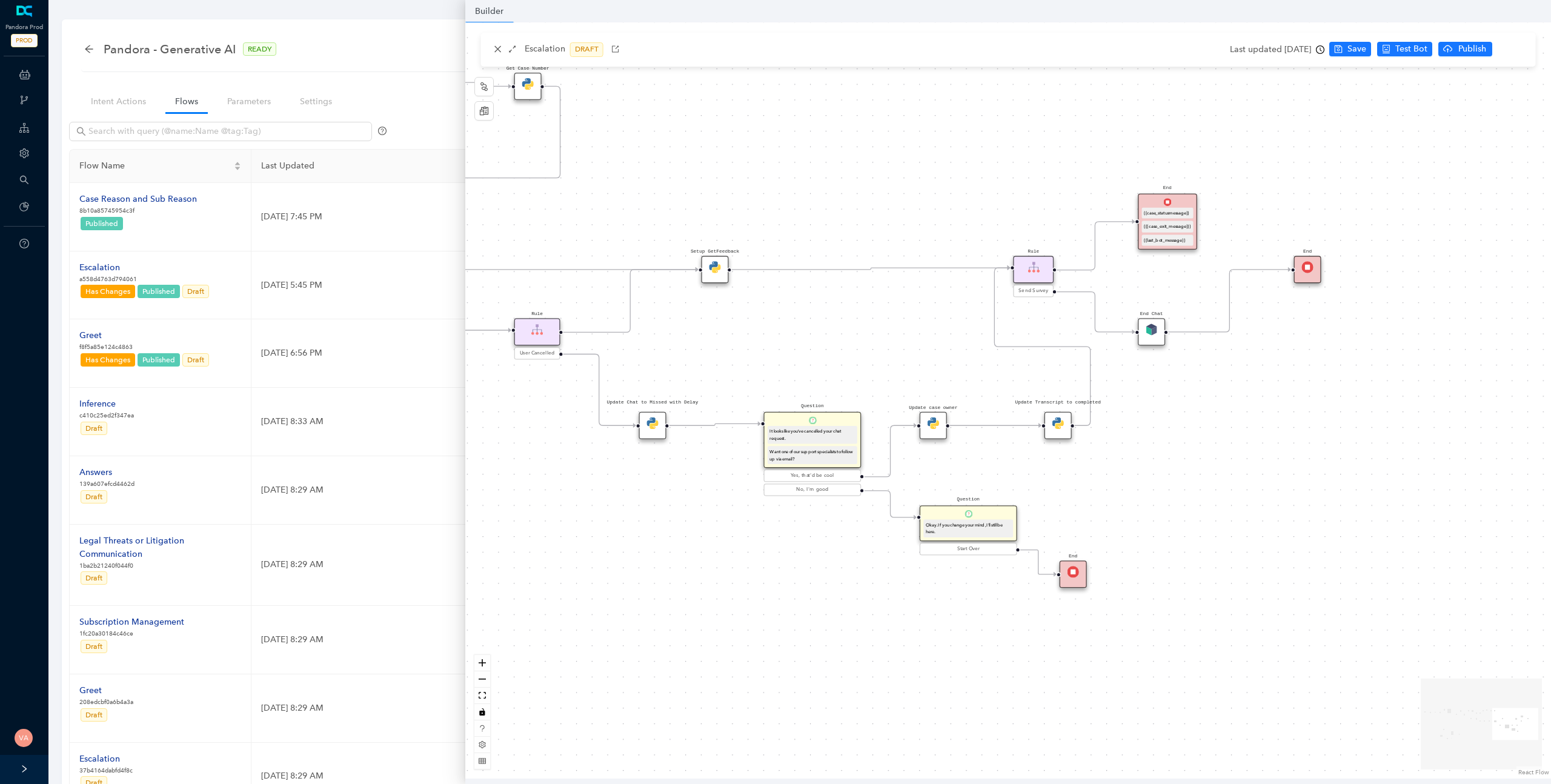
drag, startPoint x: 1130, startPoint y: 338, endPoint x: 891, endPoint y: 314, distance: 240.2
click at [891, 314] on div "Rule P Start Rule P IsAvailable Rule newContact Get Contact details First Name …" at bounding box center [1009, 400] width 1086 height 756
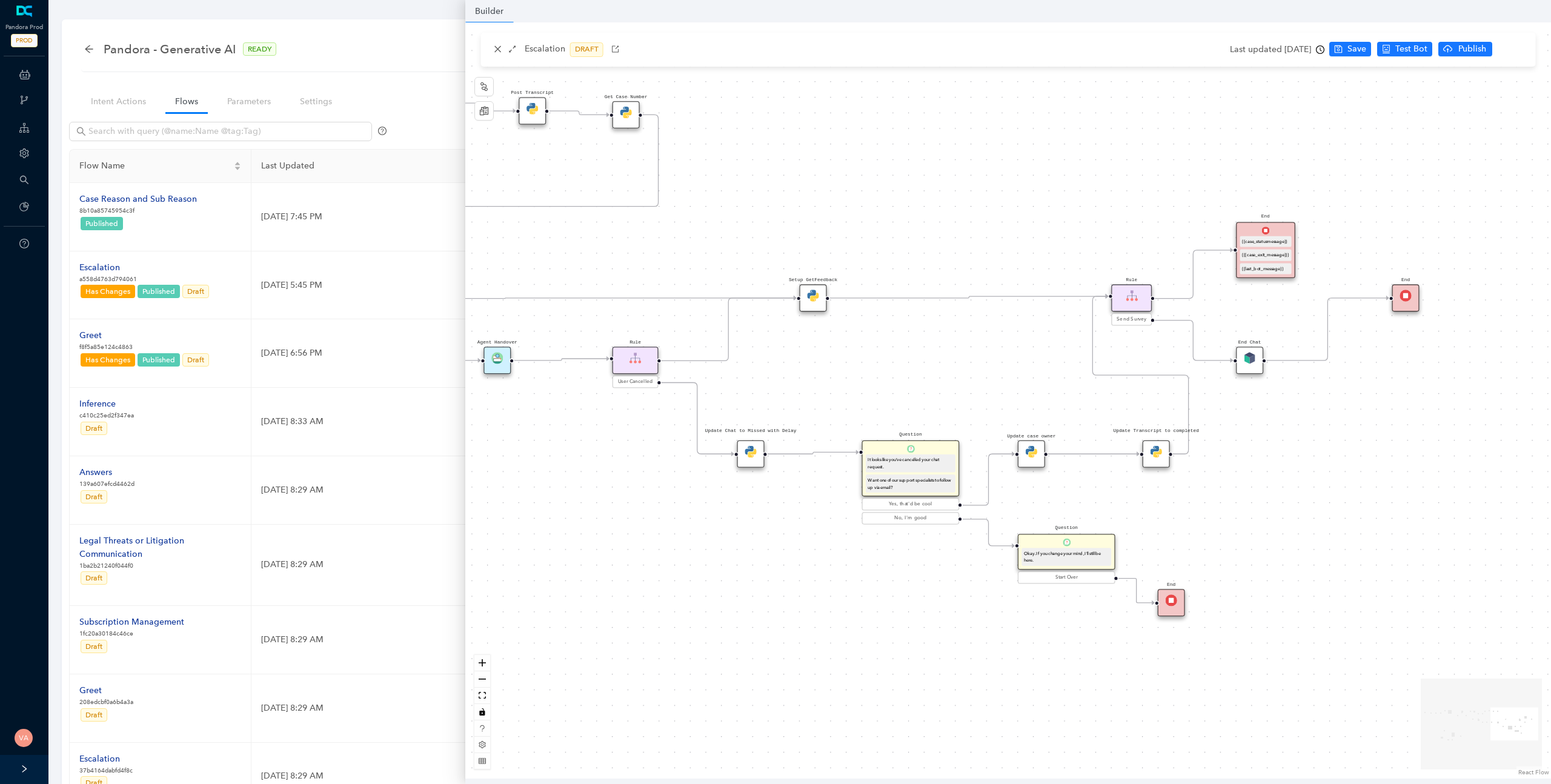
drag, startPoint x: 1152, startPoint y: 486, endPoint x: 1331, endPoint y: 525, distance: 183.2
click at [1338, 527] on div "Rule P Start Rule P IsAvailable Rule newContact Get Contact details First Name …" at bounding box center [1009, 400] width 1086 height 756
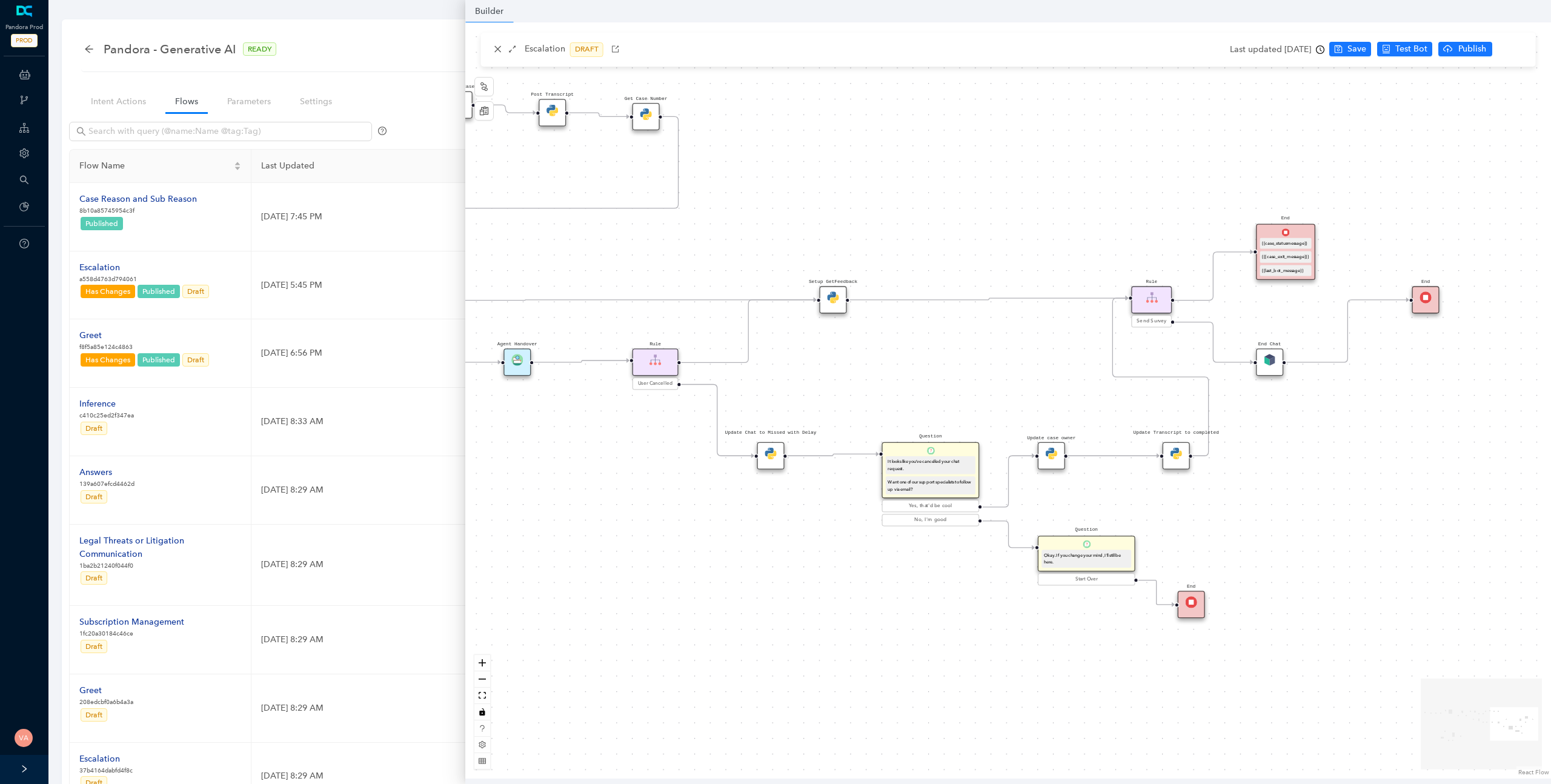
drag, startPoint x: 925, startPoint y: 381, endPoint x: 1098, endPoint y: 408, distance: 175.1
click at [1098, 408] on div "Rule P Start Rule P IsAvailable Rule newContact Get Contact details First Name …" at bounding box center [1009, 400] width 1086 height 756
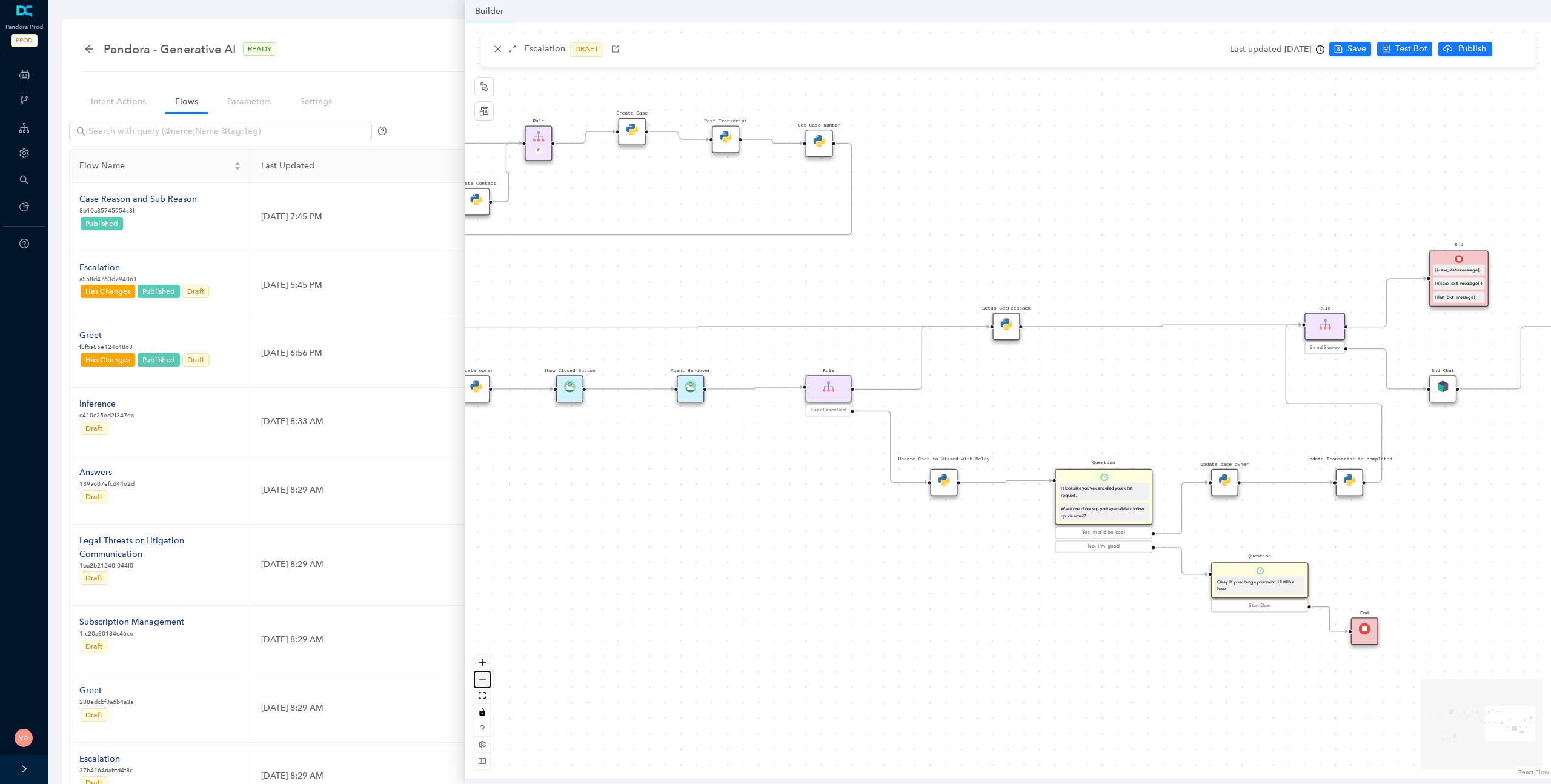
click at [487, 678] on button "zoom out" at bounding box center [482, 679] width 15 height 16
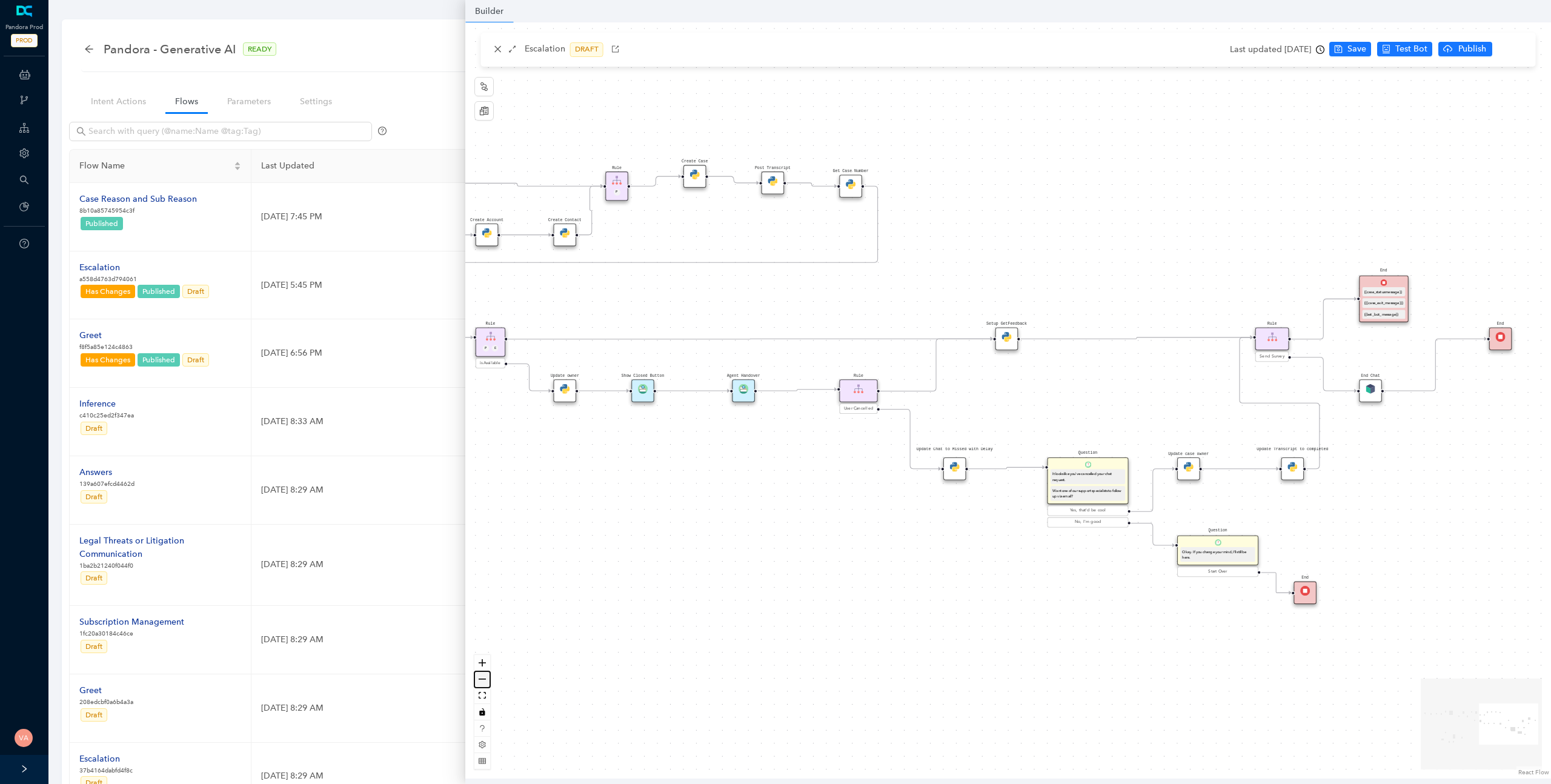
click at [487, 678] on button "zoom out" at bounding box center [482, 679] width 15 height 16
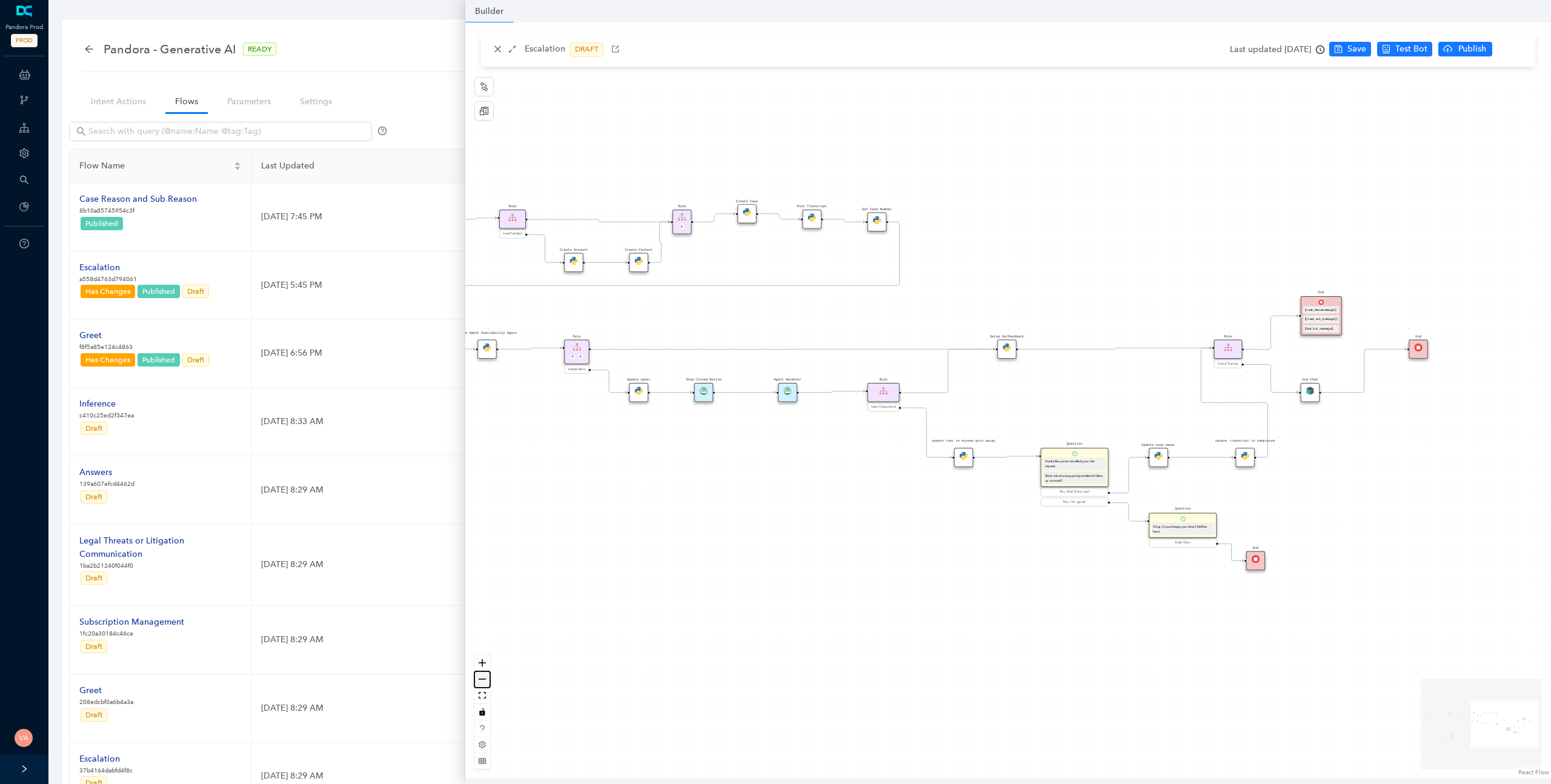
click at [487, 678] on button "zoom out" at bounding box center [482, 679] width 15 height 16
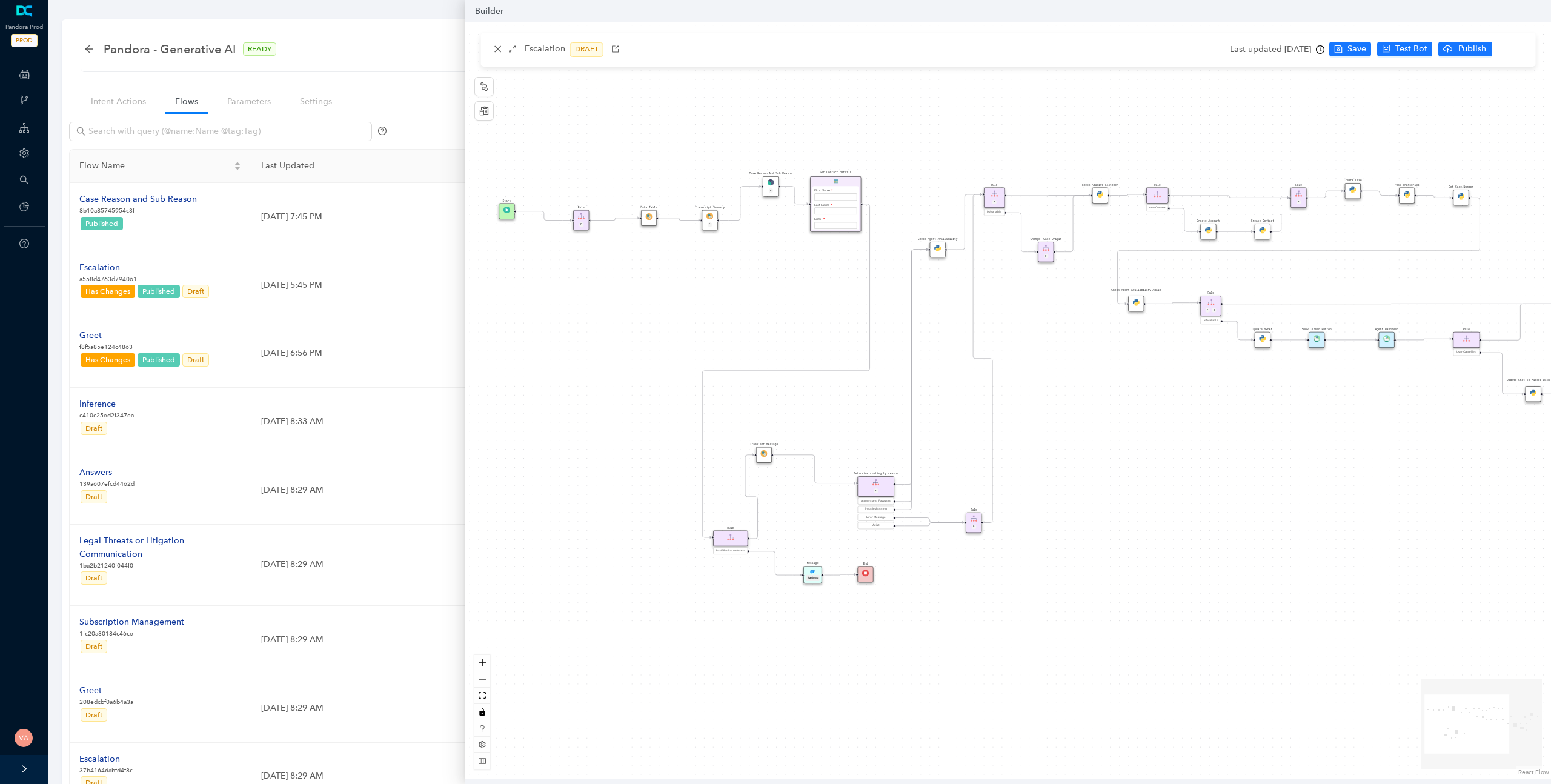
drag, startPoint x: 718, startPoint y: 525, endPoint x: 1284, endPoint y: 471, distance: 568.6
click at [1284, 471] on div "Rule P Start Rule P IsAvailable Rule newContact Get Contact details First Name …" at bounding box center [1009, 400] width 1086 height 756
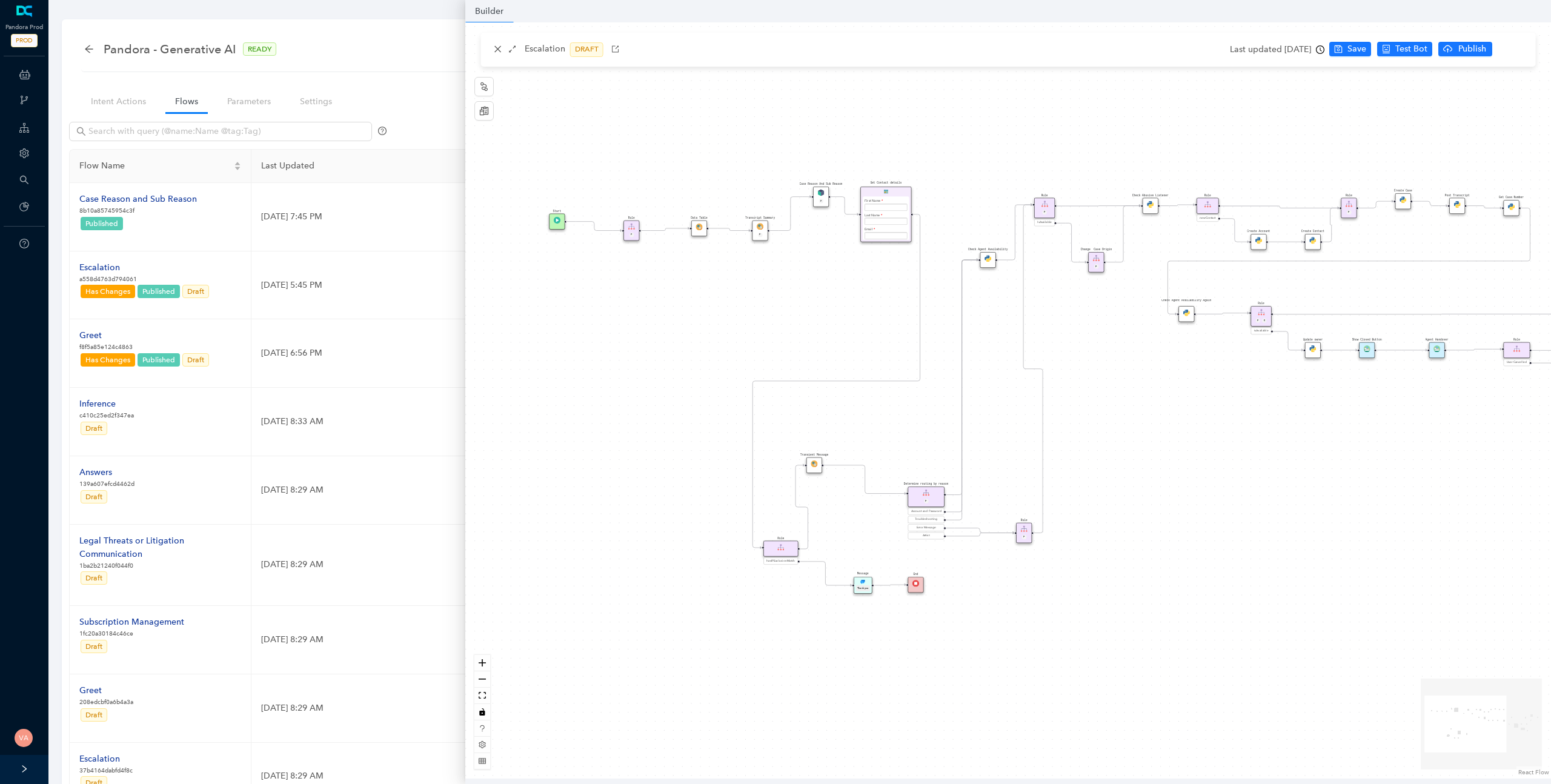
drag, startPoint x: 543, startPoint y: 396, endPoint x: 651, endPoint y: 414, distance: 109.5
click at [651, 414] on div "Rule P Start Rule P IsAvailable Rule newContact Get Contact details First Name …" at bounding box center [1009, 400] width 1086 height 756
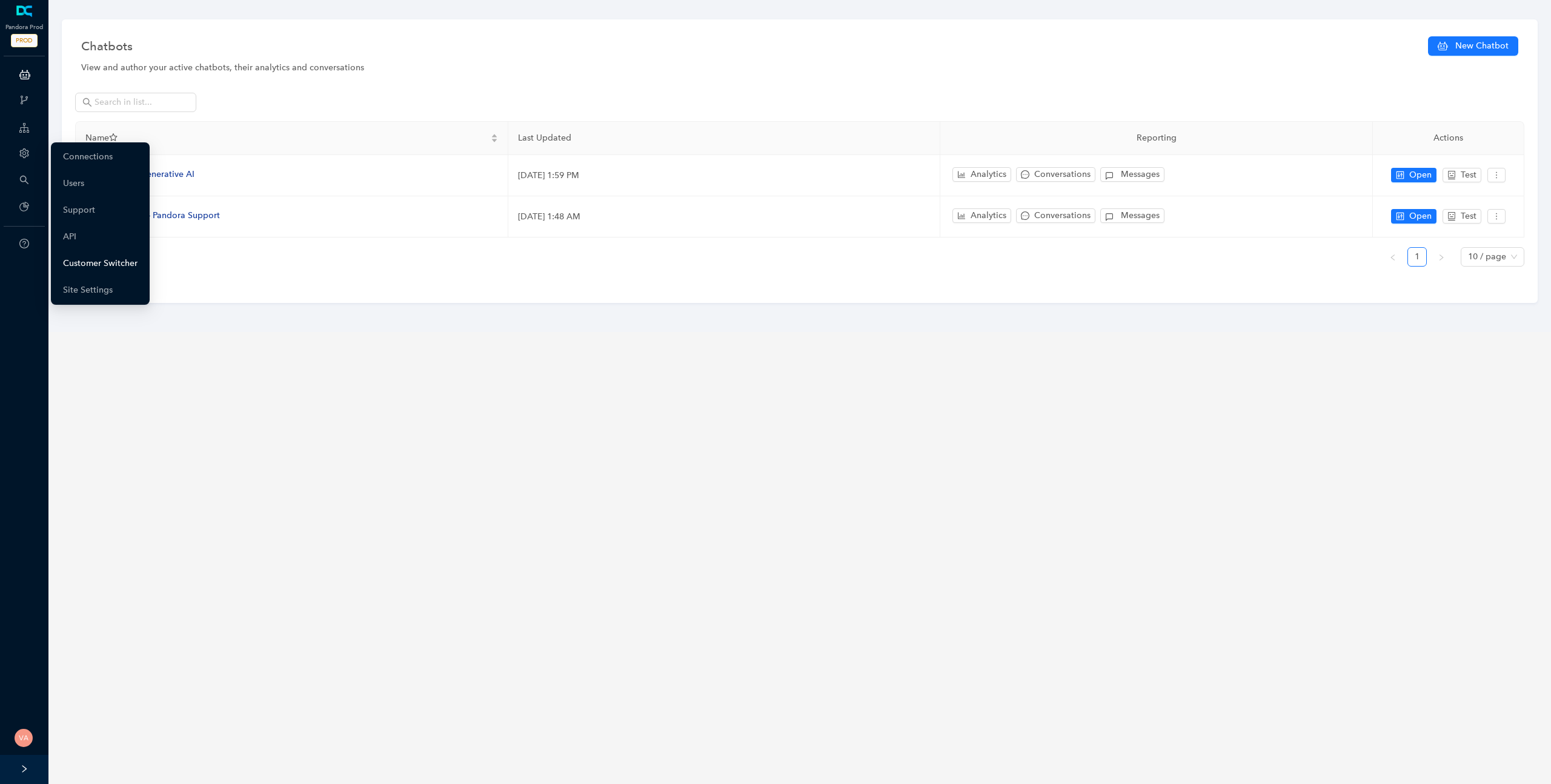
click at [99, 261] on link "Customer Switcher" at bounding box center [100, 263] width 75 height 24
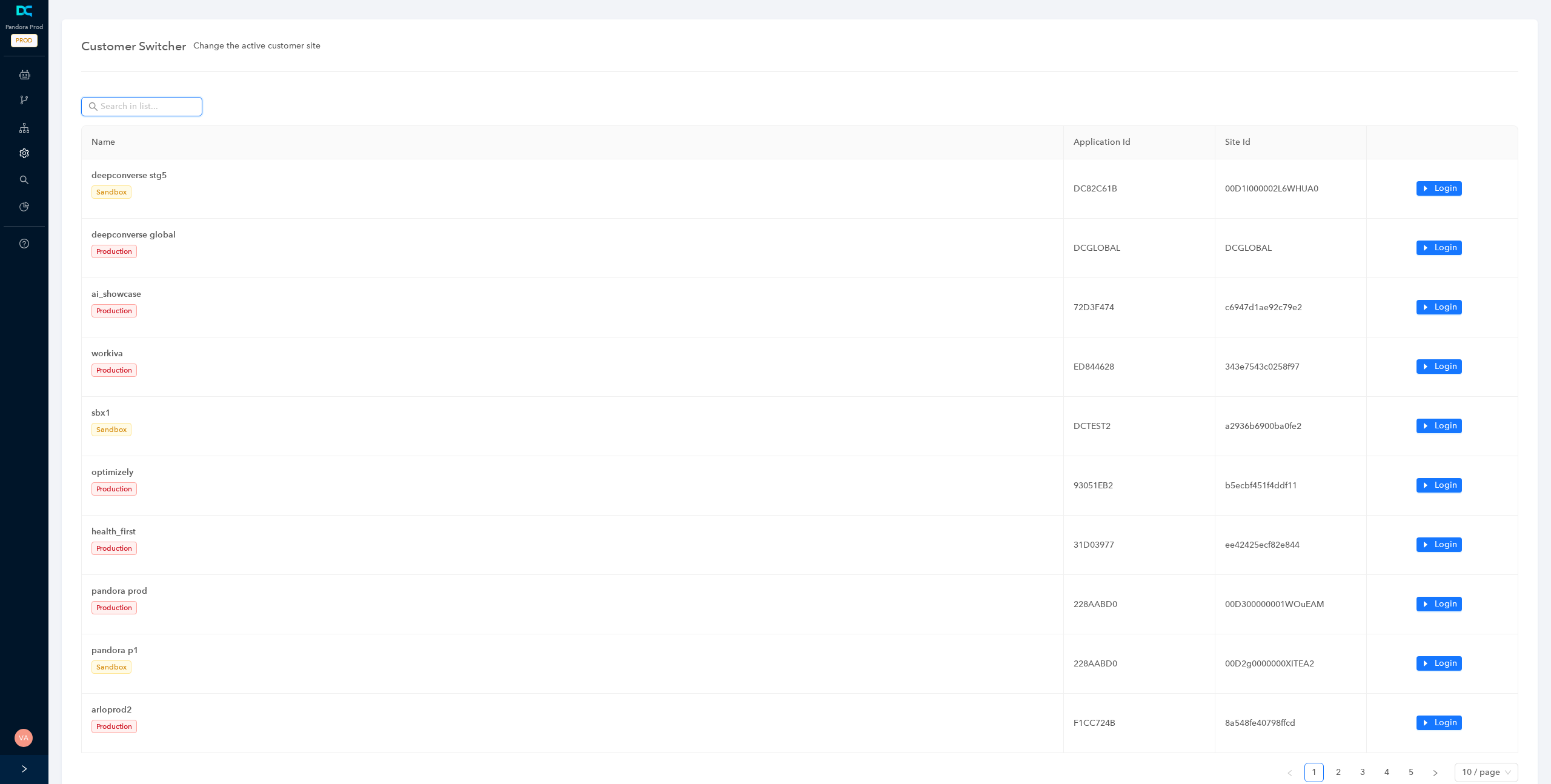
click at [146, 108] on input "text" at bounding box center [142, 107] width 85 height 13
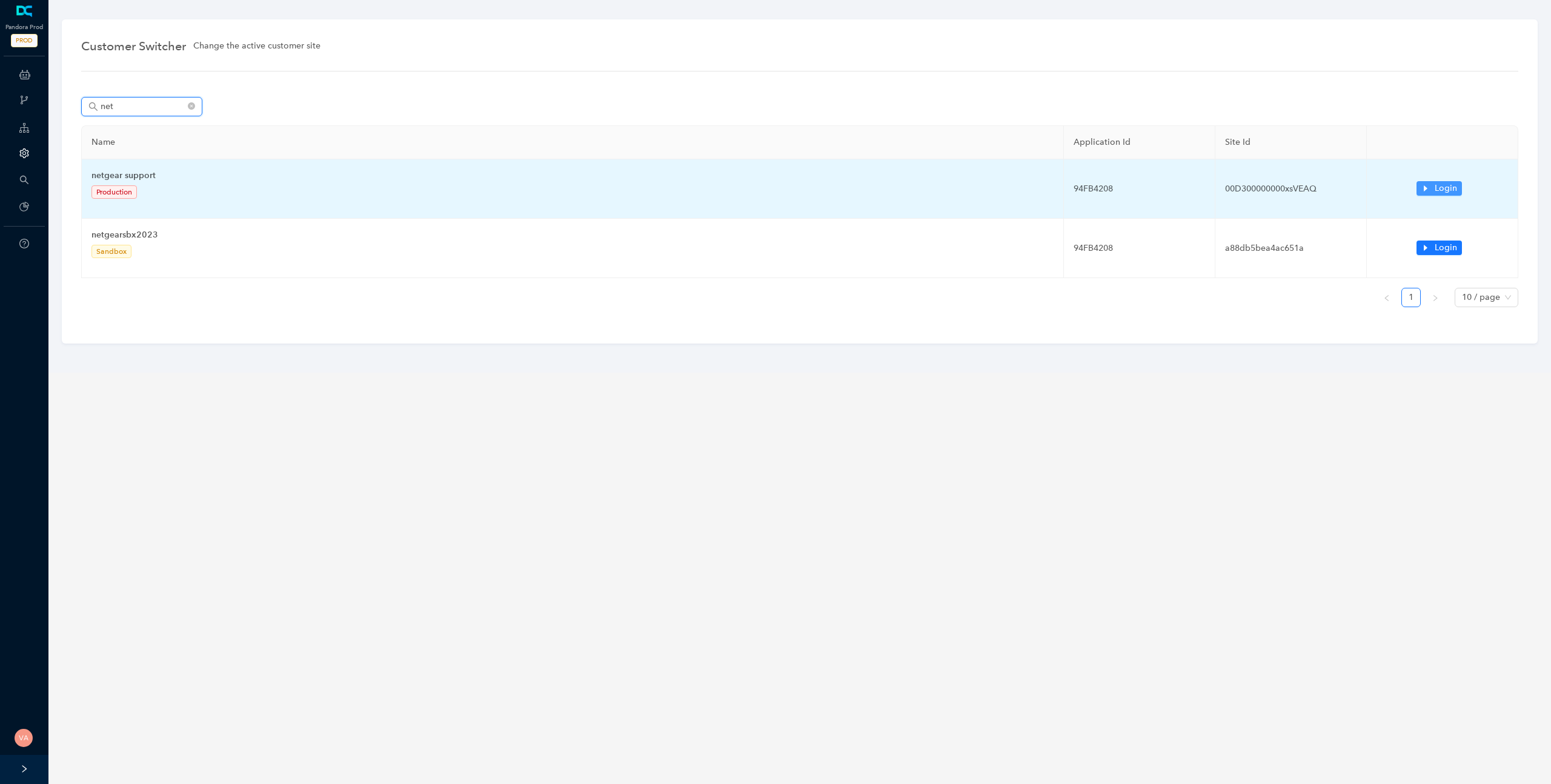
type input "net"
click at [1438, 188] on span "Login" at bounding box center [1446, 188] width 22 height 13
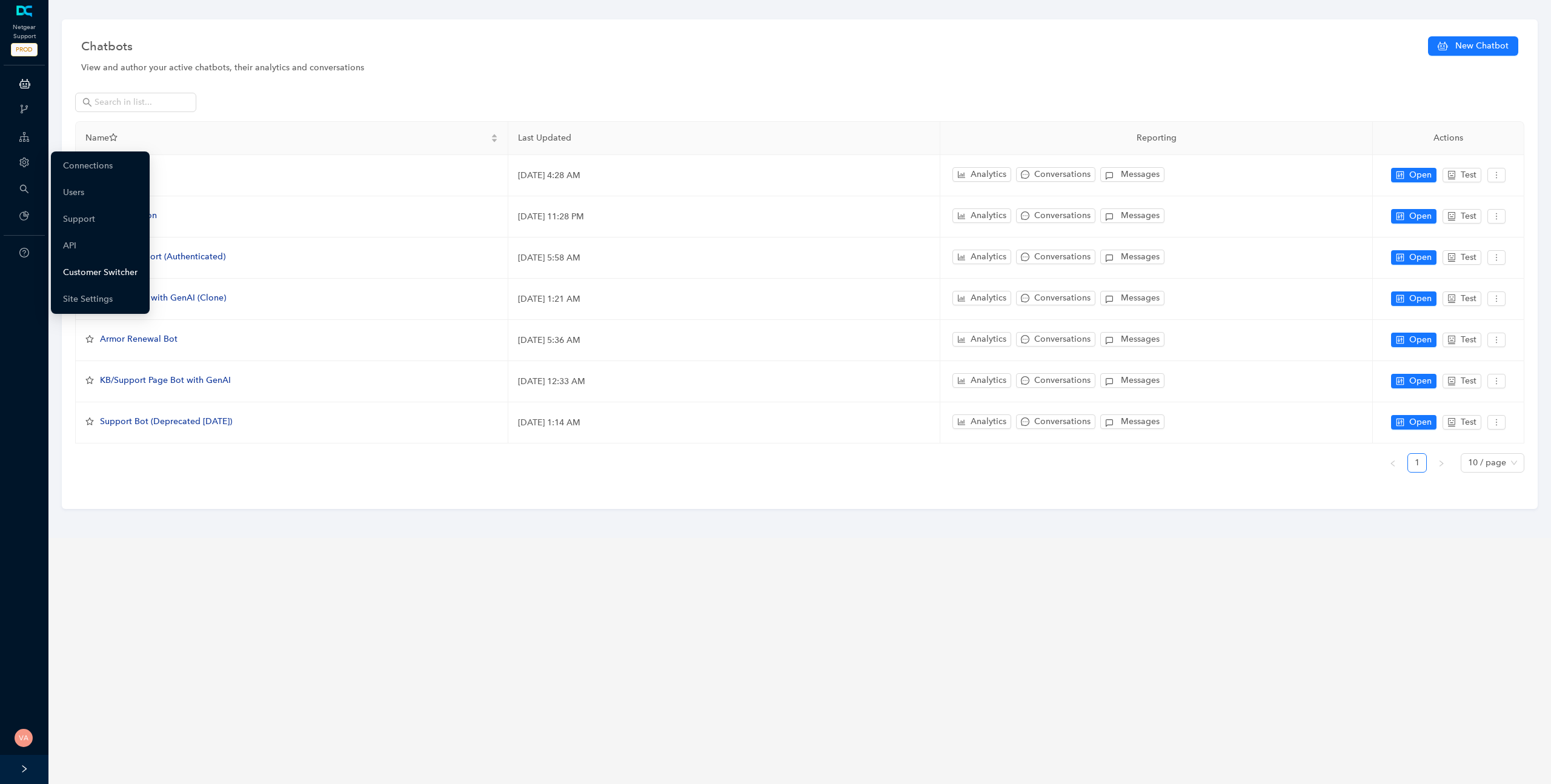
click at [69, 274] on link "Customer Switcher" at bounding box center [100, 272] width 75 height 24
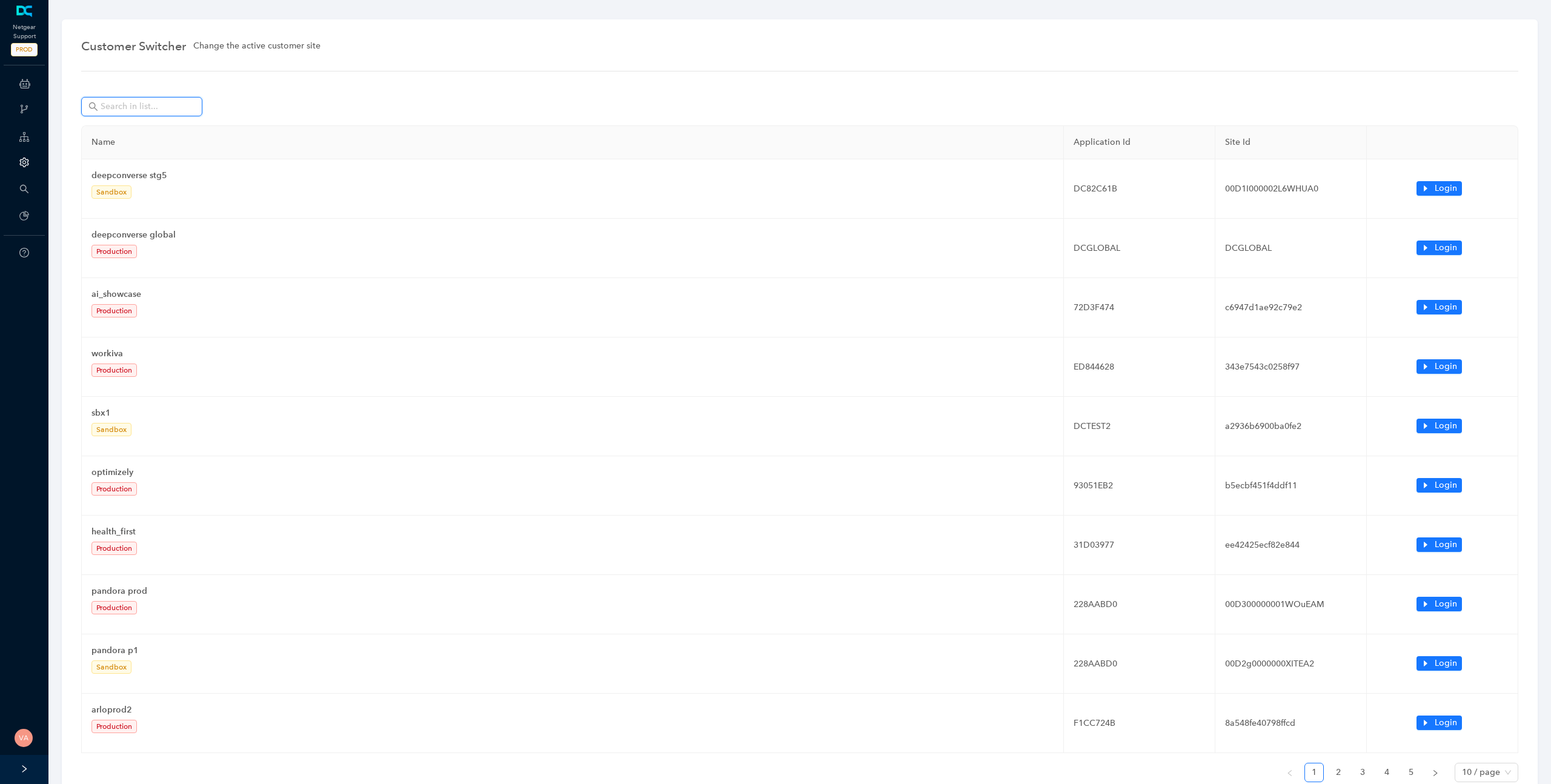
click at [101, 106] on input "text" at bounding box center [142, 107] width 85 height 13
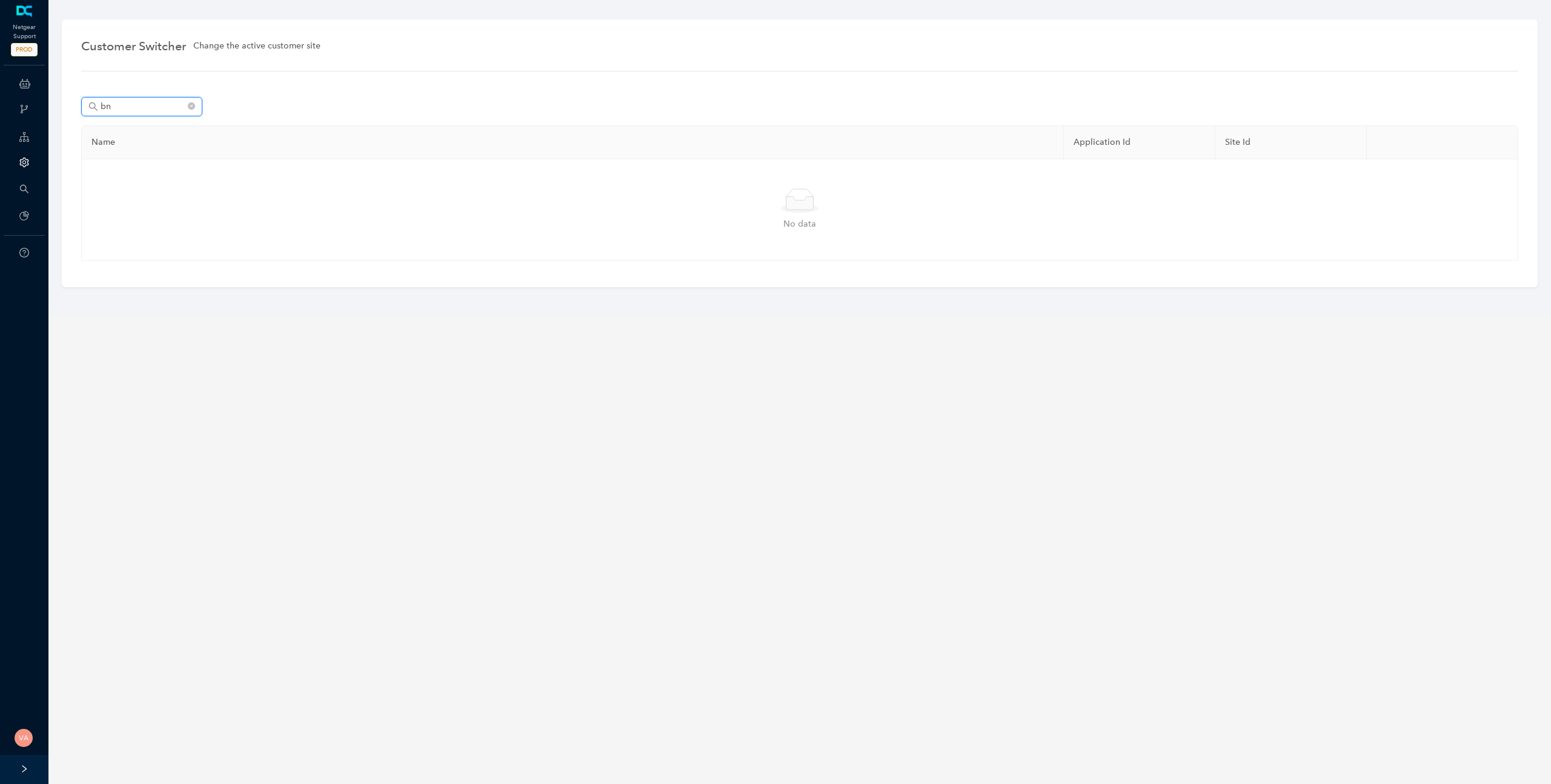
type input "b"
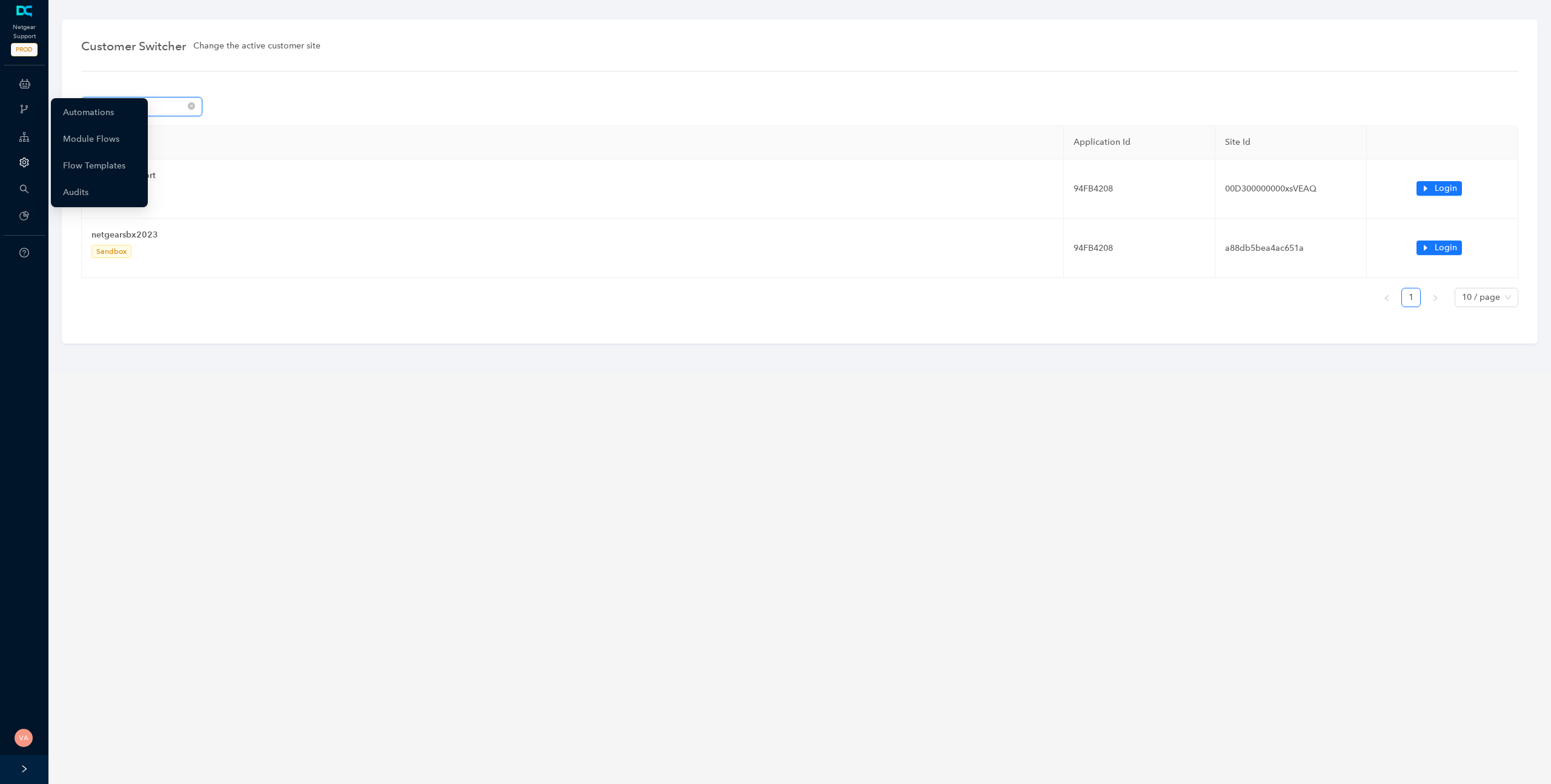
type input "net"
click at [33, 90] on div "ChatBots & Ticket Automations" at bounding box center [25, 83] width 44 height 24
click at [98, 90] on link "Chatbots" at bounding box center [81, 85] width 36 height 24
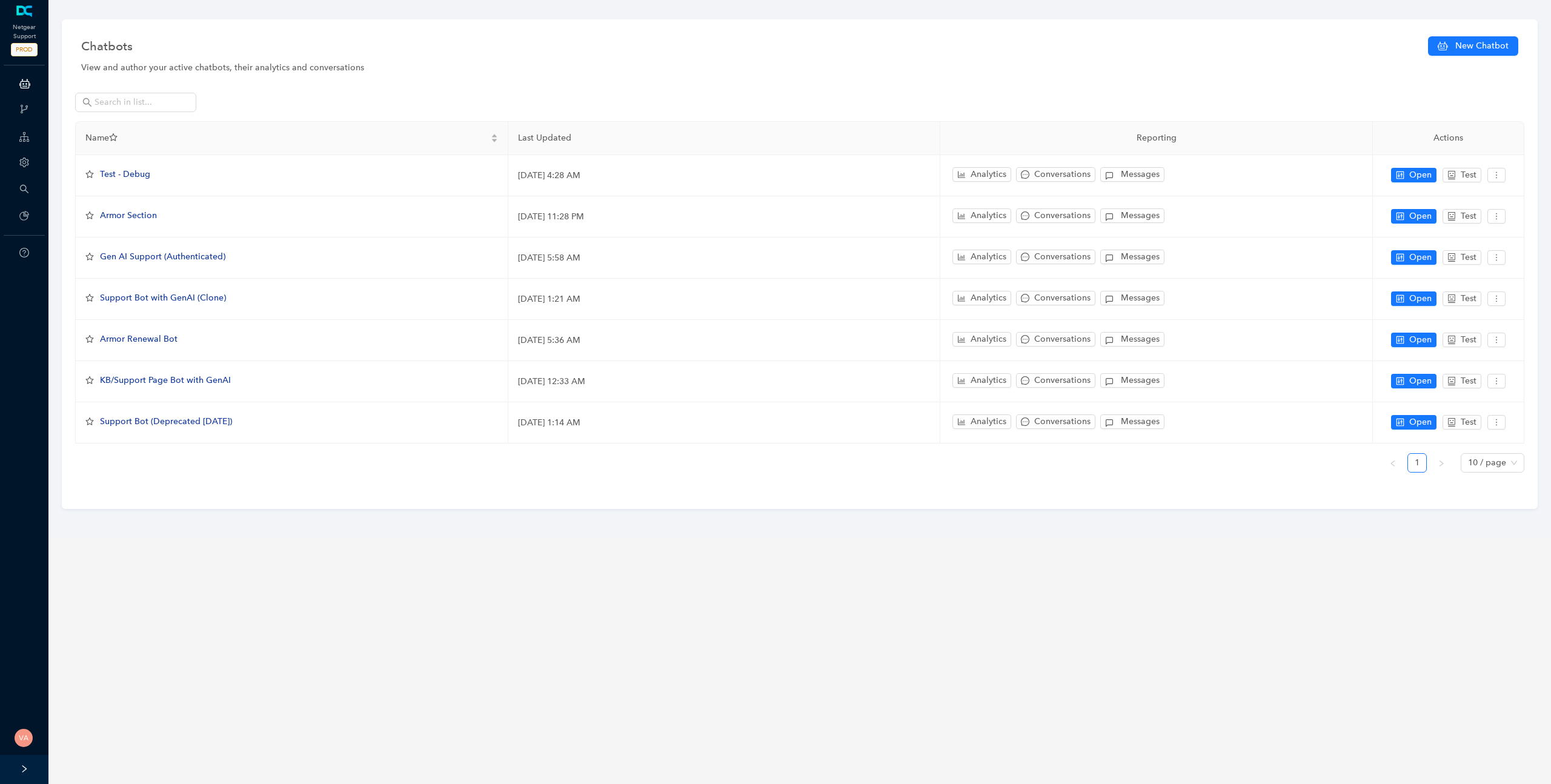
click at [297, 112] on div at bounding box center [800, 107] width 1450 height 29
click at [359, 72] on div "View and author your active chatbots, their analytics and conversations" at bounding box center [799, 68] width 1437 height 13
drag, startPoint x: 370, startPoint y: 63, endPoint x: 71, endPoint y: 70, distance: 299.1
click at [71, 70] on div "Chatbots New Chatbot View and author your active chatbots, their analytics and …" at bounding box center [800, 264] width 1476 height 490
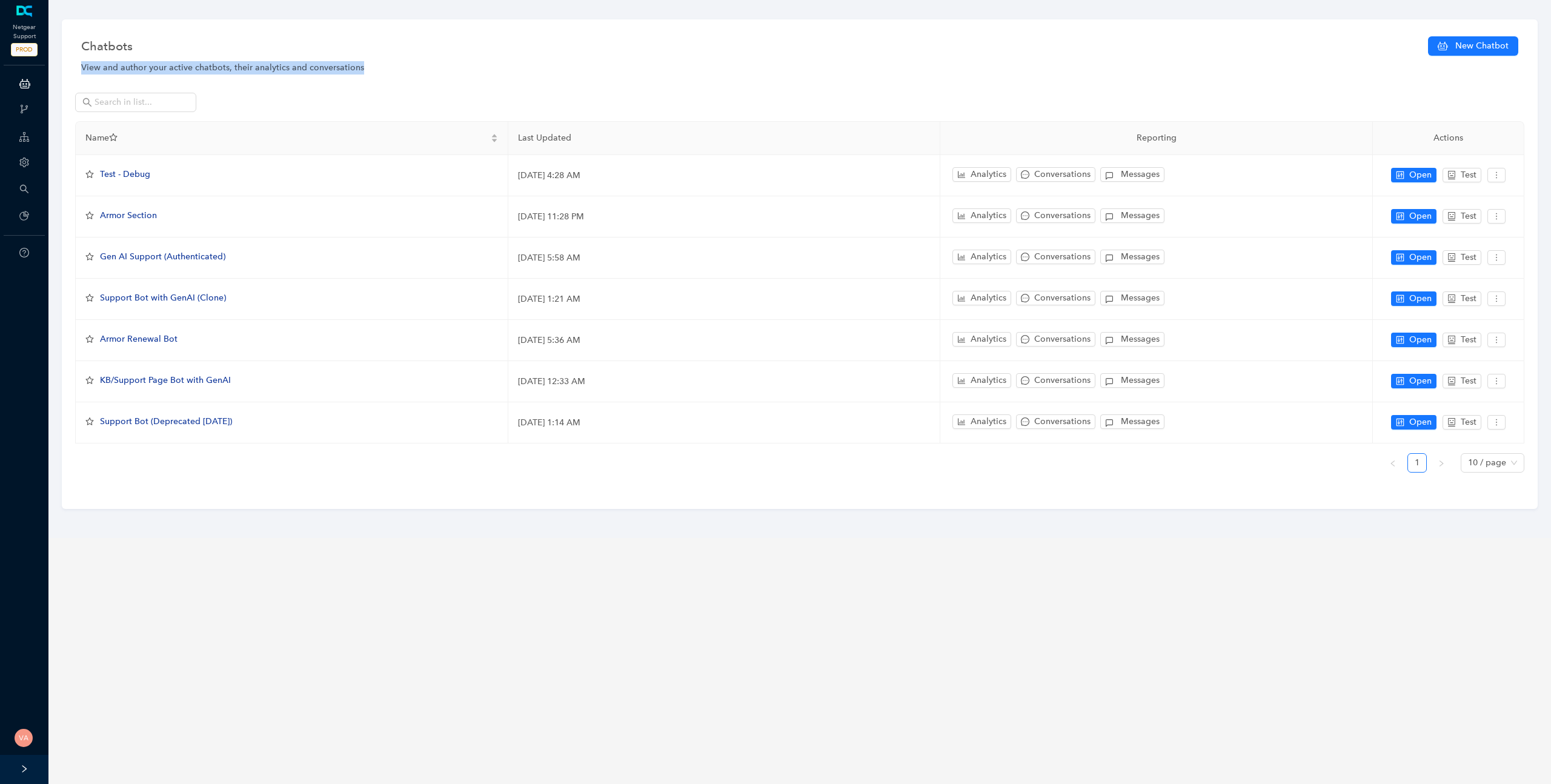
drag, startPoint x: 71, startPoint y: 70, endPoint x: 370, endPoint y: 78, distance: 299.1
click at [370, 78] on div "Chatbots New Chatbot View and author your active chatbots, their analytics and …" at bounding box center [800, 264] width 1476 height 490
drag, startPoint x: 393, startPoint y: 65, endPoint x: 55, endPoint y: 63, distance: 338.0
click at [55, 63] on div "Chatbots New Chatbot View and author your active chatbots, their analytics and …" at bounding box center [799, 269] width 1515 height 538
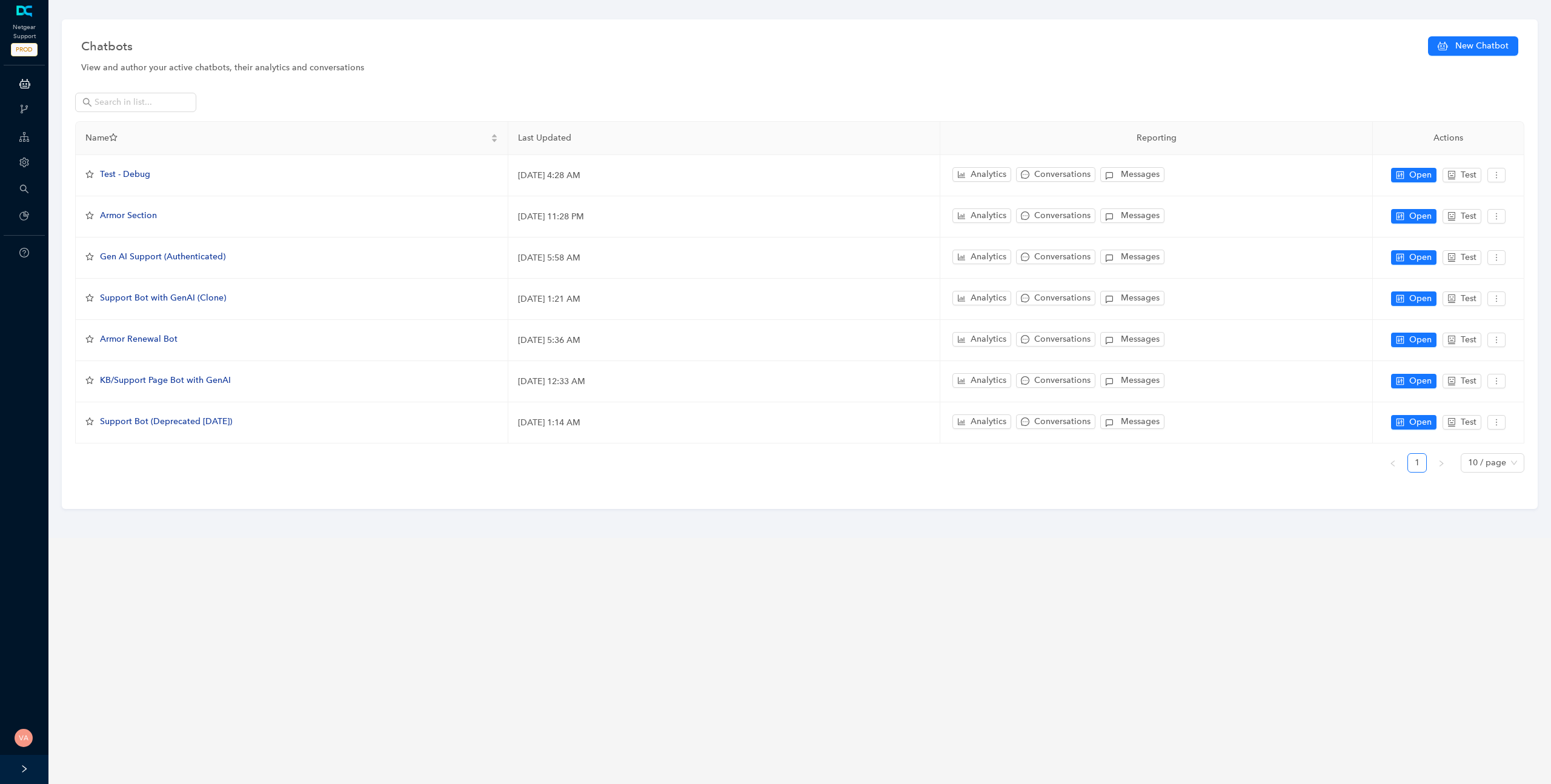
click at [82, 60] on div "Chatbots New Chatbot" at bounding box center [799, 47] width 1437 height 28
click at [160, 62] on div "View and author your active chatbots, their analytics and conversations" at bounding box center [799, 68] width 1437 height 13
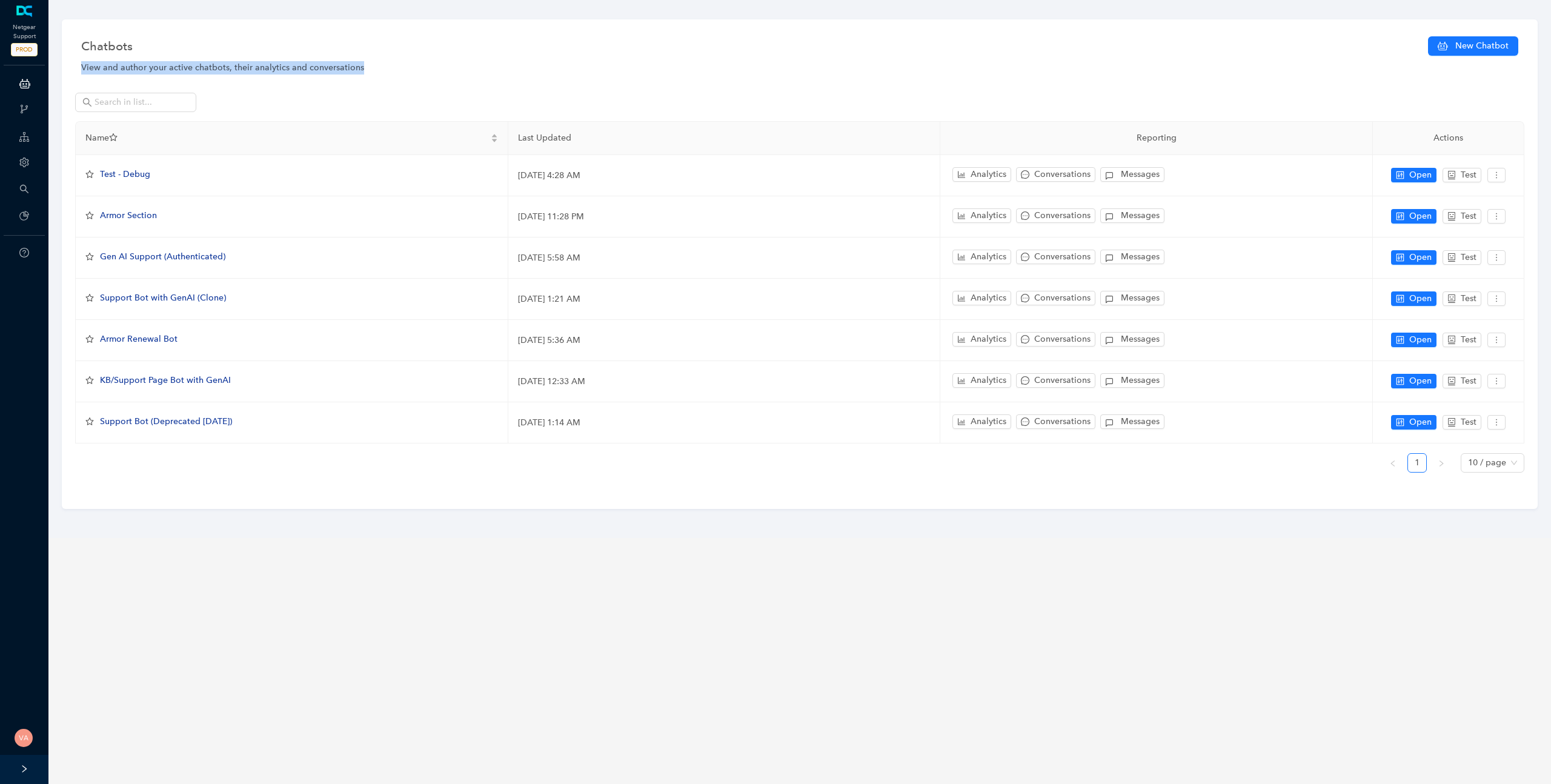
click at [160, 62] on div "View and author your active chatbots, their analytics and conversations" at bounding box center [799, 68] width 1437 height 13
click at [112, 72] on div "View and author your active chatbots, their analytics and conversations" at bounding box center [799, 68] width 1437 height 13
click at [178, 71] on div "View and author your active chatbots, their analytics and conversations" at bounding box center [799, 68] width 1437 height 13
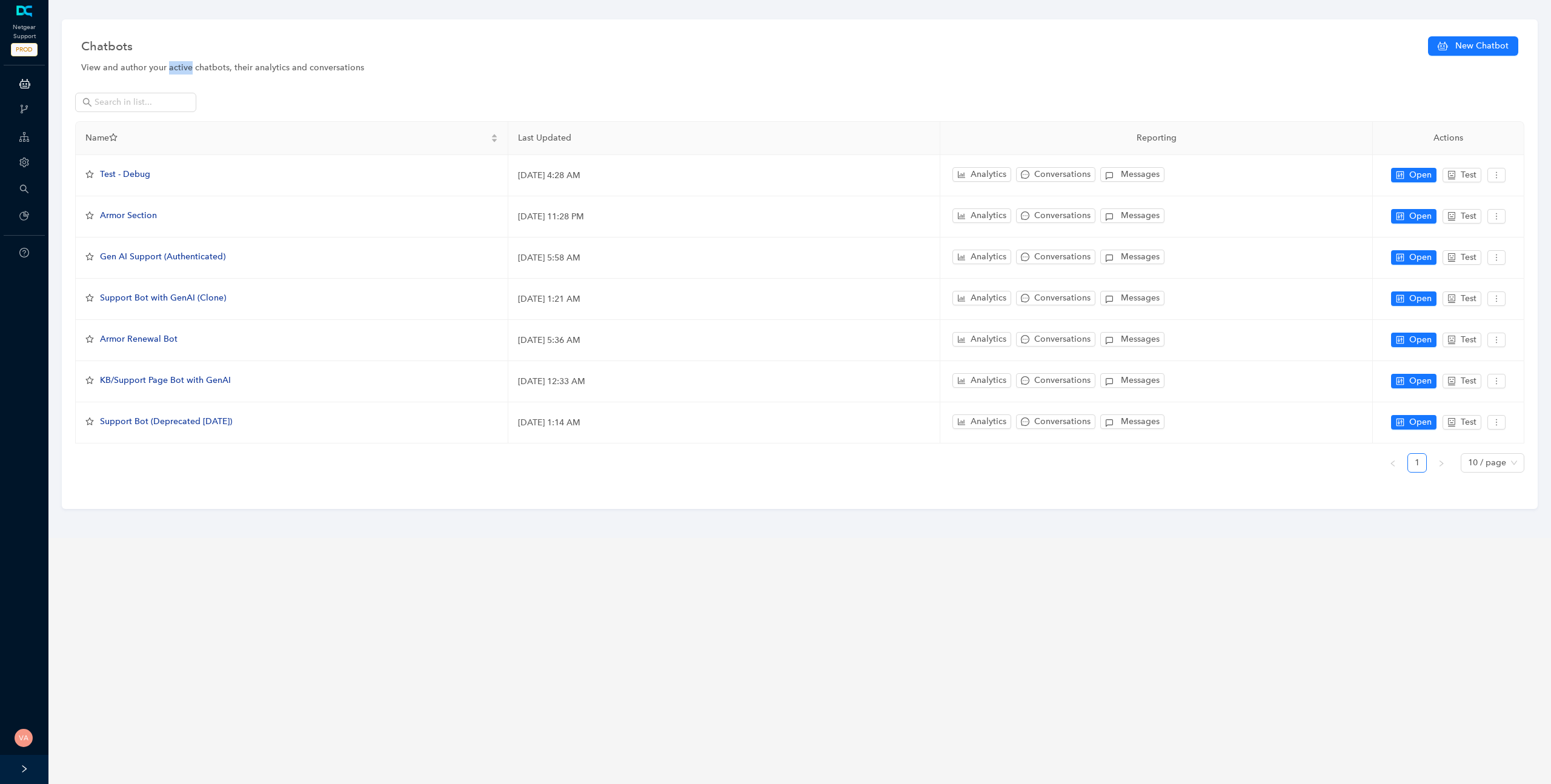
click at [178, 71] on div "View and author your active chatbots, their analytics and conversations" at bounding box center [799, 68] width 1437 height 13
click at [275, 68] on div "View and author your active chatbots, their analytics and conversations" at bounding box center [799, 68] width 1437 height 13
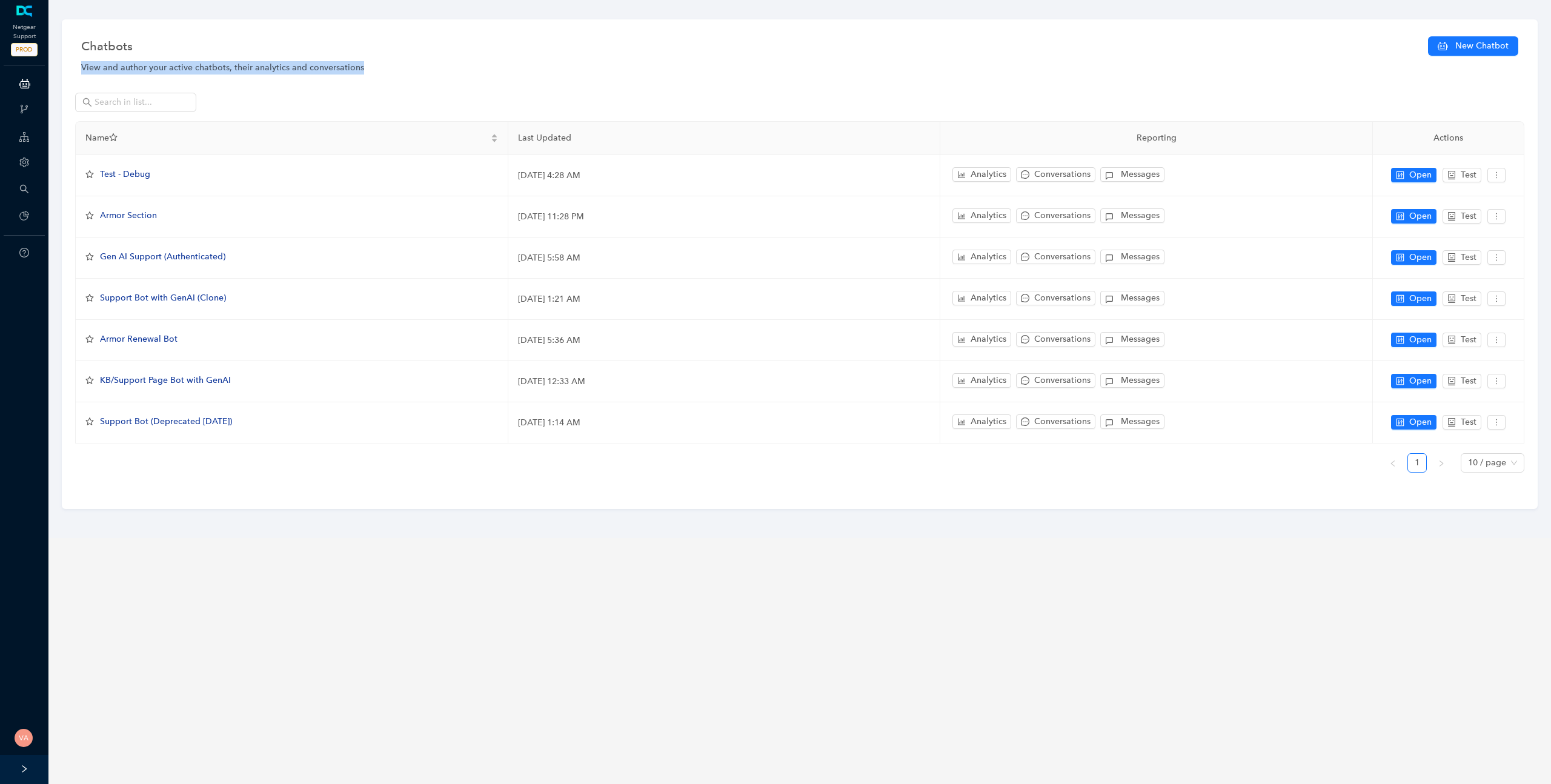
click at [235, 67] on div "View and author your active chatbots, their analytics and conversations" at bounding box center [799, 68] width 1437 height 13
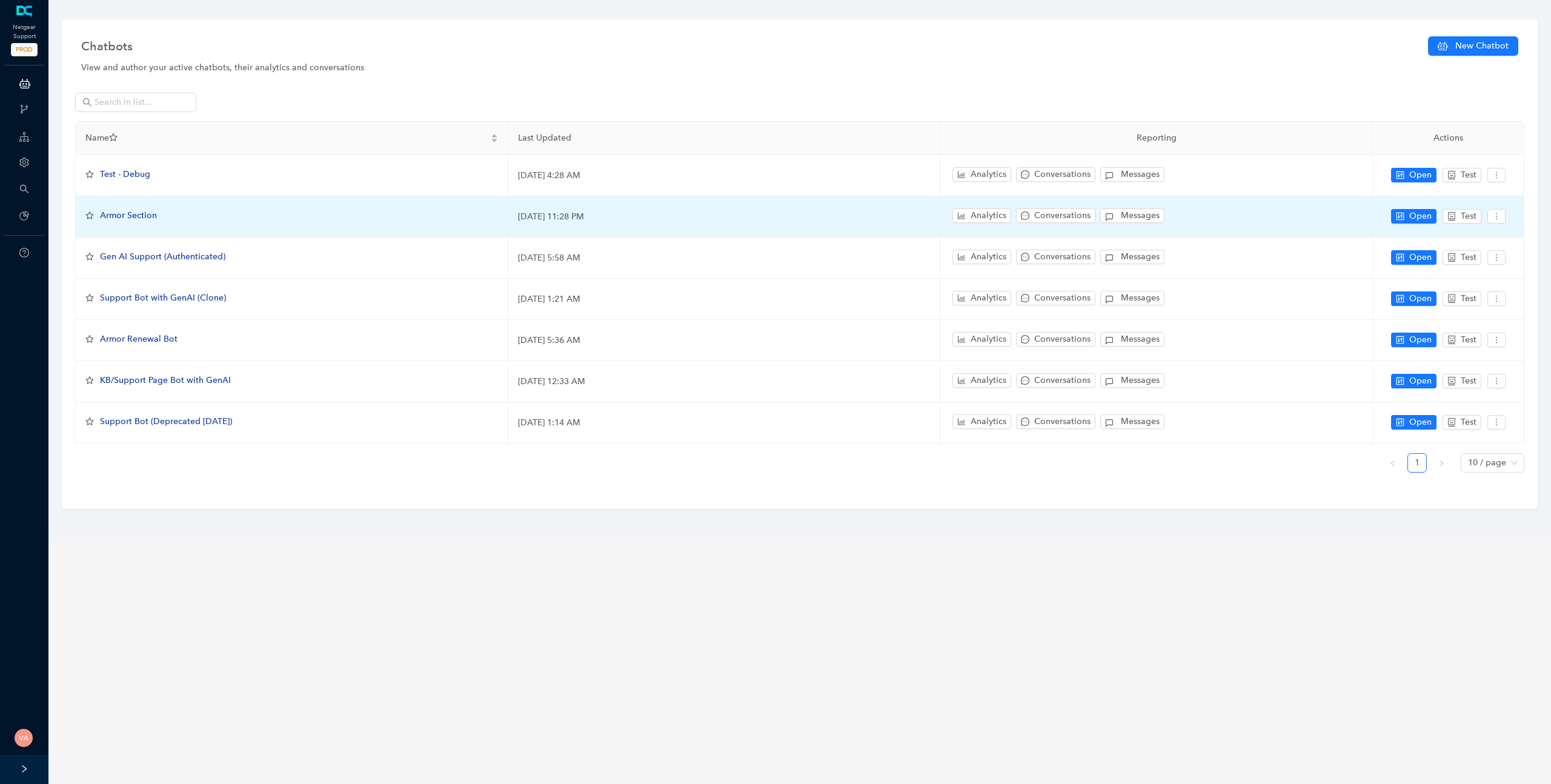
click at [141, 214] on span "Armor Section" at bounding box center [129, 215] width 57 height 11
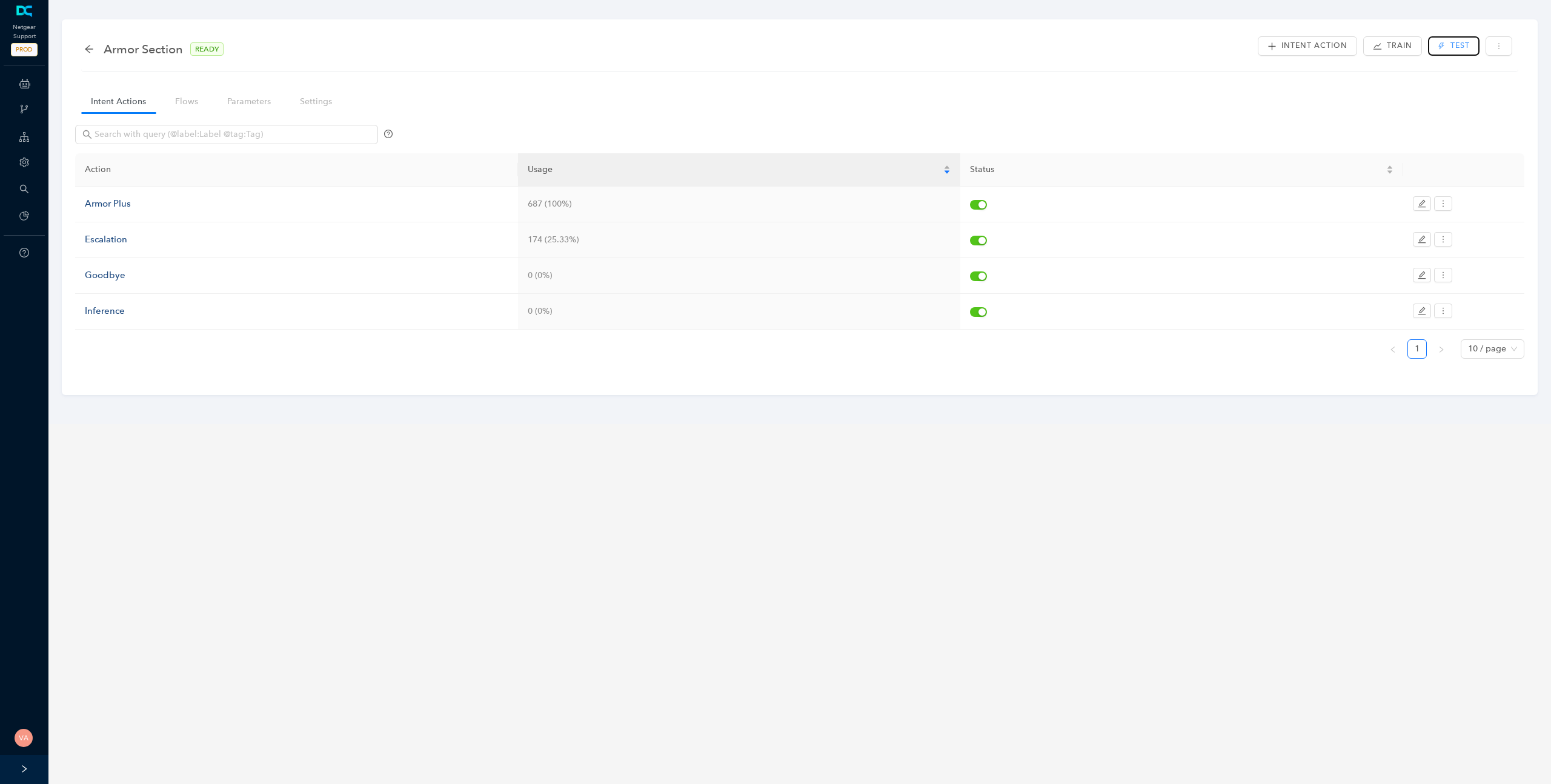
click at [1438, 46] on icon "thunderbolt" at bounding box center [1442, 46] width 8 height 8
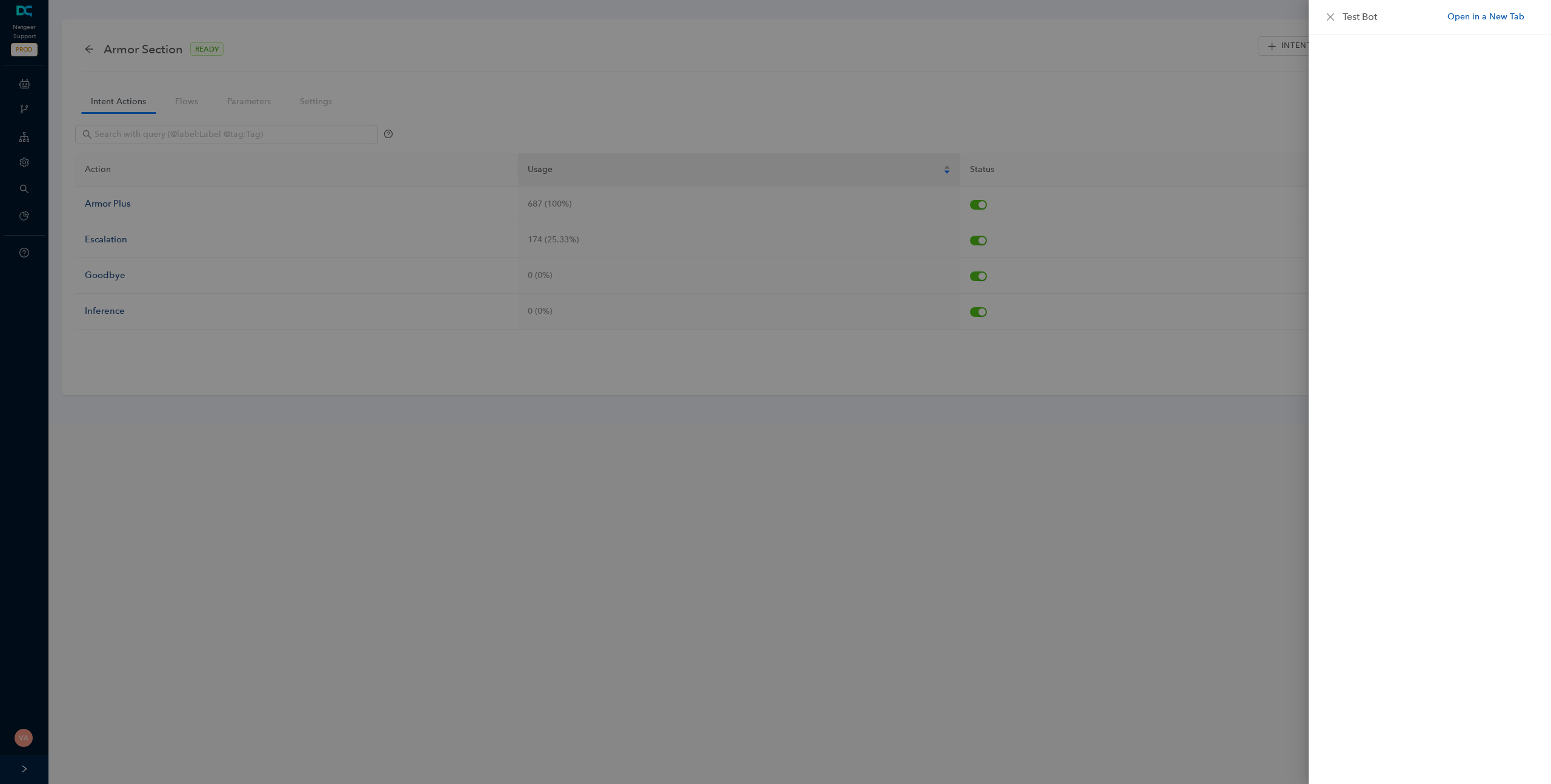
click at [1483, 17] on link "Open in a New Tab" at bounding box center [1486, 16] width 76 height 12
click at [303, 180] on div at bounding box center [776, 392] width 1551 height 784
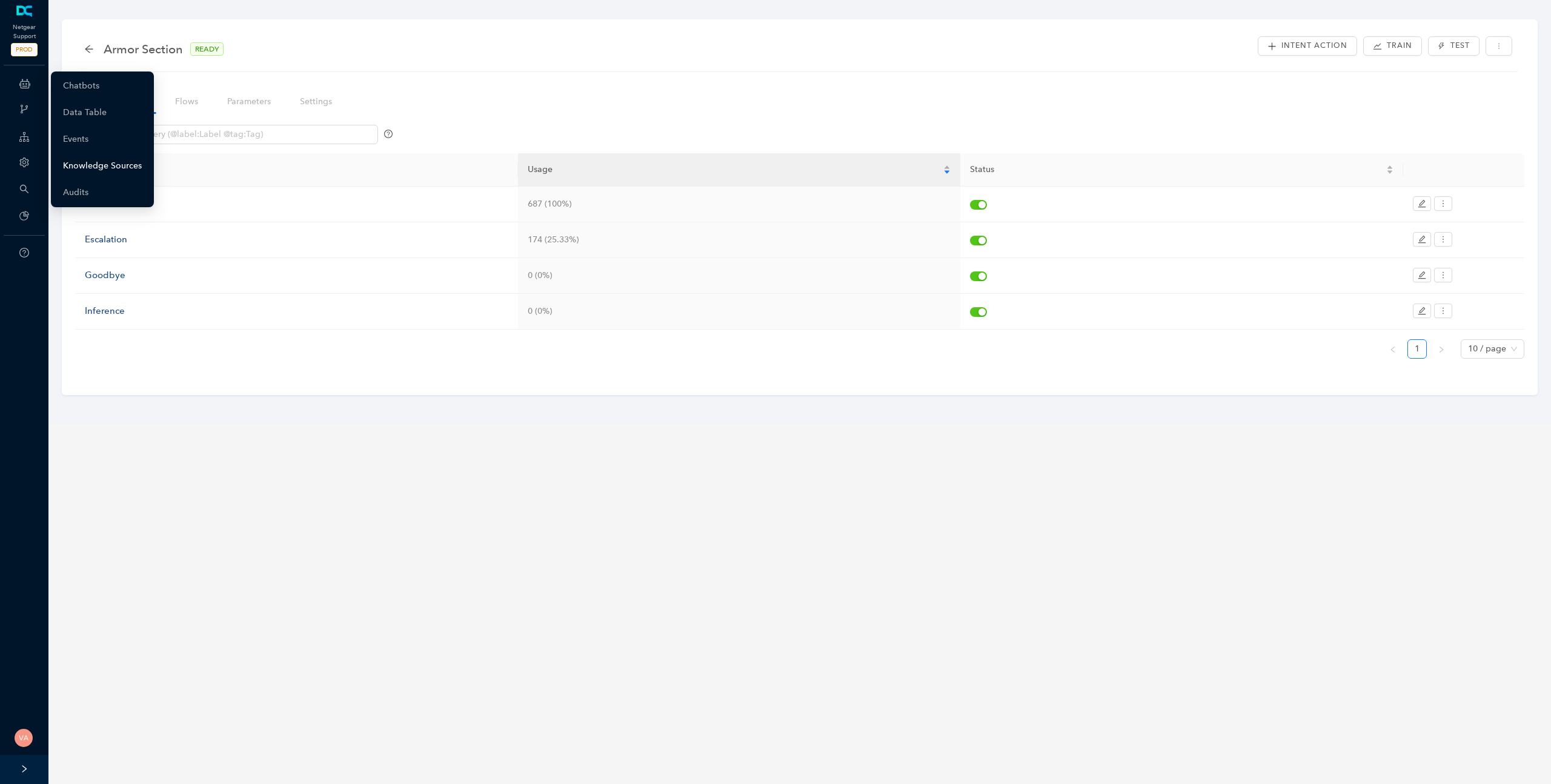
click at [102, 160] on link "Knowledge Sources" at bounding box center [102, 165] width 78 height 24
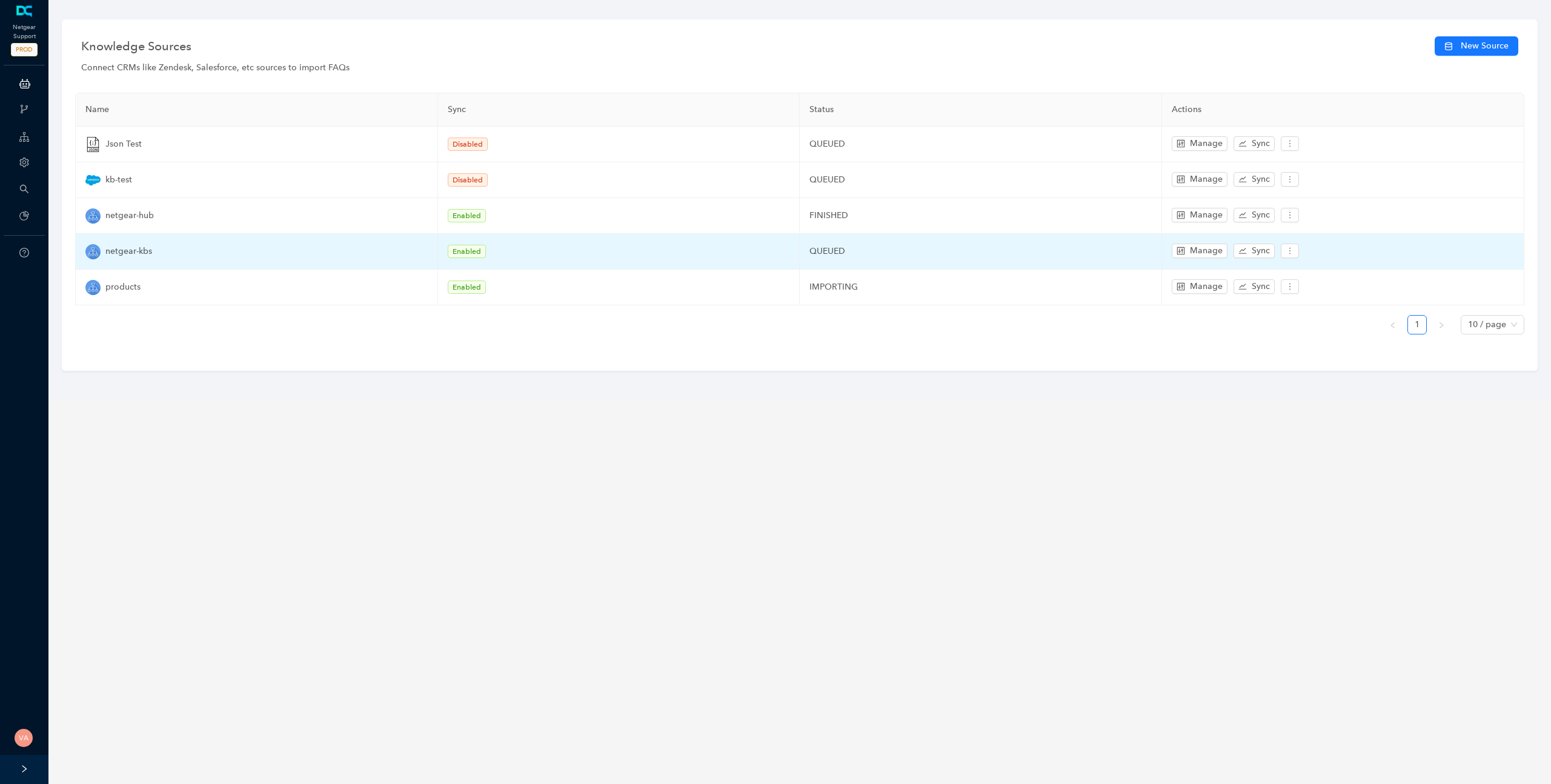
click at [629, 231] on td "Enabled" at bounding box center [619, 215] width 362 height 35
click at [815, 242] on td "QUEUED" at bounding box center [981, 251] width 362 height 35
click at [1178, 252] on icon "control" at bounding box center [1181, 250] width 9 height 9
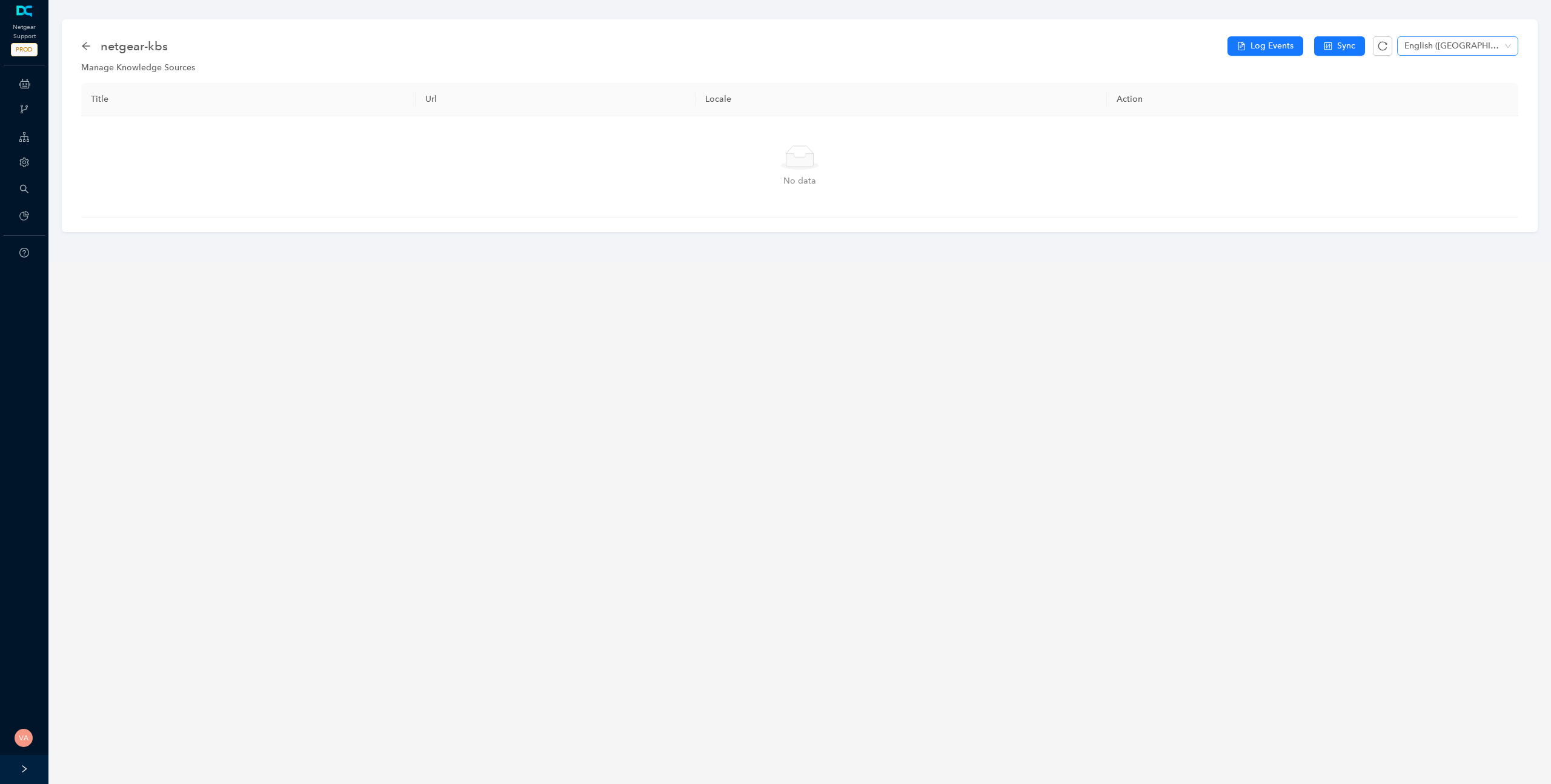
click at [1472, 54] on span "English (United States)" at bounding box center [1458, 46] width 107 height 18
click at [1425, 138] on div "English" at bounding box center [1458, 136] width 101 height 13
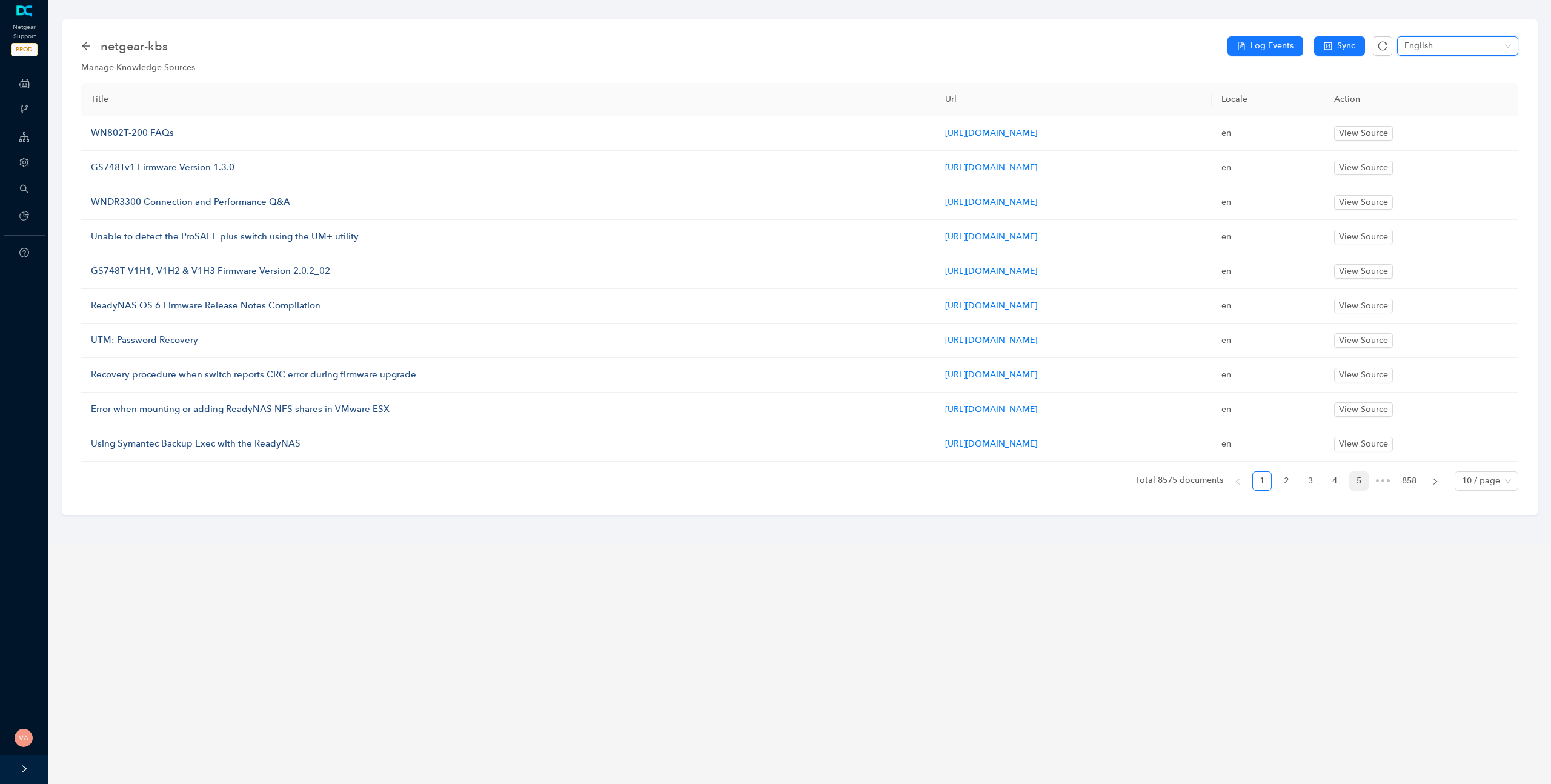
click at [1359, 478] on link "5" at bounding box center [1359, 481] width 18 height 18
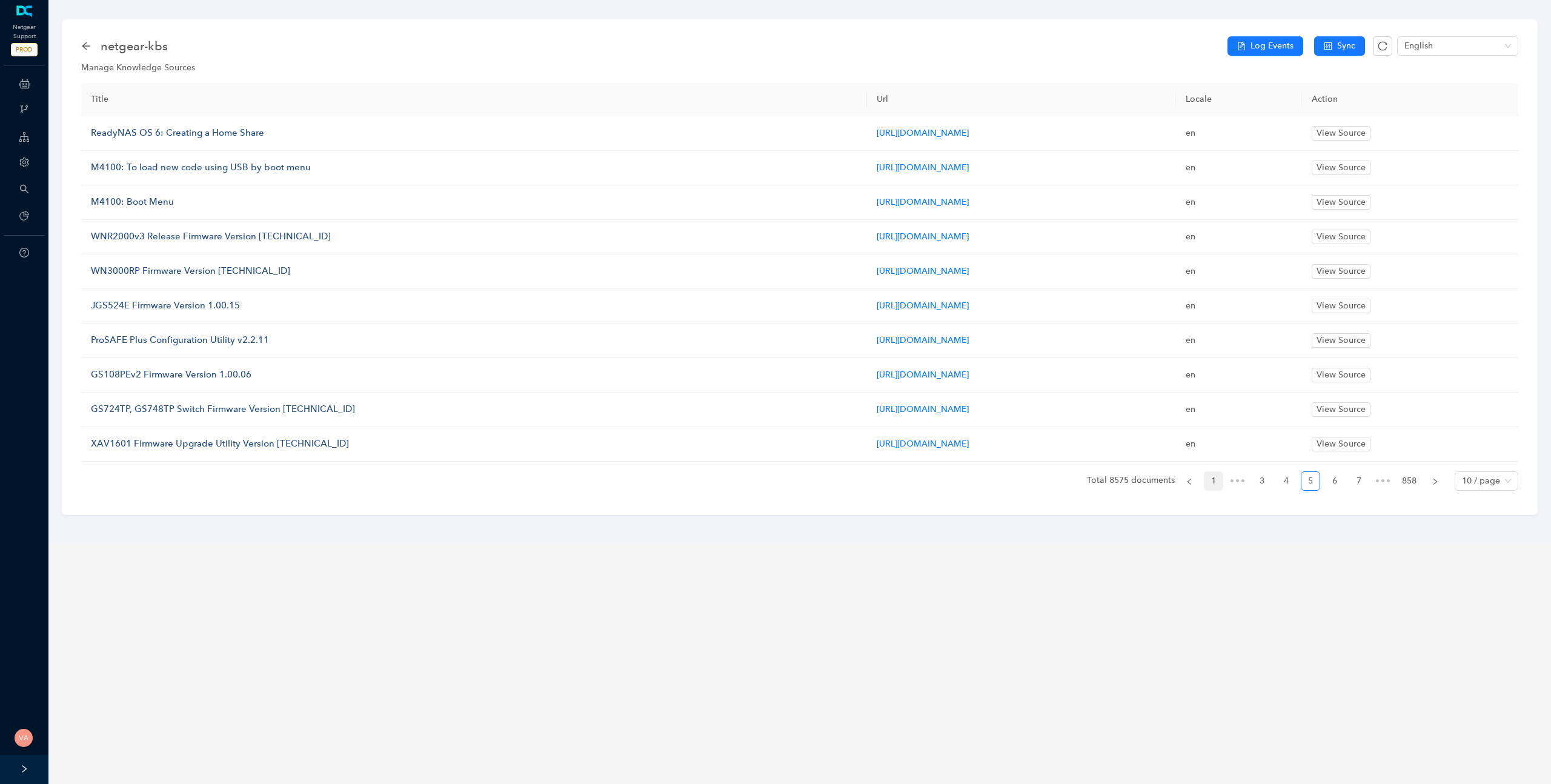
click at [1212, 480] on link "1" at bounding box center [1213, 481] width 18 height 18
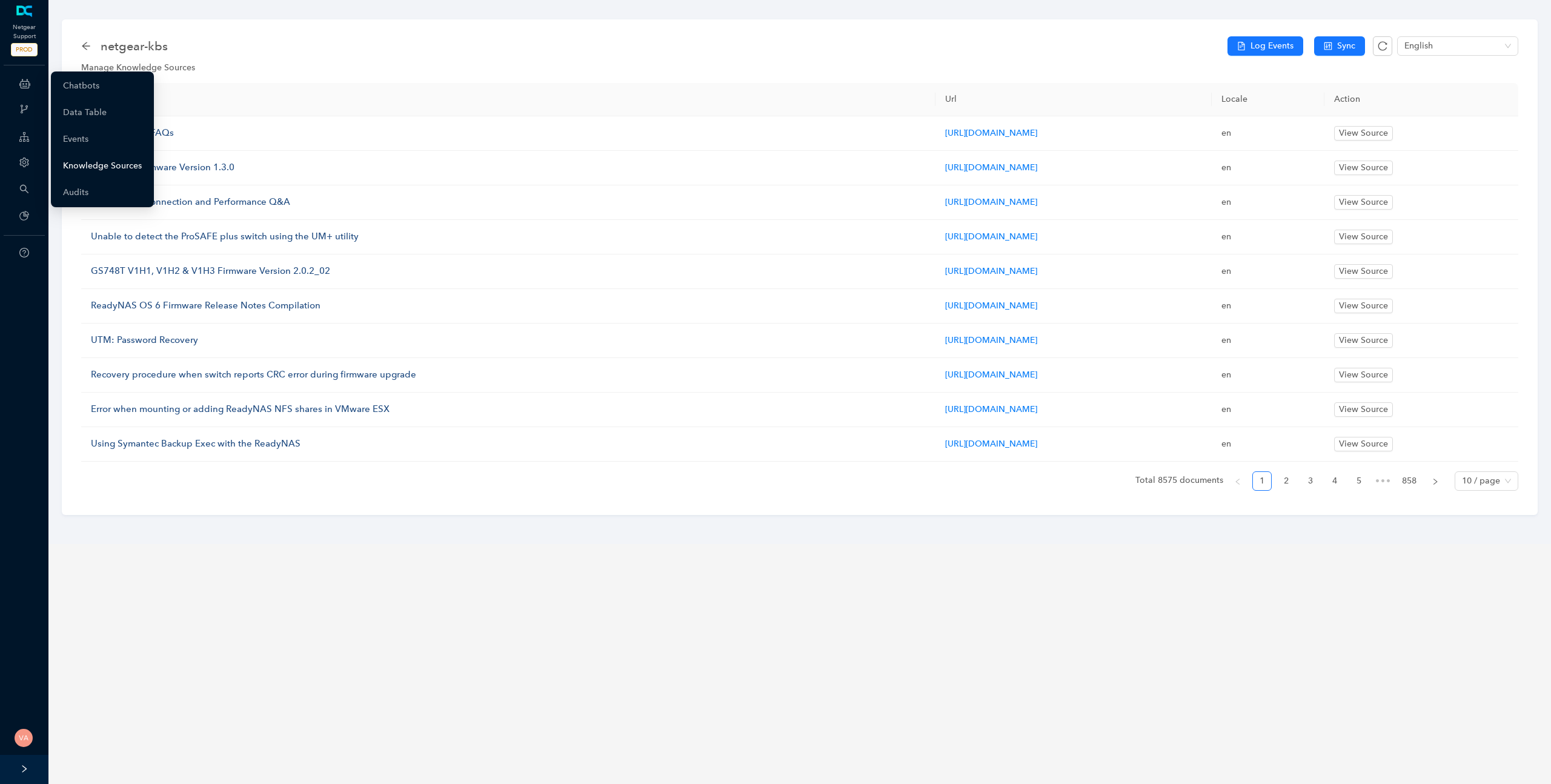
click at [106, 166] on link "Knowledge Sources" at bounding box center [102, 165] width 78 height 24
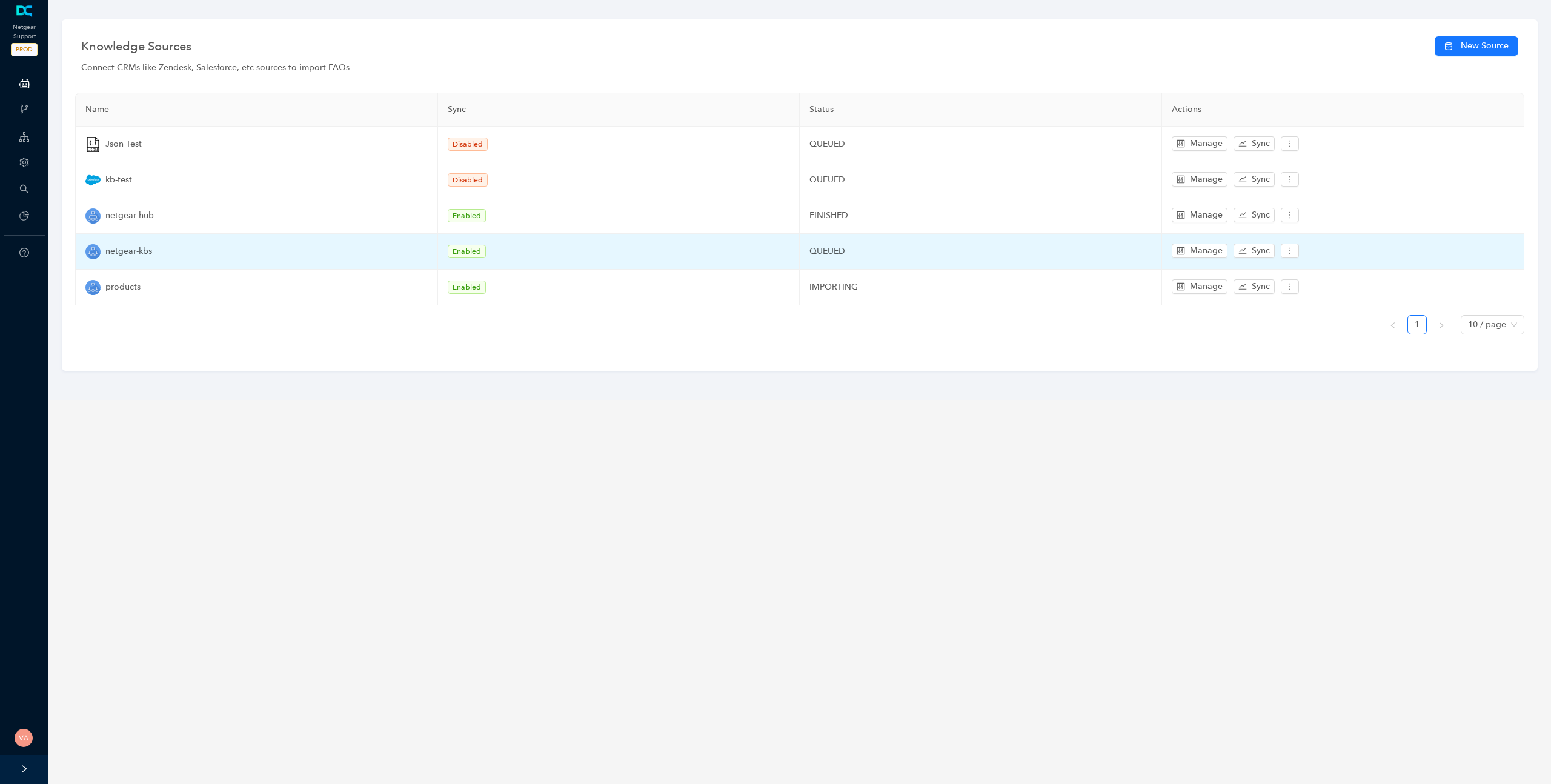
click at [838, 252] on td "QUEUED" at bounding box center [981, 251] width 362 height 35
click at [1293, 248] on icon "more" at bounding box center [1290, 250] width 9 height 9
click at [1304, 267] on span "Edit" at bounding box center [1307, 272] width 35 height 13
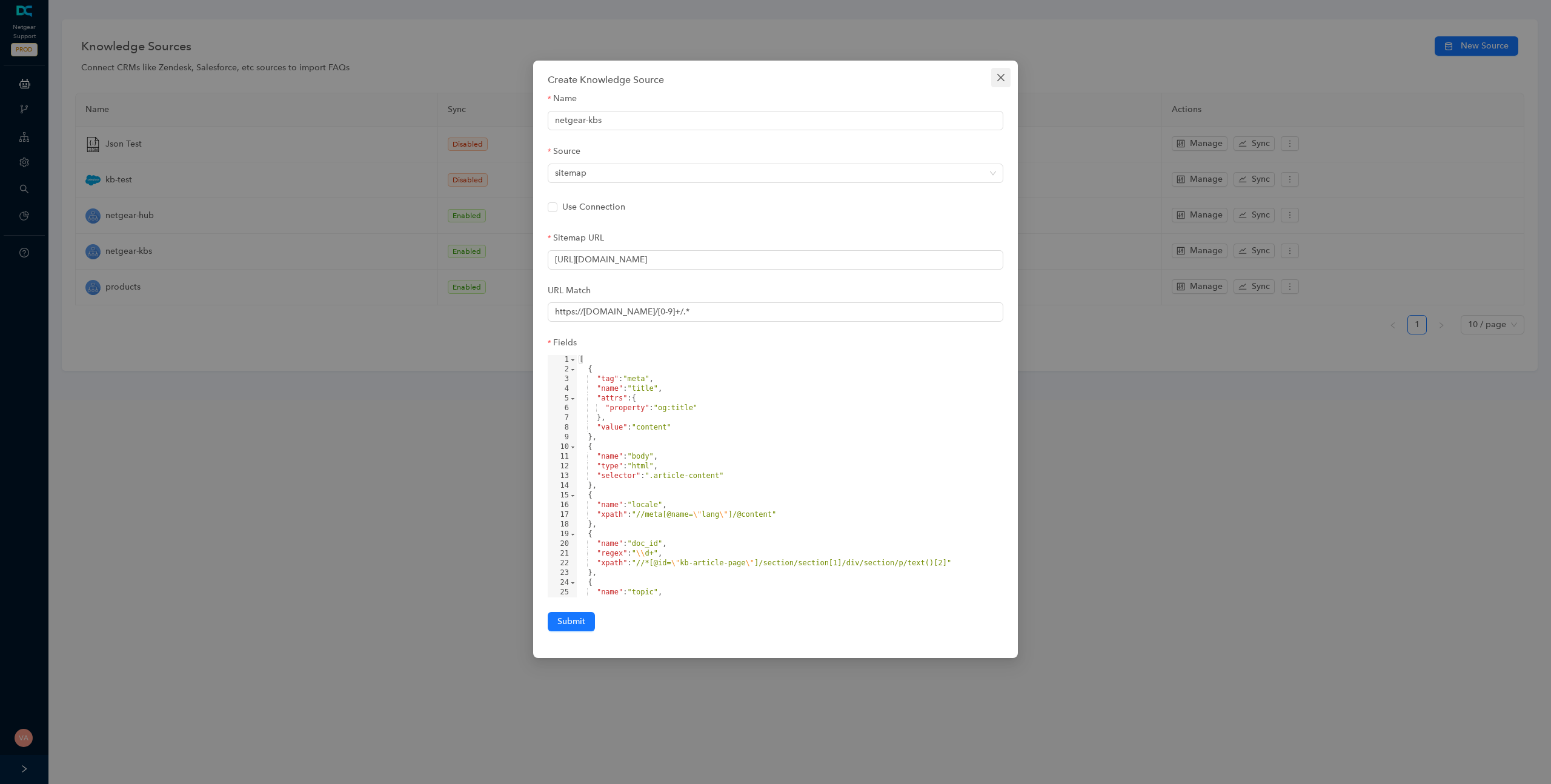
click at [994, 76] on span "Close" at bounding box center [1001, 77] width 19 height 10
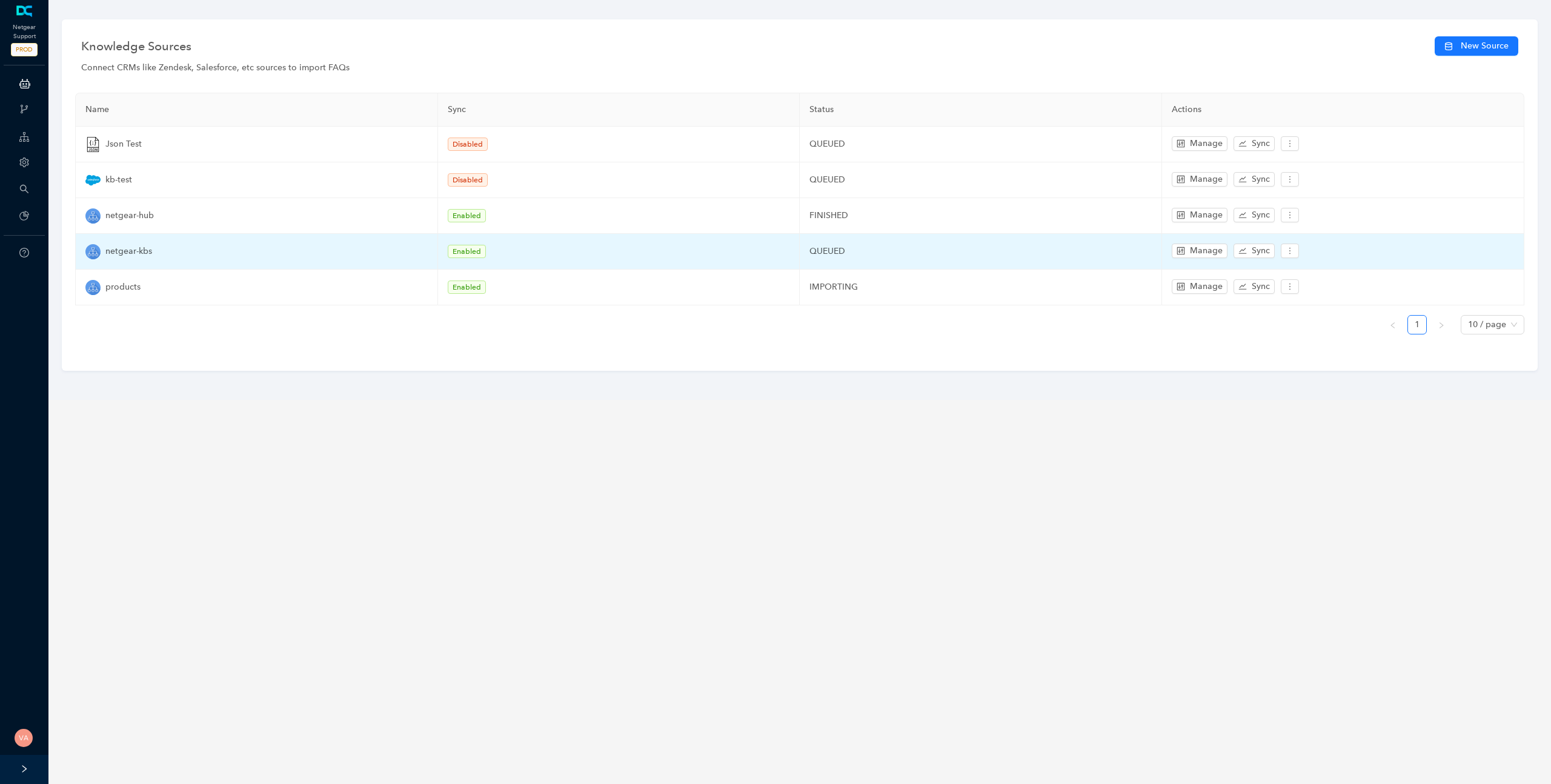
click at [827, 252] on td "QUEUED" at bounding box center [981, 251] width 362 height 35
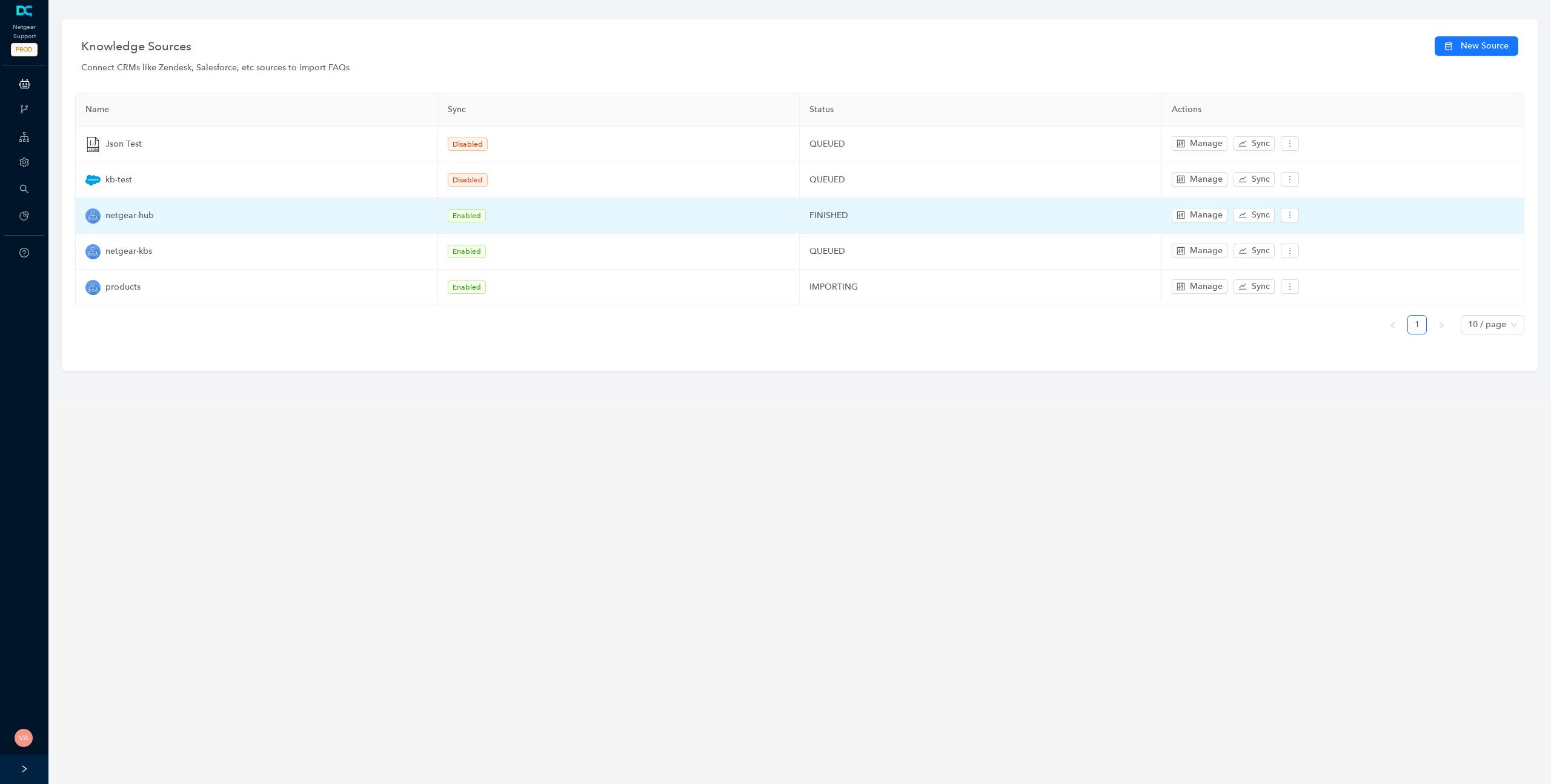
click at [846, 214] on td "FINISHED" at bounding box center [981, 215] width 362 height 35
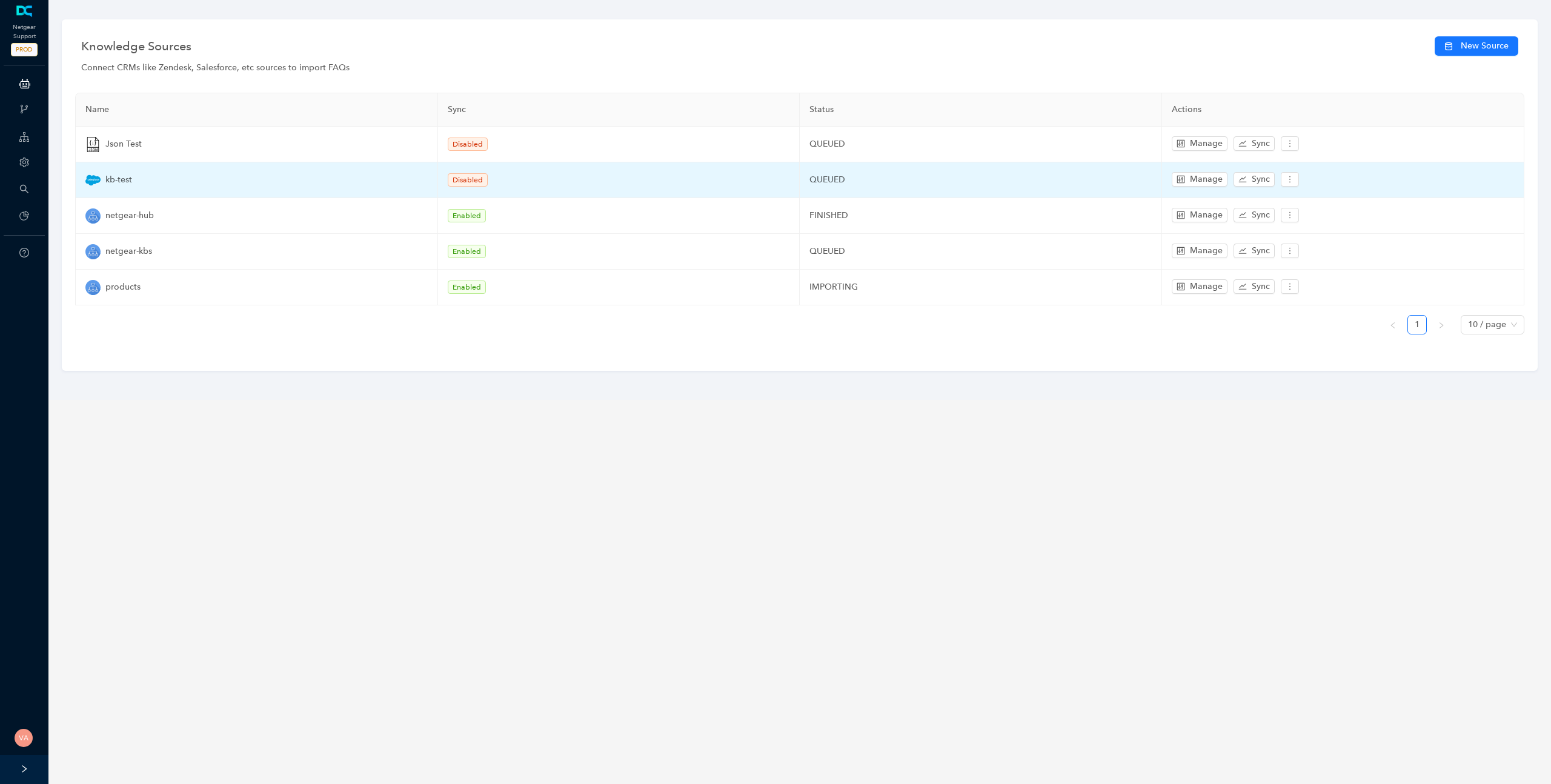
click at [832, 176] on td "QUEUED" at bounding box center [981, 180] width 362 height 35
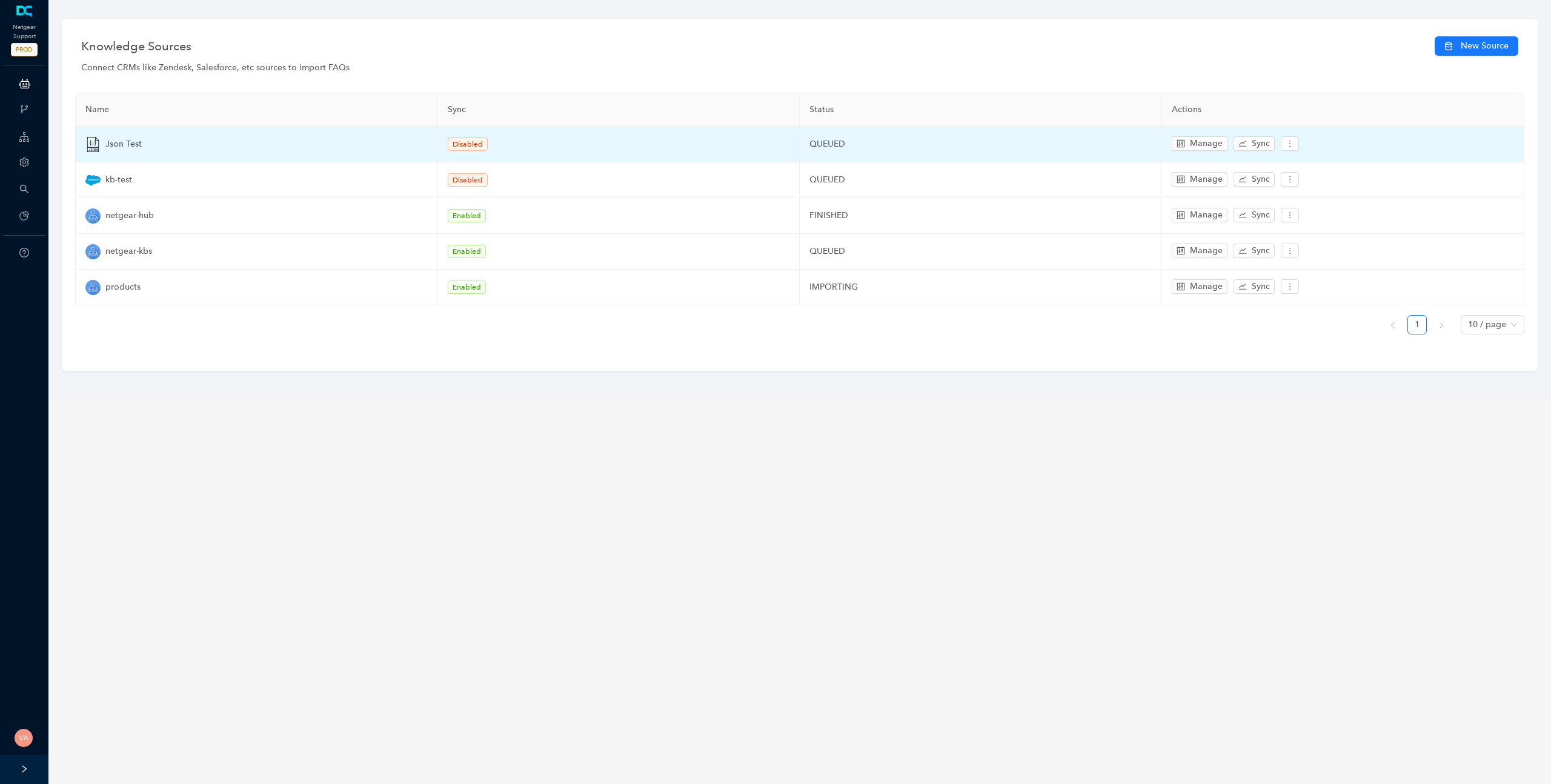
click at [840, 144] on td "QUEUED" at bounding box center [981, 143] width 362 height 35
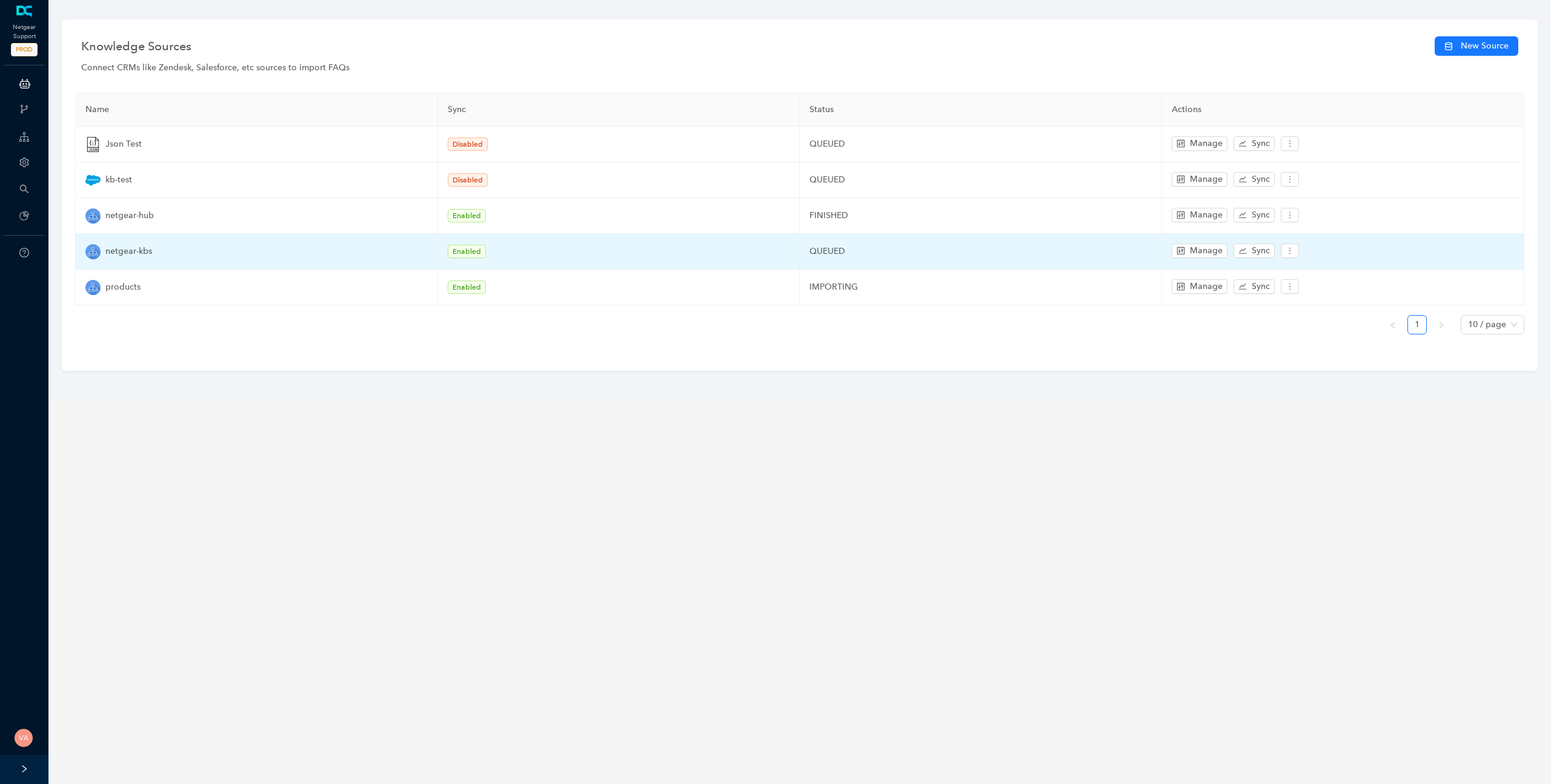
click at [470, 250] on span "Enabled" at bounding box center [467, 251] width 38 height 13
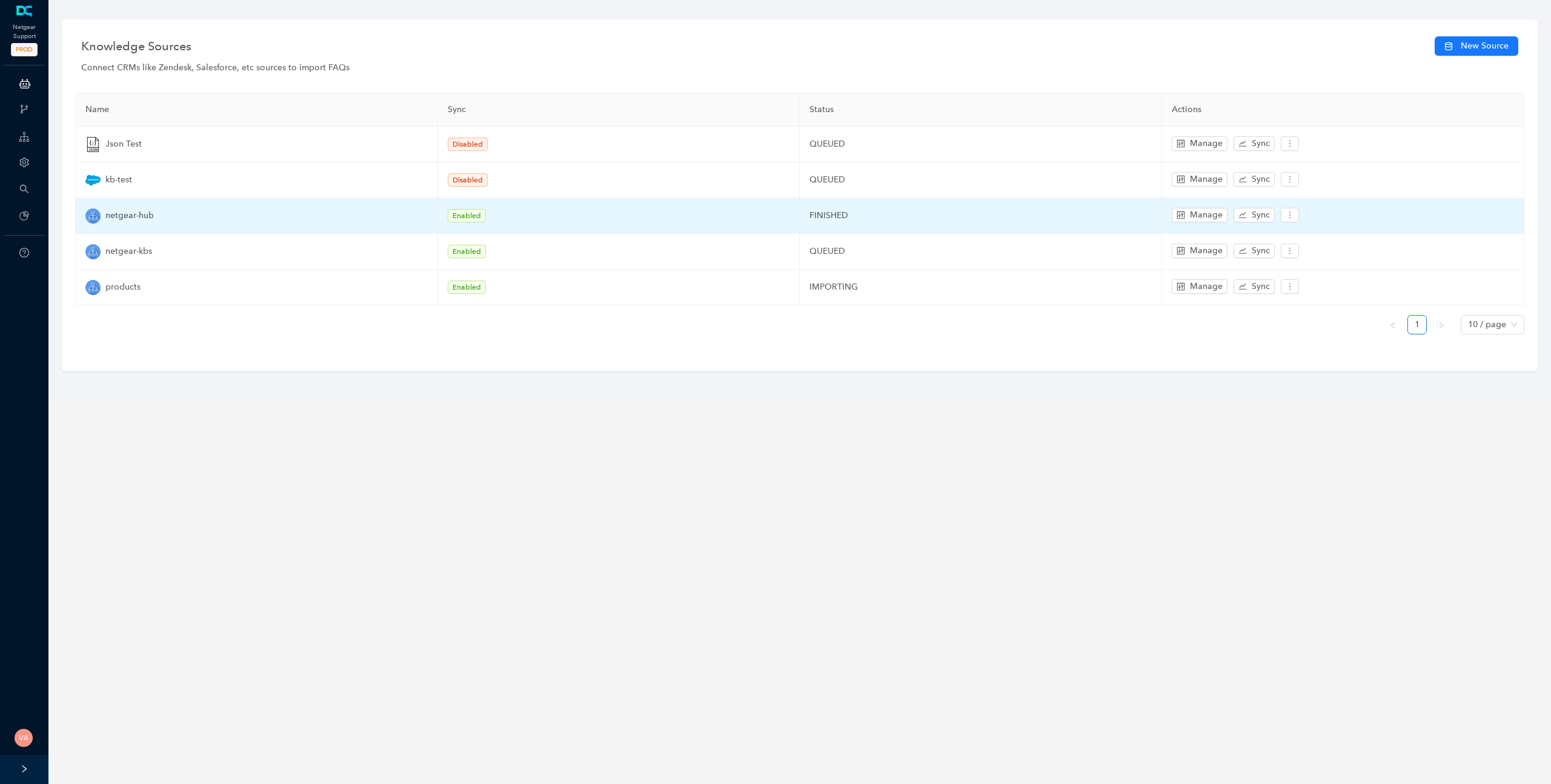
click at [479, 220] on span "Enabled" at bounding box center [467, 216] width 38 height 13
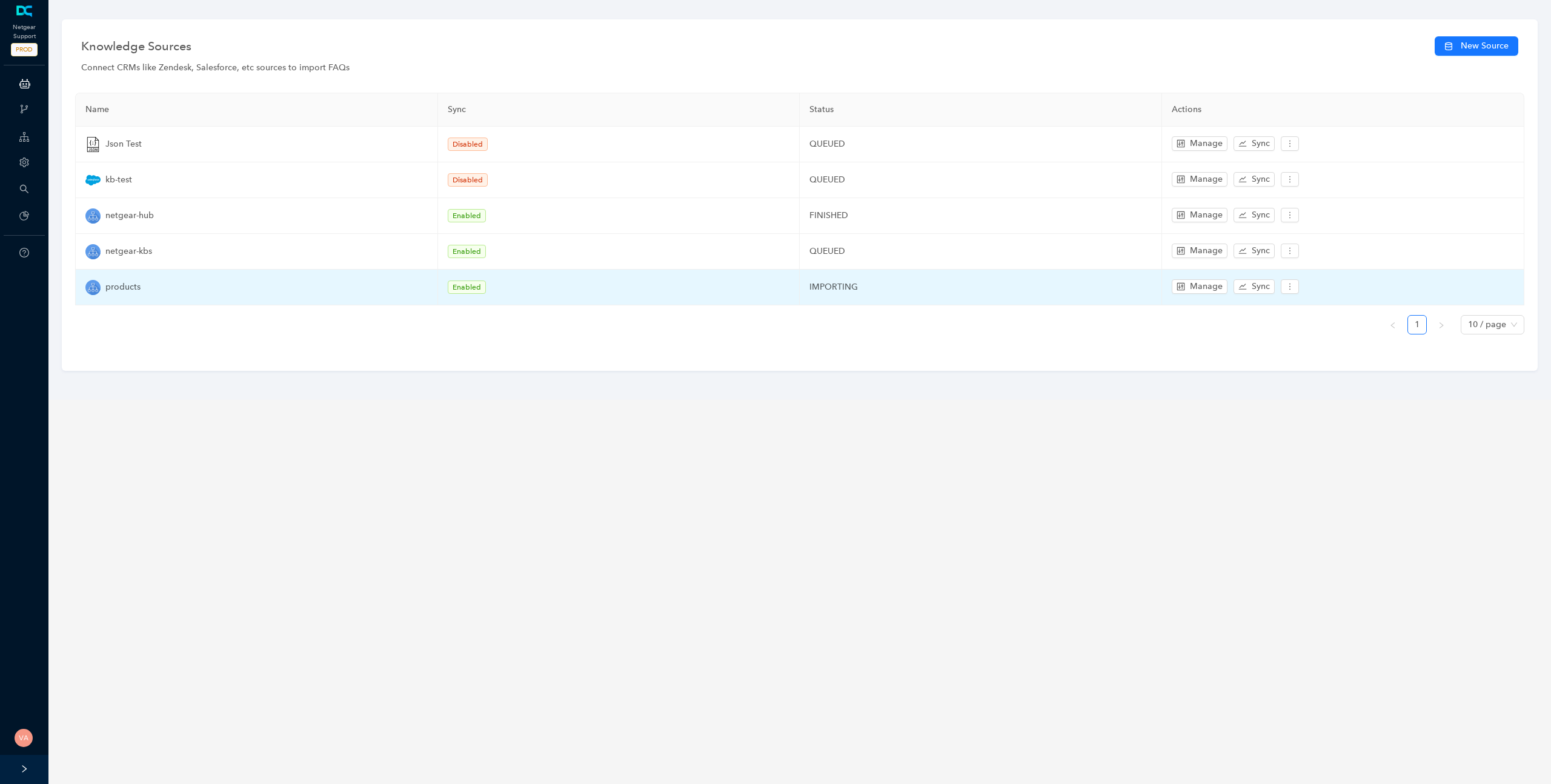
click at [472, 271] on td "Enabled" at bounding box center [619, 287] width 362 height 35
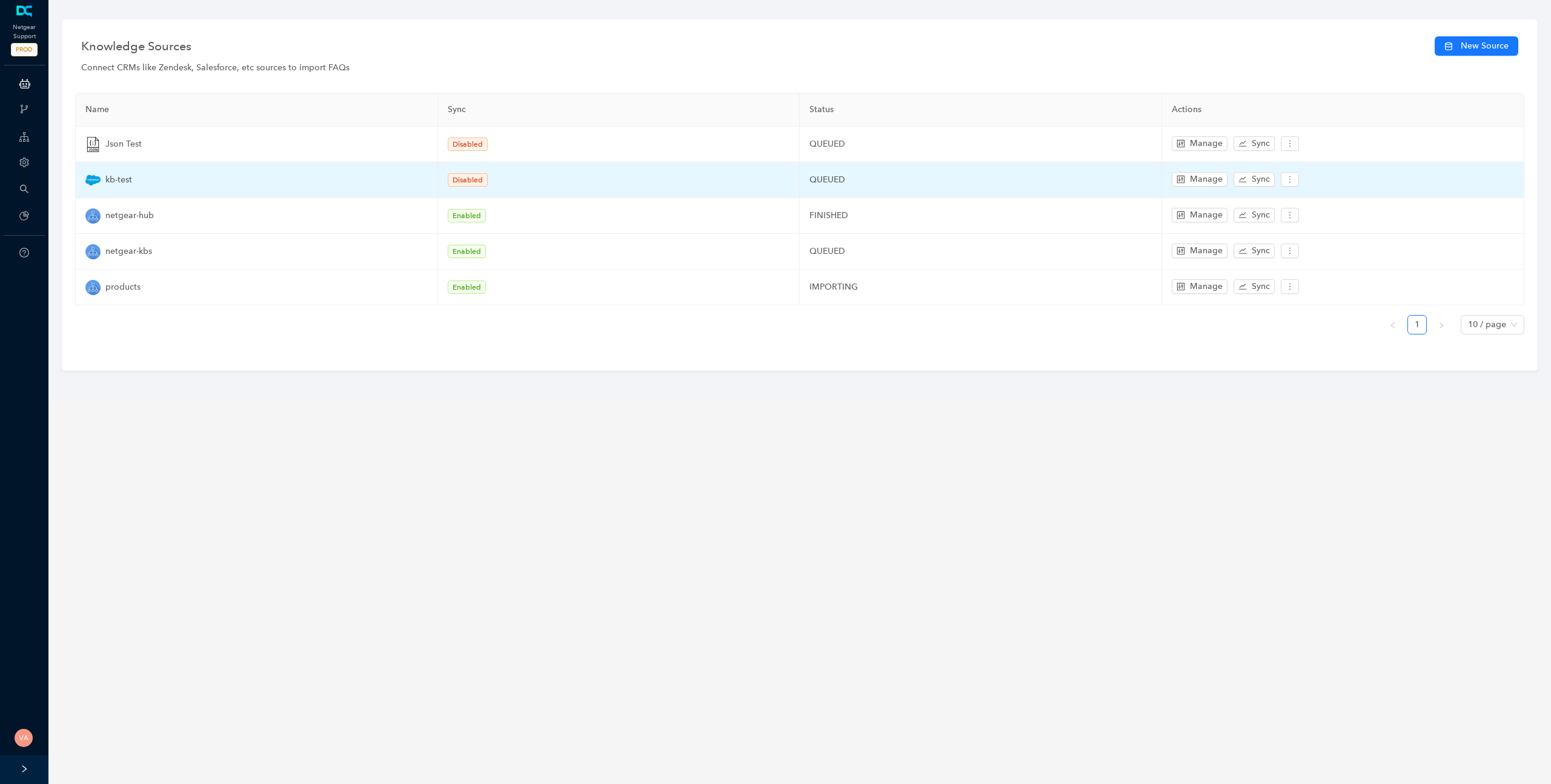
click at [138, 174] on div "kb-test" at bounding box center [256, 181] width 342 height 15
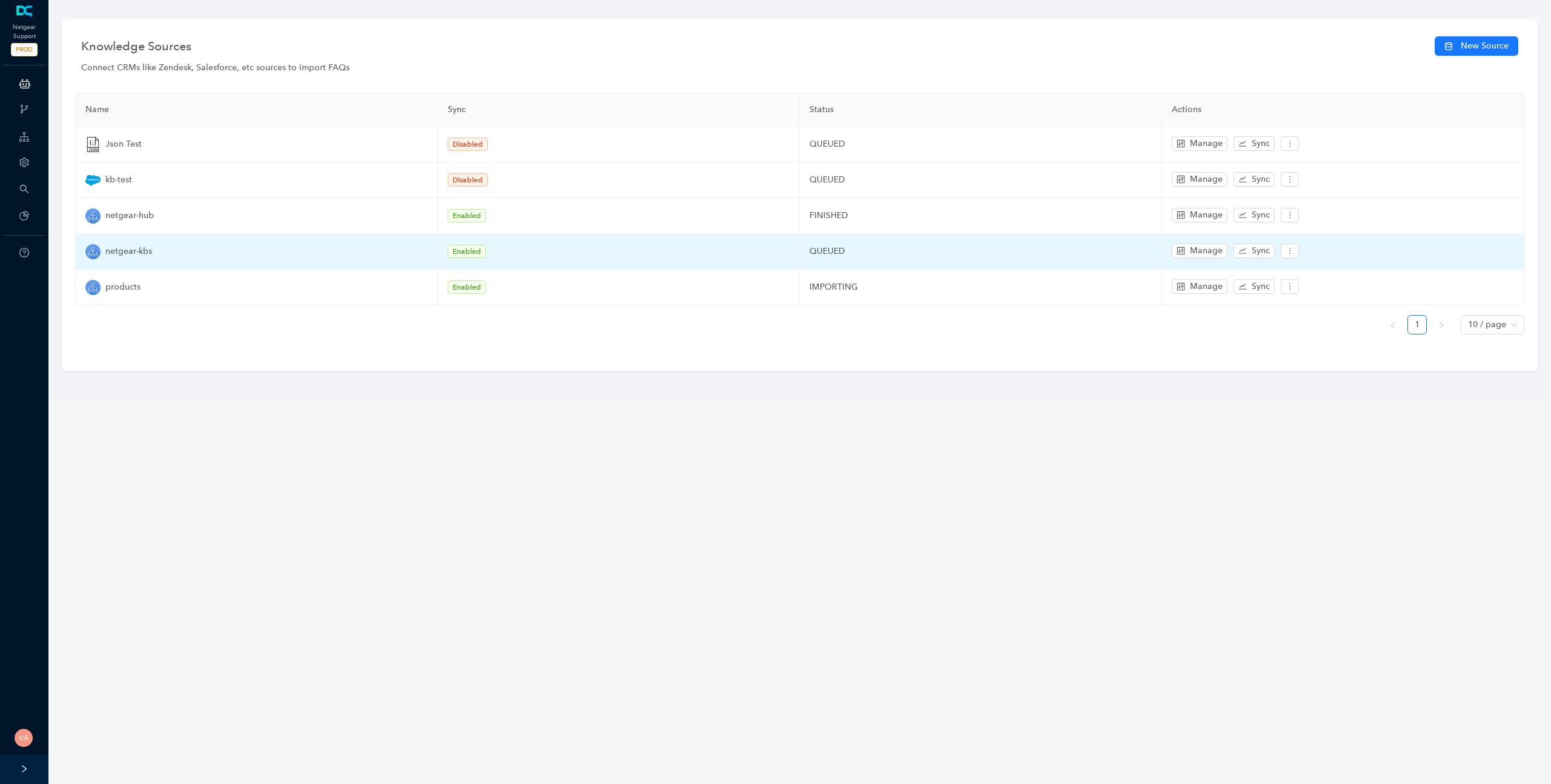
click at [128, 249] on span "netgear-kbs" at bounding box center [128, 251] width 47 height 13
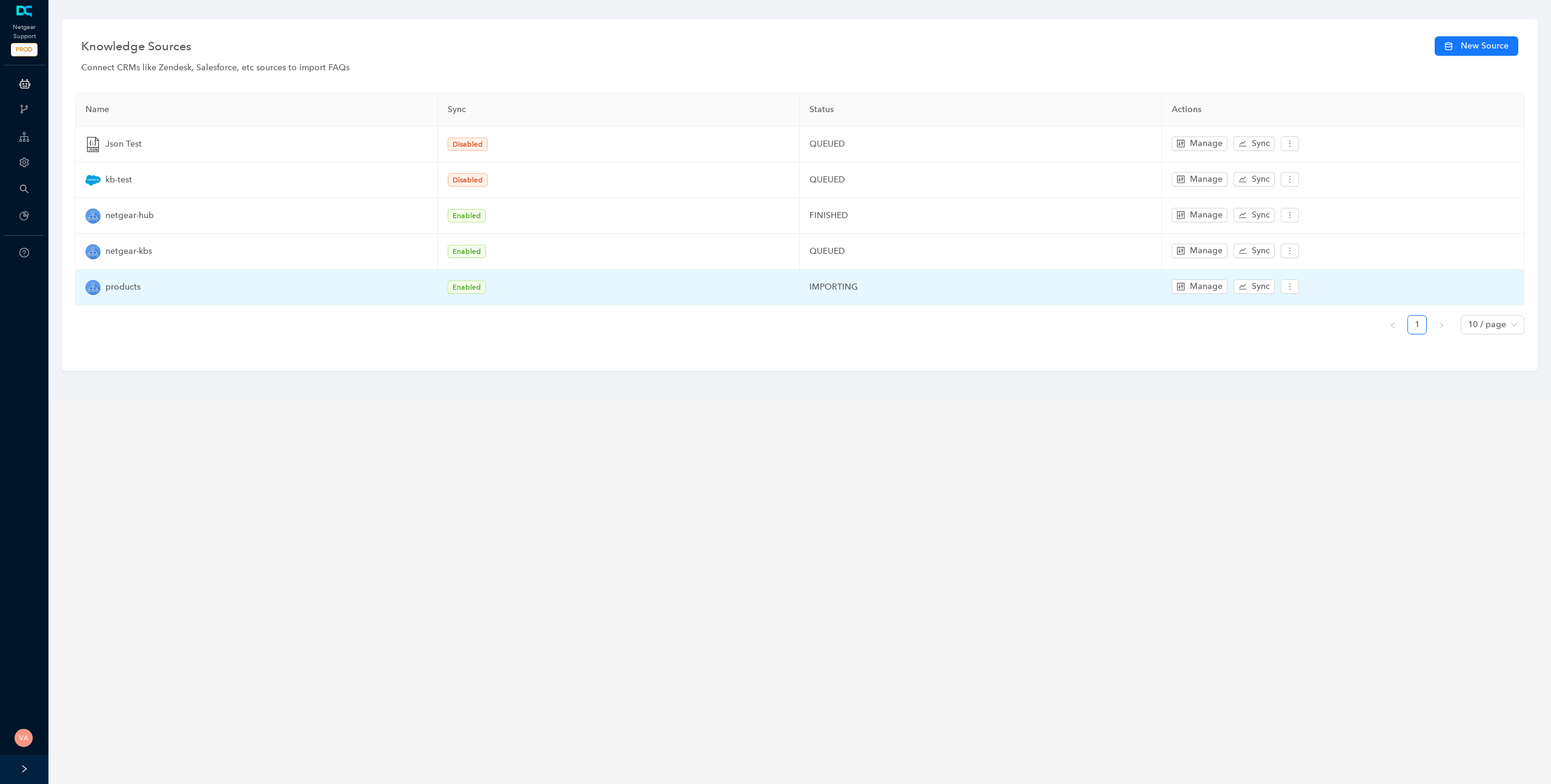
click at [140, 287] on span "products" at bounding box center [122, 287] width 35 height 13
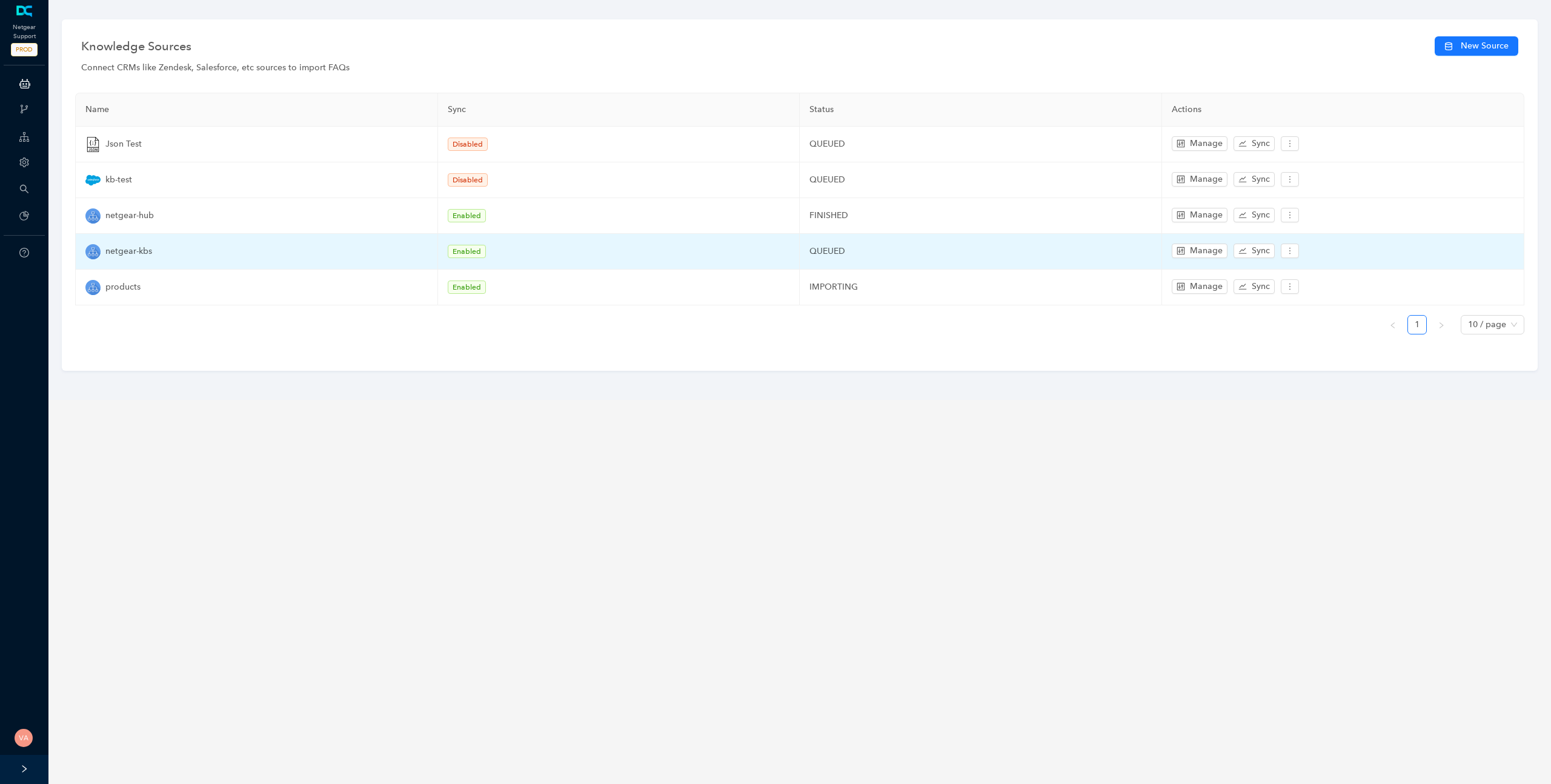
click at [142, 250] on span "netgear-kbs" at bounding box center [128, 251] width 47 height 13
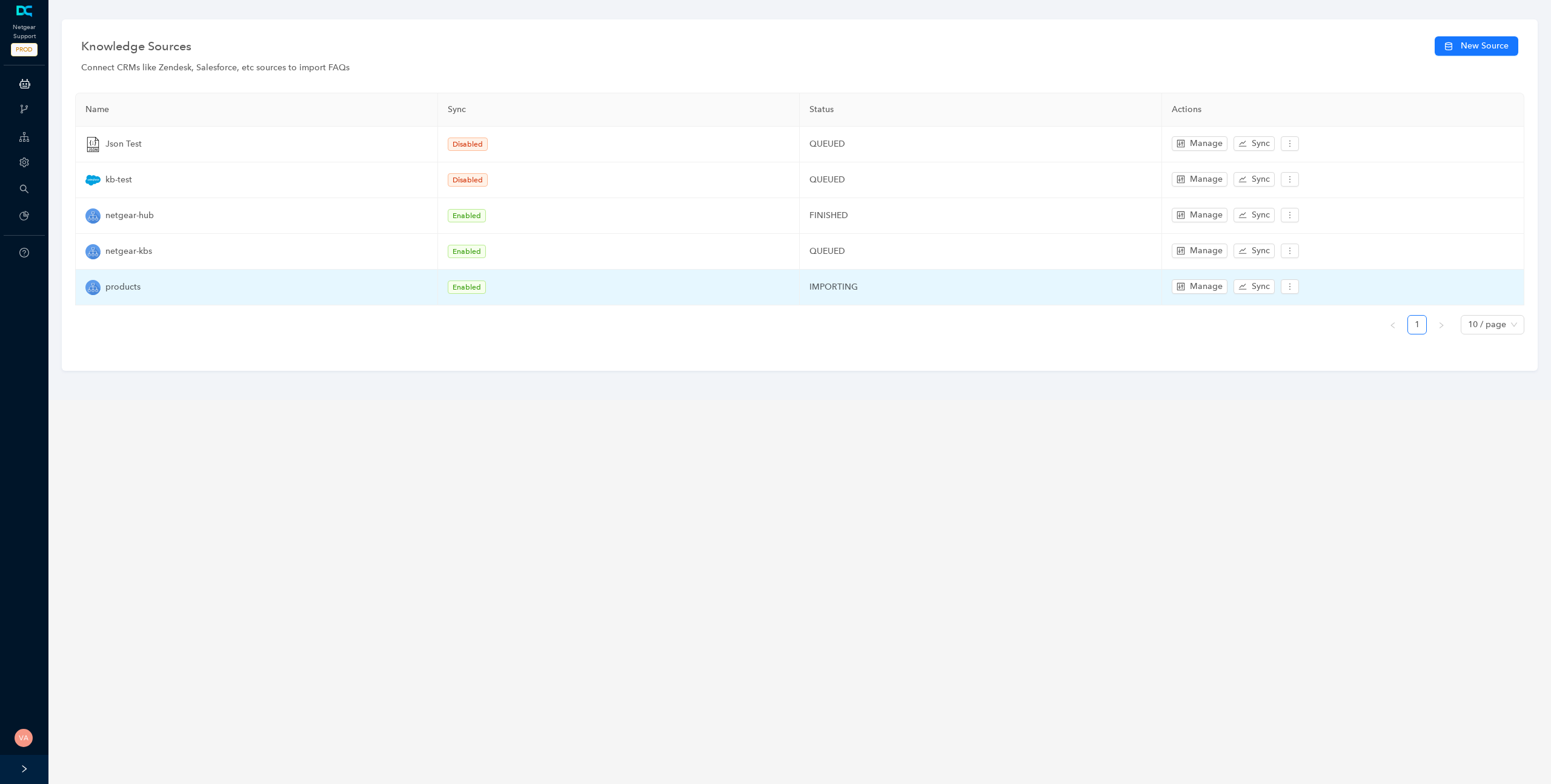
click at [855, 289] on td "IMPORTING" at bounding box center [981, 287] width 362 height 35
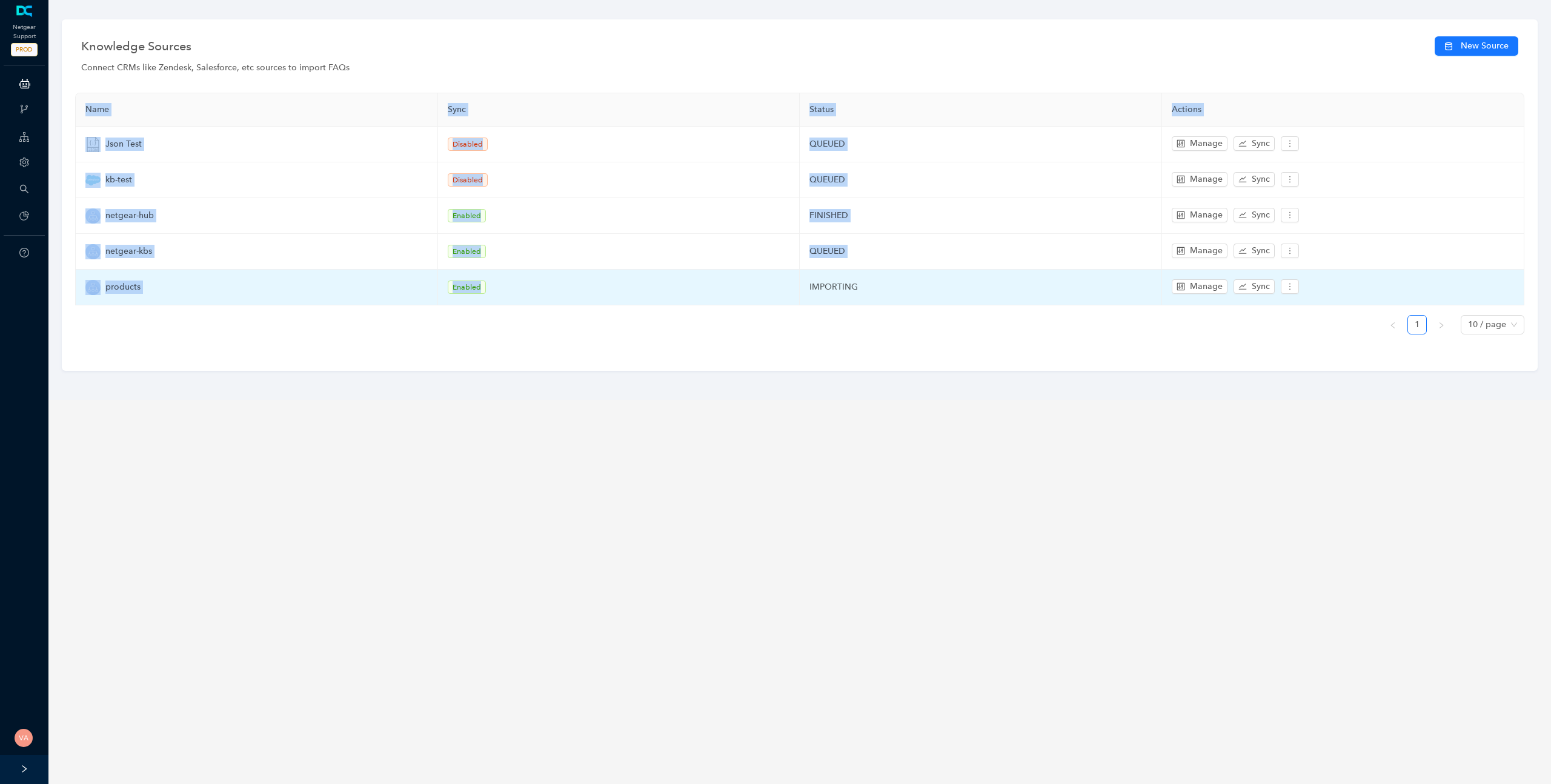
click at [855, 289] on td "IMPORTING" at bounding box center [981, 287] width 362 height 35
